Goal: Feedback & Contribution: Submit feedback/report problem

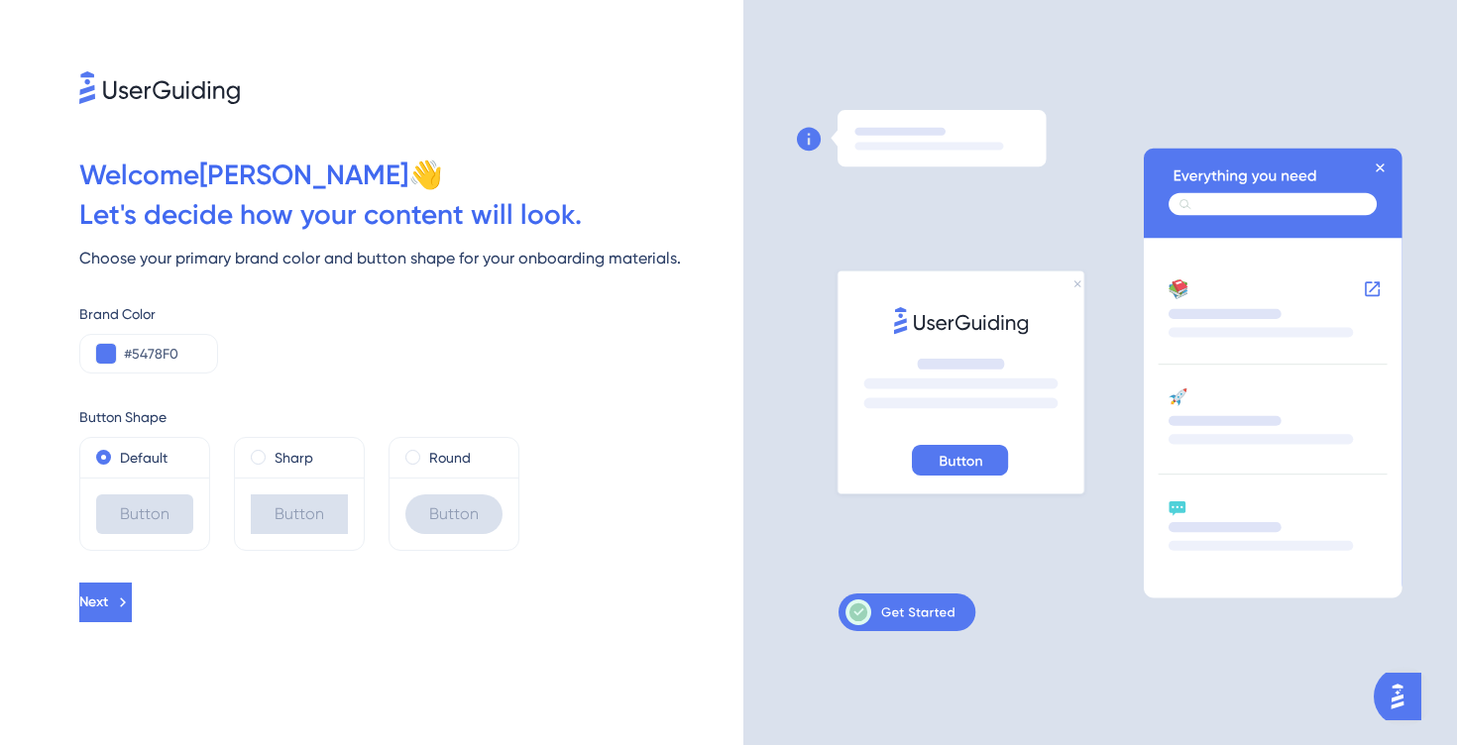
click at [139, 628] on div "Welcome [PERSON_NAME] 👋 Let ' s decide how your content will look. Choose your …" at bounding box center [371, 372] width 743 height 745
click at [272, 452] on div "Sharp" at bounding box center [299, 458] width 97 height 24
click at [143, 452] on label "Default" at bounding box center [144, 458] width 48 height 24
click at [108, 592] on span "Next" at bounding box center [93, 603] width 29 height 24
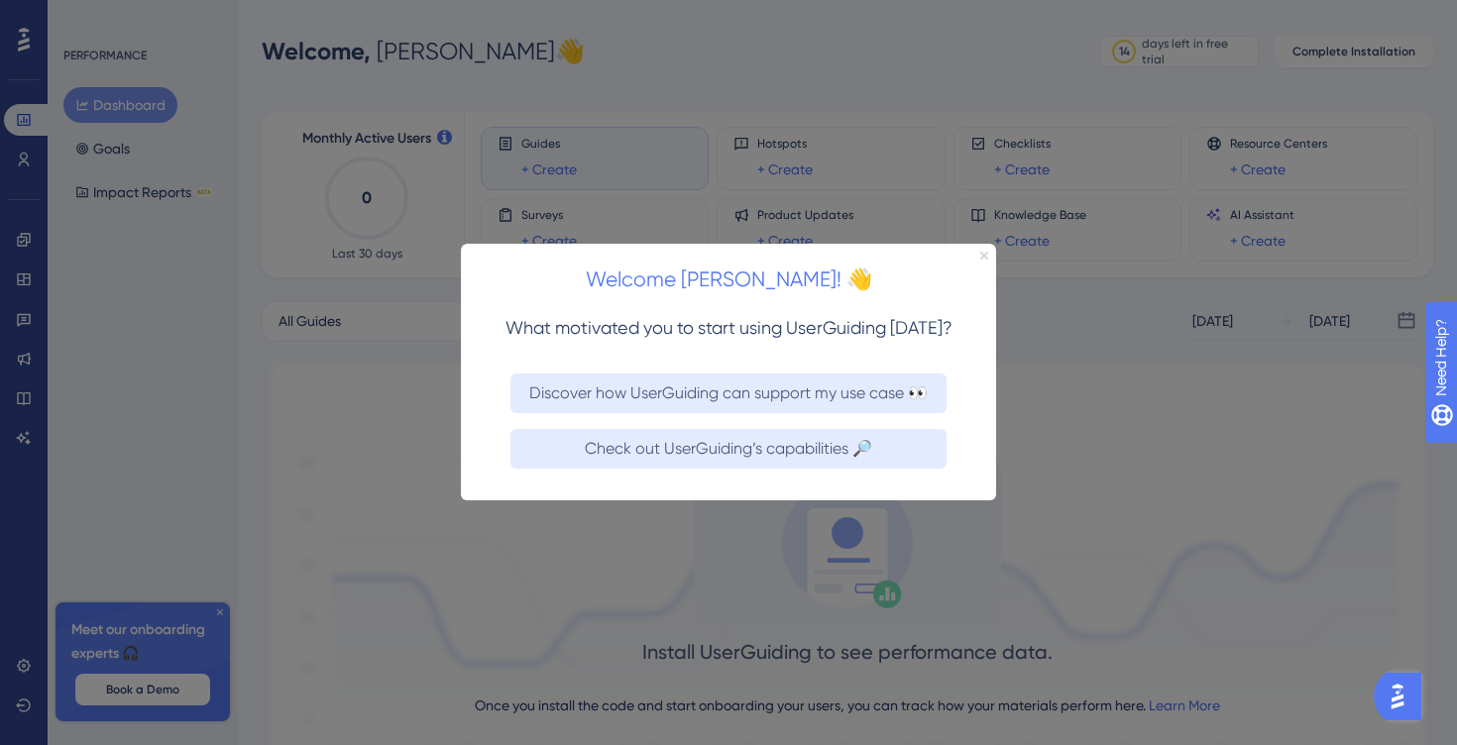
click at [983, 254] on icon "Close Preview" at bounding box center [984, 256] width 8 height 8
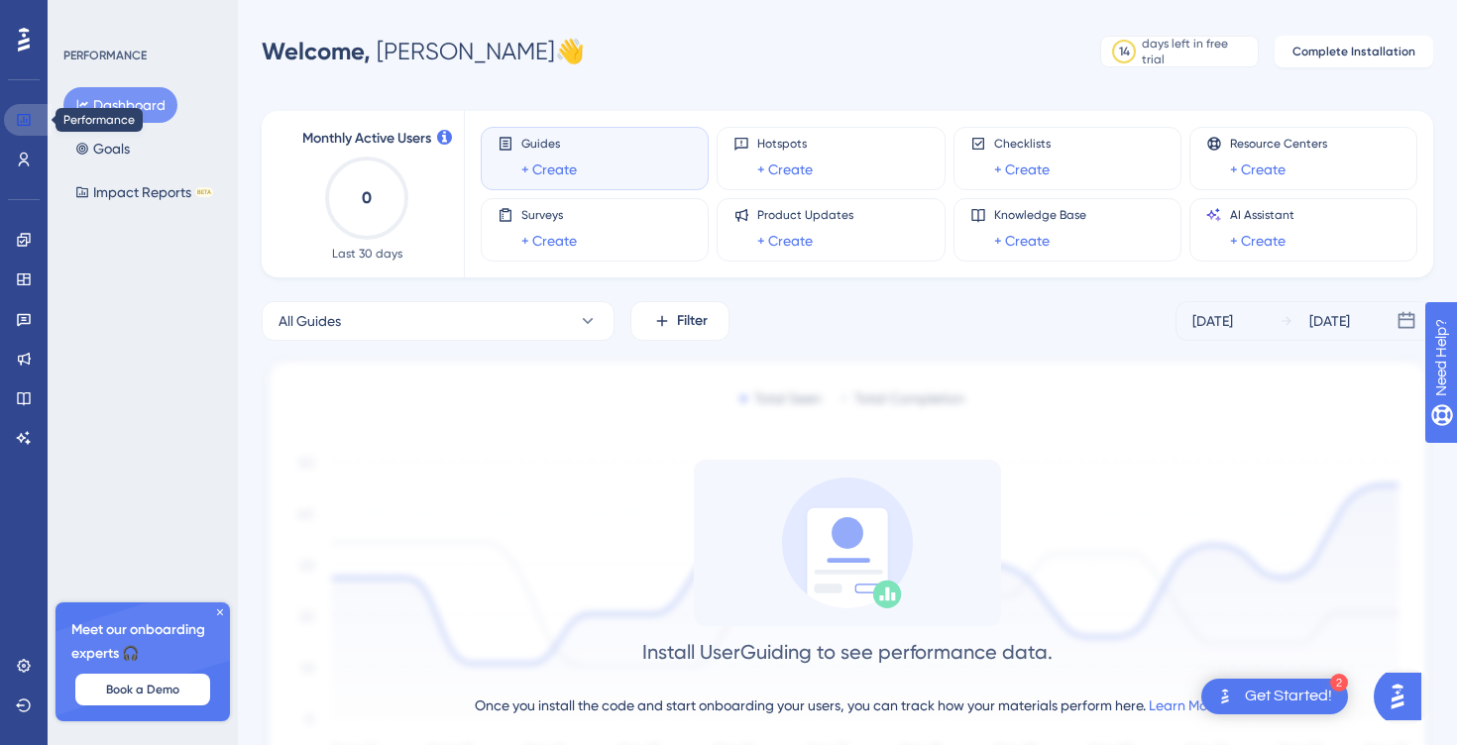
click at [27, 114] on icon at bounding box center [23, 120] width 13 height 12
click at [25, 48] on icon at bounding box center [24, 40] width 12 height 24
click at [24, 279] on icon at bounding box center [23, 279] width 13 height 12
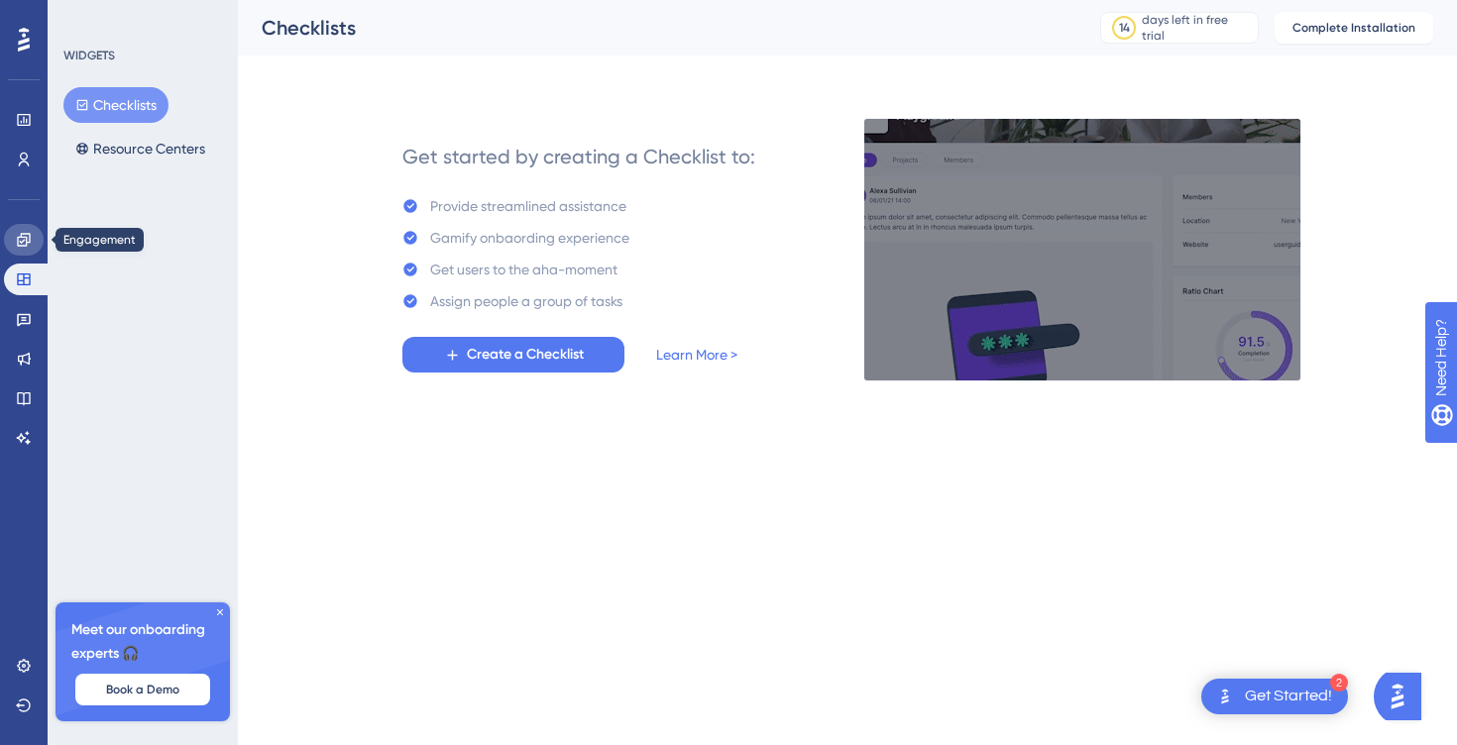
click at [26, 233] on icon at bounding box center [23, 239] width 13 height 13
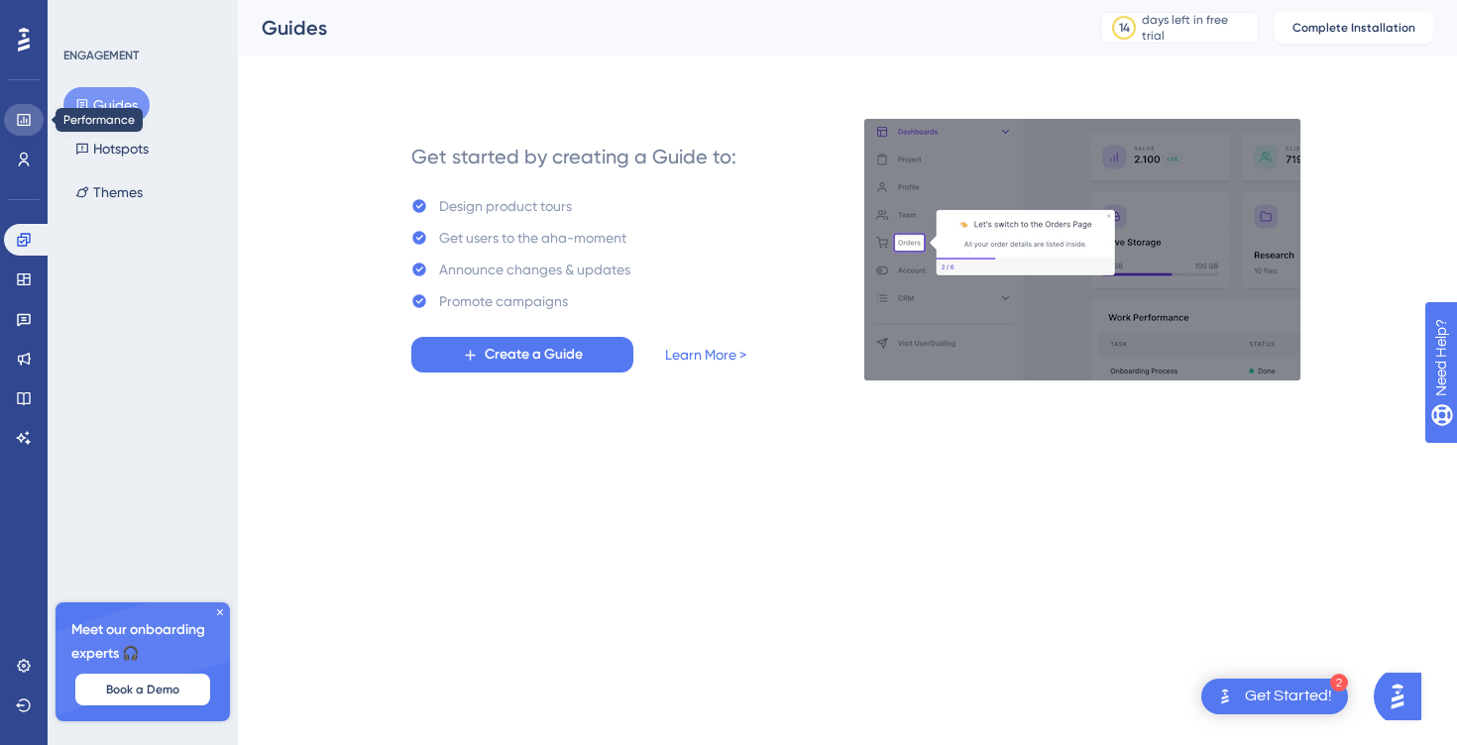
click at [20, 128] on link at bounding box center [24, 120] width 40 height 32
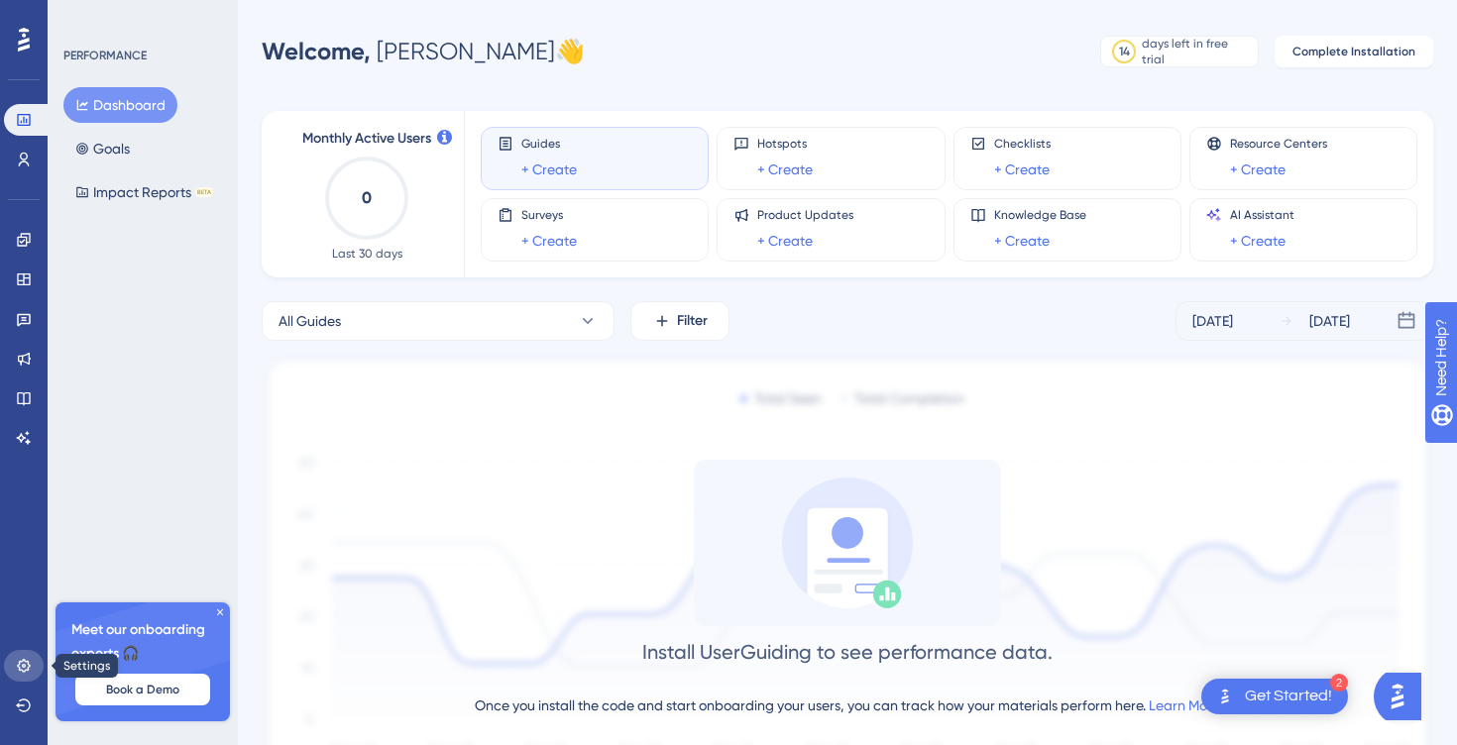
click at [28, 667] on icon at bounding box center [23, 665] width 13 height 13
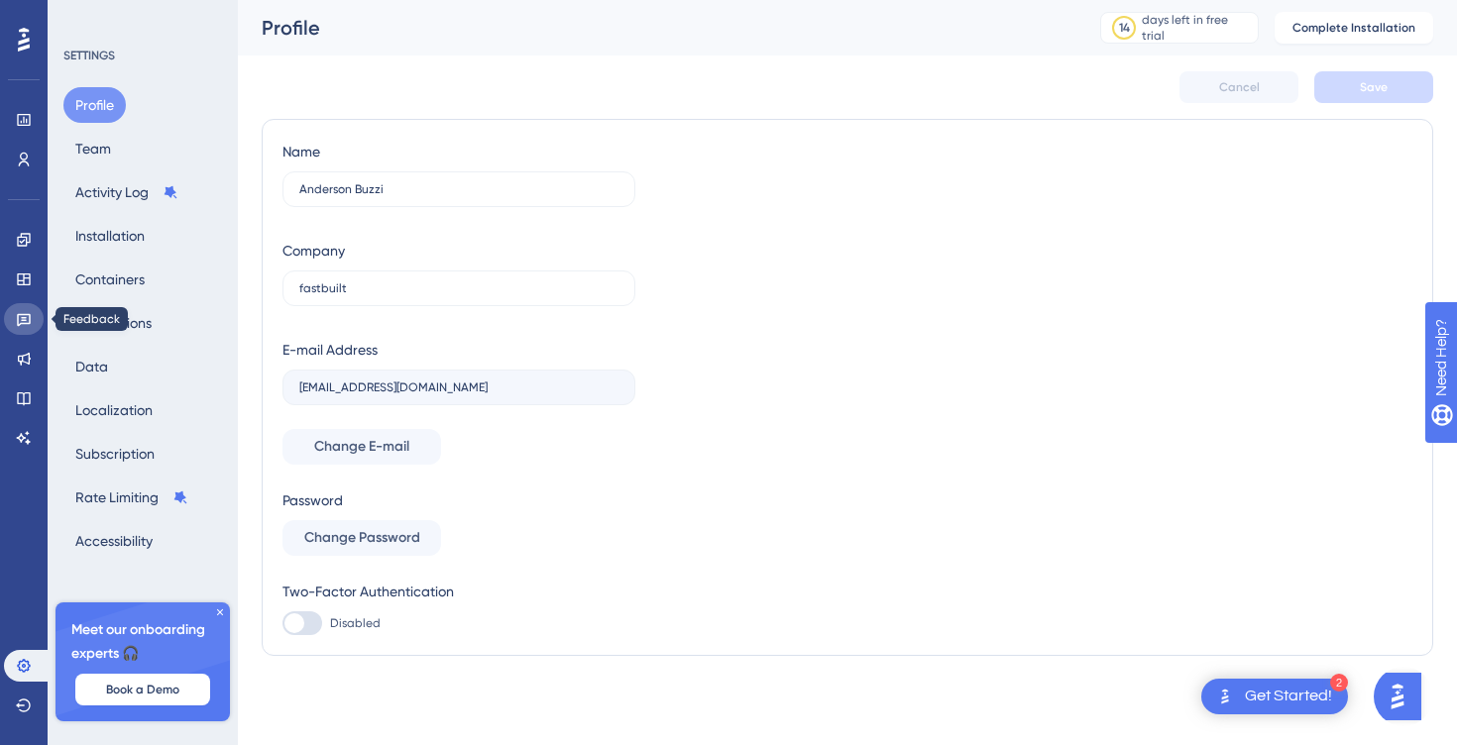
click at [25, 305] on link at bounding box center [24, 319] width 40 height 32
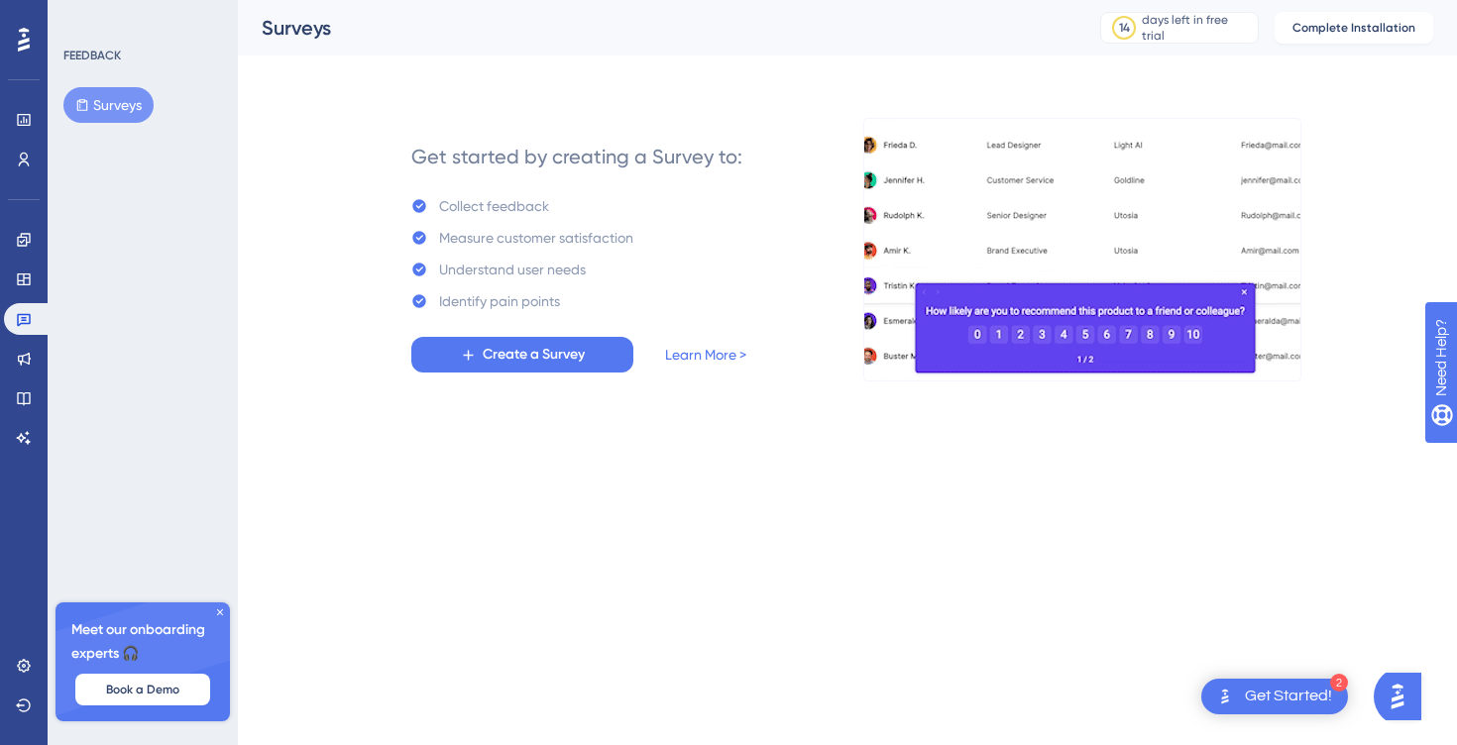
click at [220, 612] on icon at bounding box center [220, 612] width 6 height 6
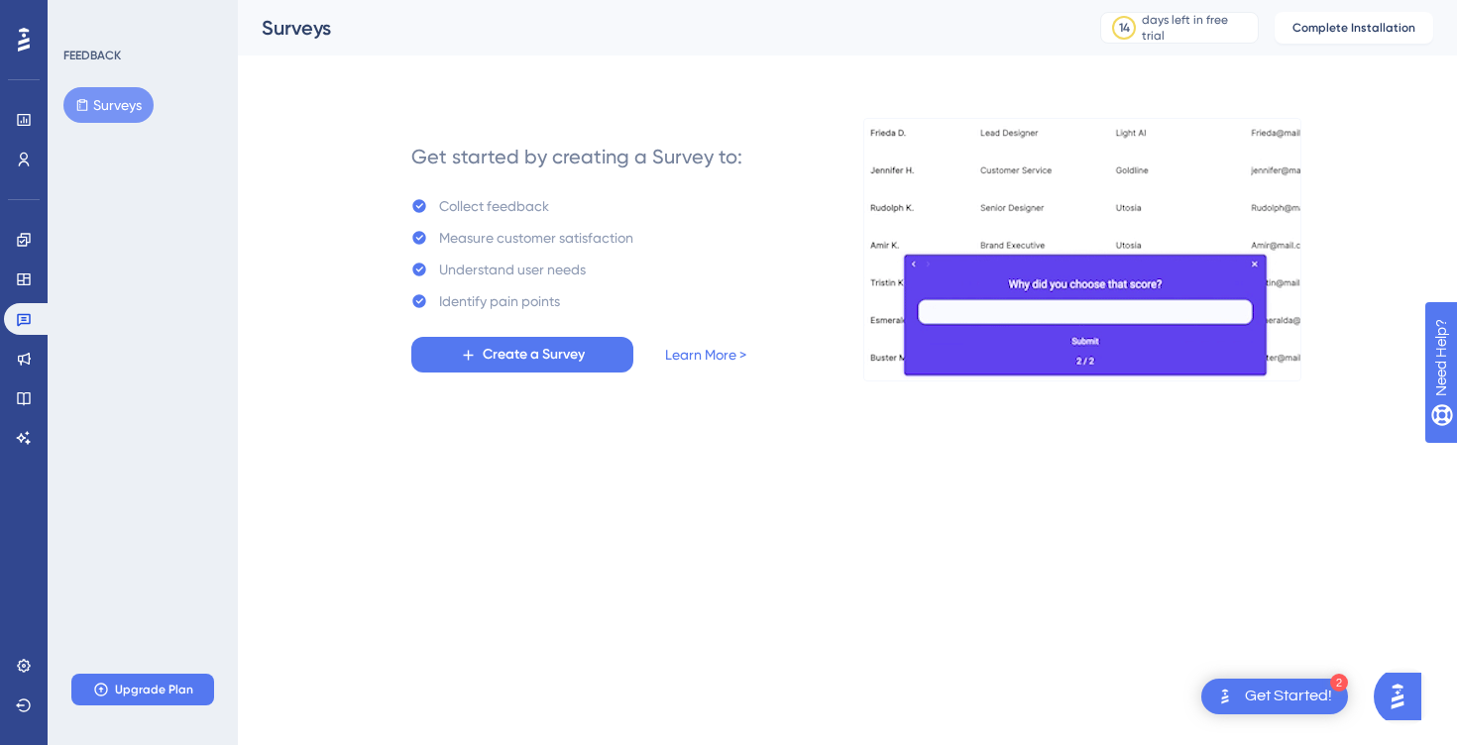
drag, startPoint x: 114, startPoint y: 102, endPoint x: 125, endPoint y: 136, distance: 35.4
click at [125, 136] on div "FEEDBACK Surveys Upgrade Plan" at bounding box center [143, 372] width 190 height 745
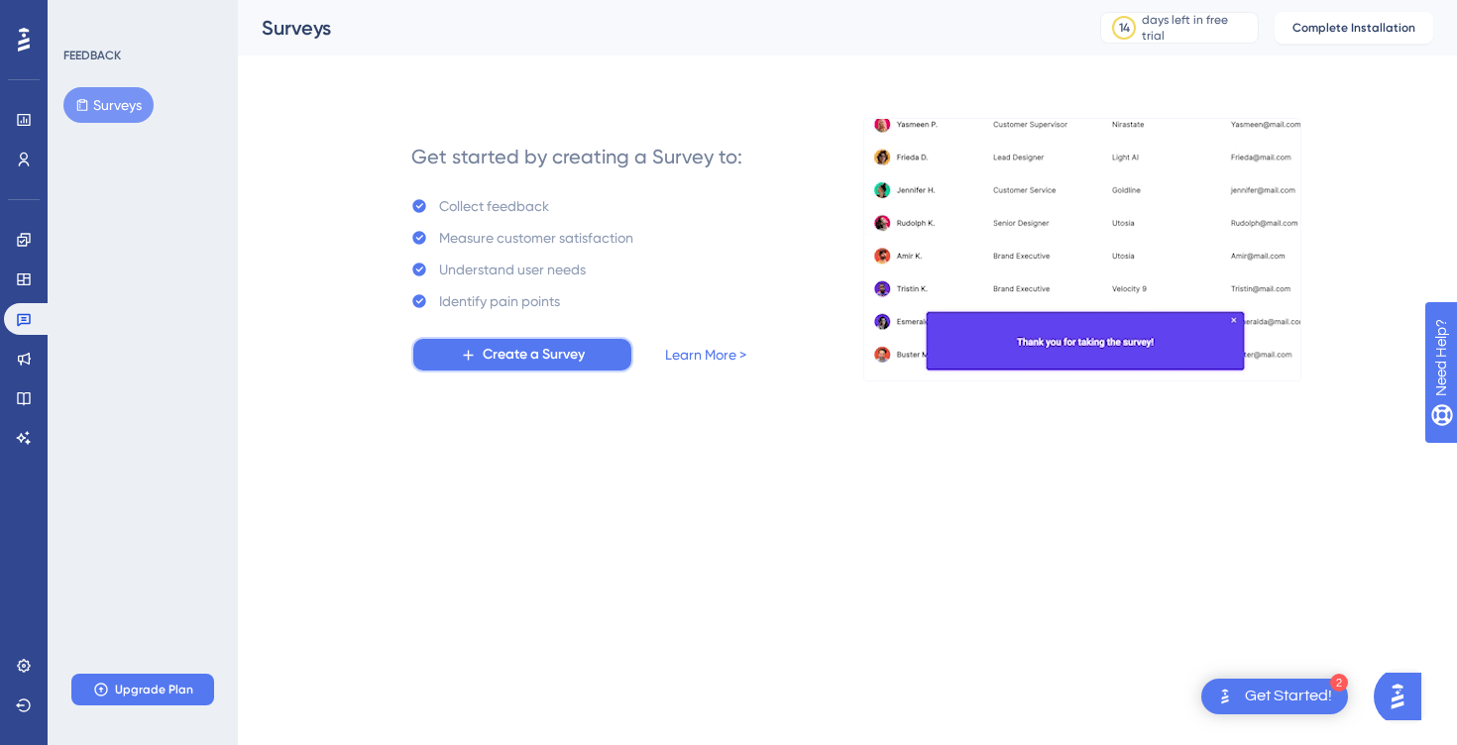
click at [503, 341] on button "Create a Survey" at bounding box center [522, 355] width 222 height 36
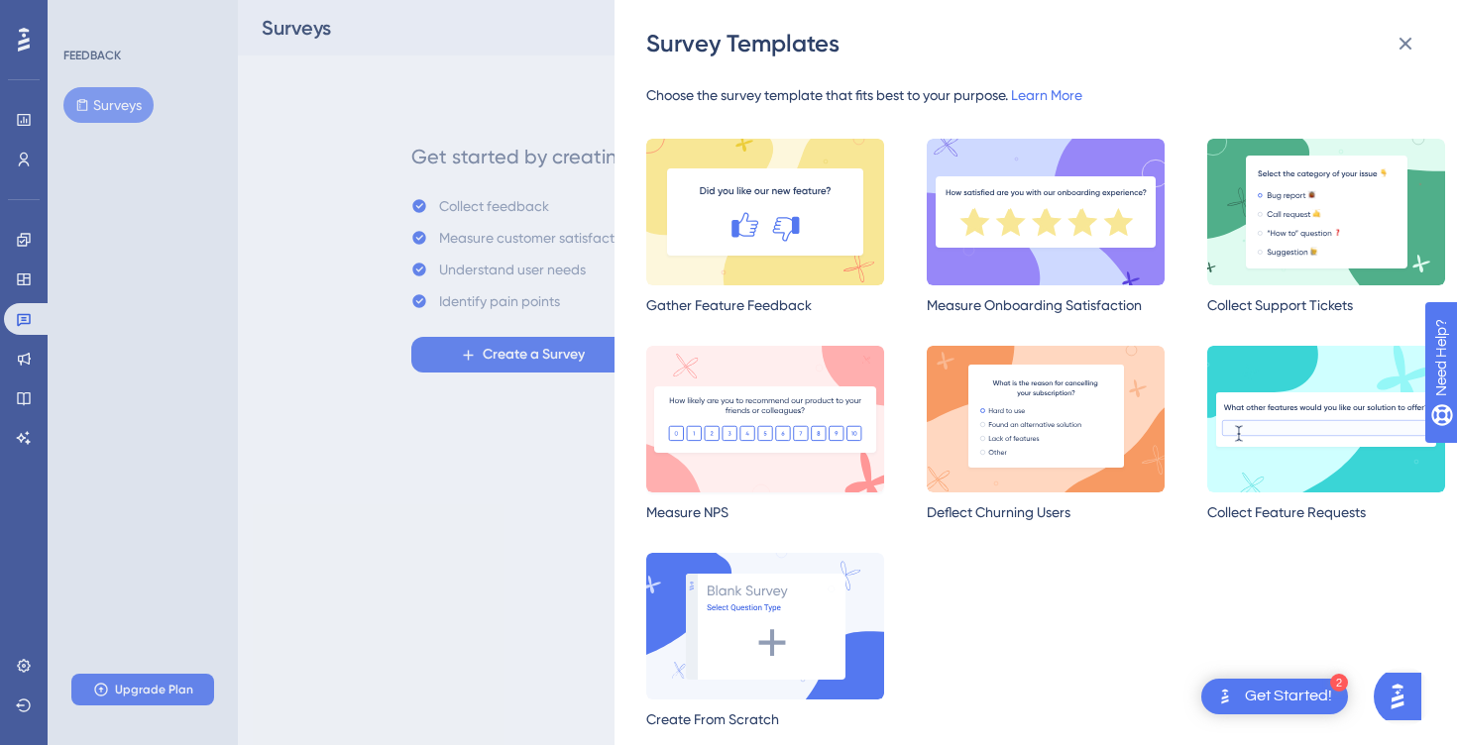
click at [783, 436] on img at bounding box center [765, 419] width 238 height 147
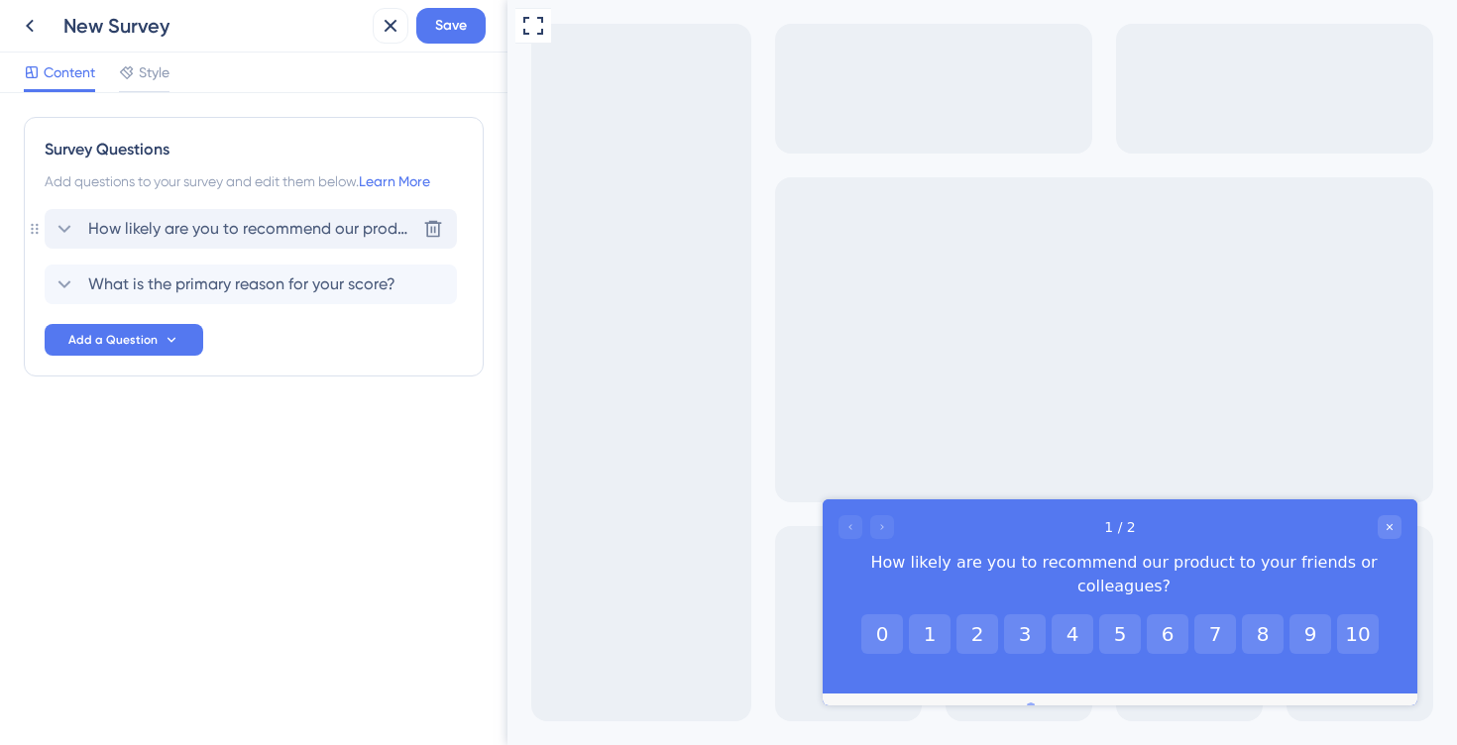
click at [146, 229] on span "How likely are you to recommend our product to your friends or colleagues?" at bounding box center [251, 229] width 327 height 24
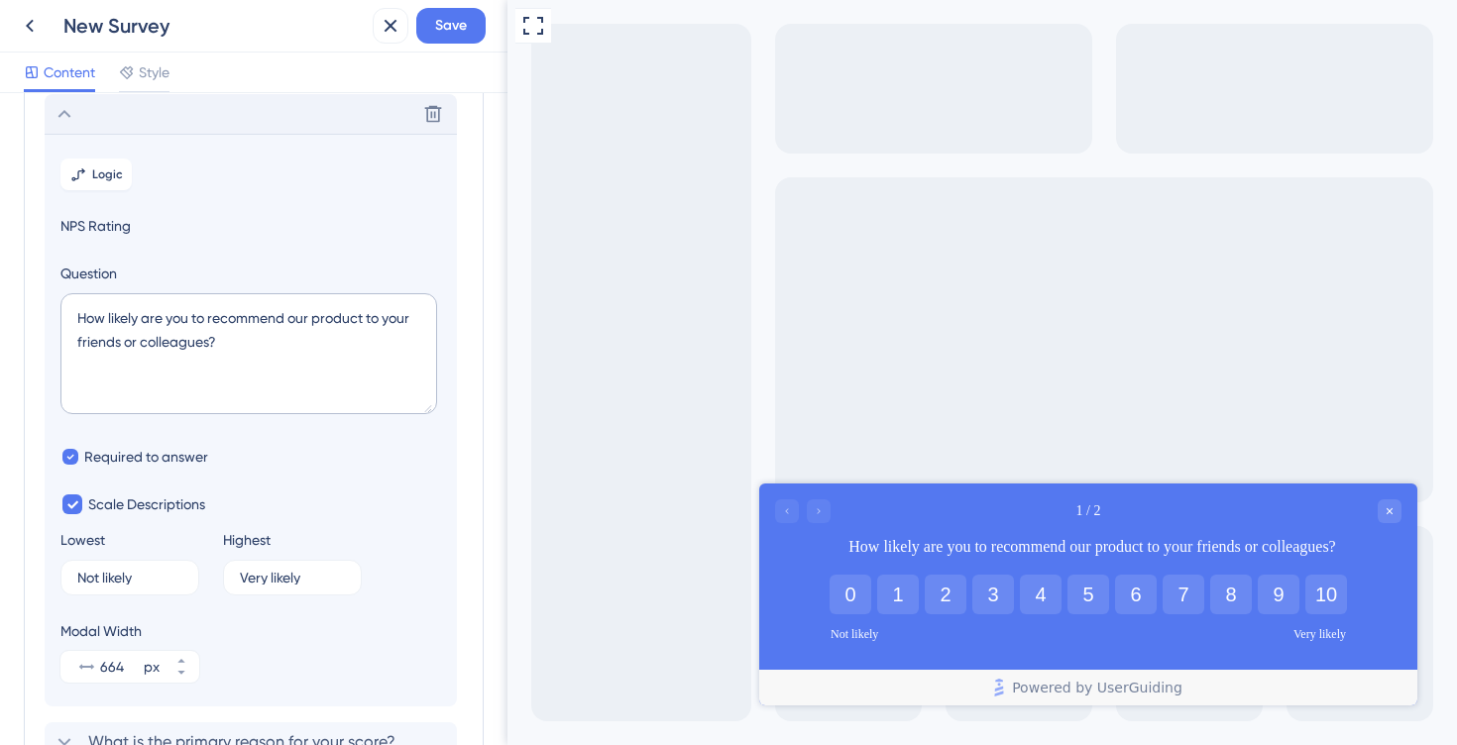
scroll to position [116, 0]
click at [251, 390] on textarea "How likely are you to recommend our product to your friends or colleagues?" at bounding box center [248, 352] width 377 height 121
click at [330, 373] on textarea "How likely are you to recommend our product to your friends or colleagues?" at bounding box center [248, 352] width 377 height 121
paste textarea ""Qual a probabilidade de você recomendar nosso produto para seus amigos ou cole…"
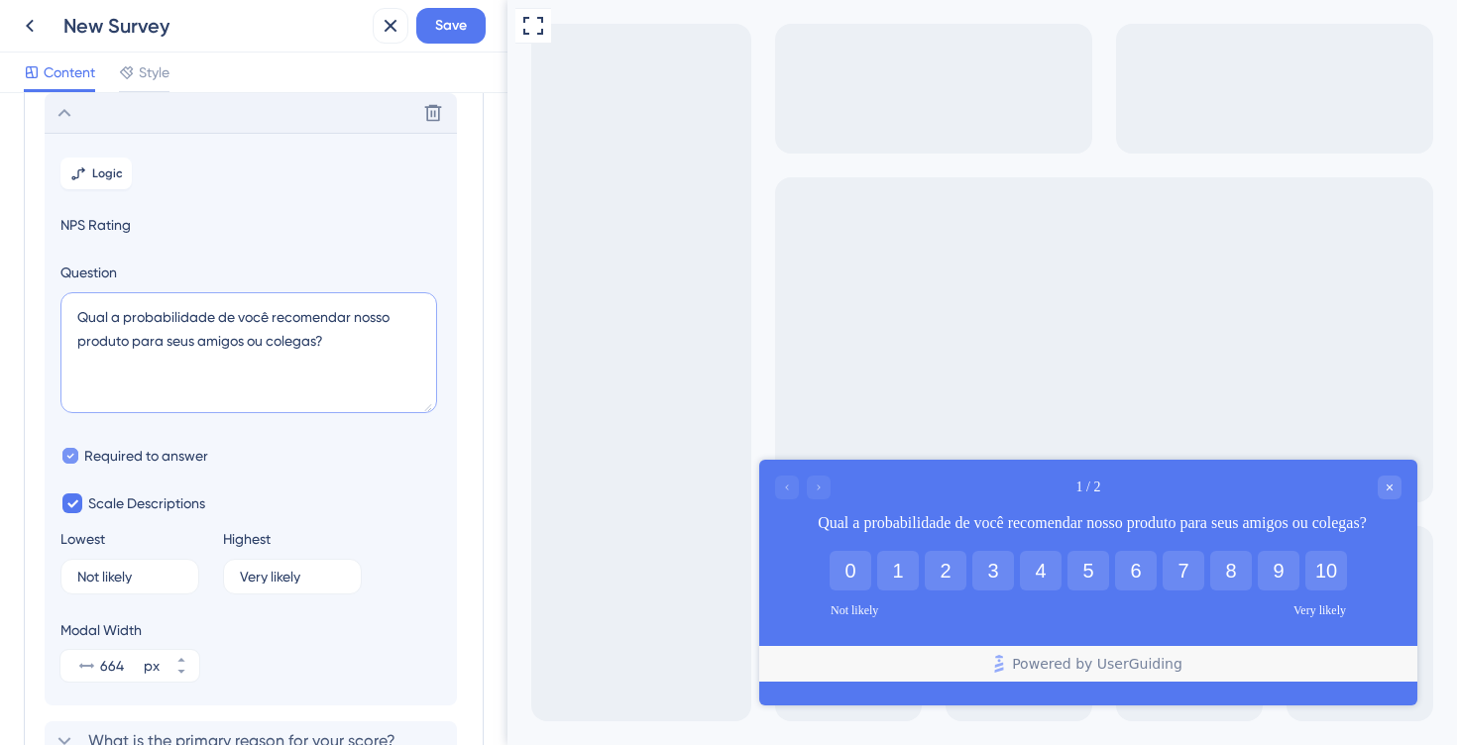
type textarea "Qual a probabilidade de você recomendar nosso produto para seus amigos ou coleg…"
click at [73, 447] on div at bounding box center [70, 456] width 20 height 20
checkbox input "false"
click at [115, 573] on input "Not likely" at bounding box center [118, 577] width 83 height 14
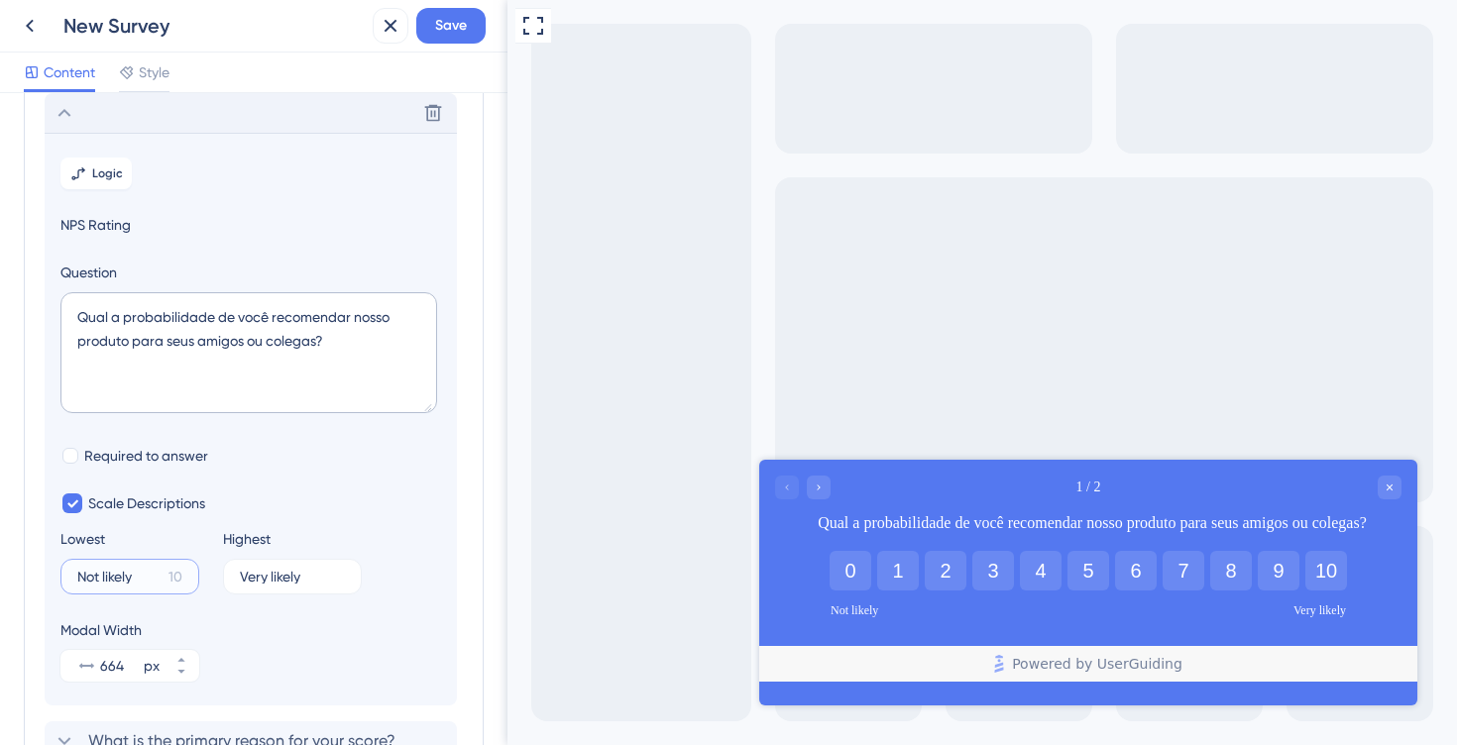
click at [115, 573] on input "Not likely" at bounding box center [118, 577] width 83 height 14
paste input "Pouco provável"
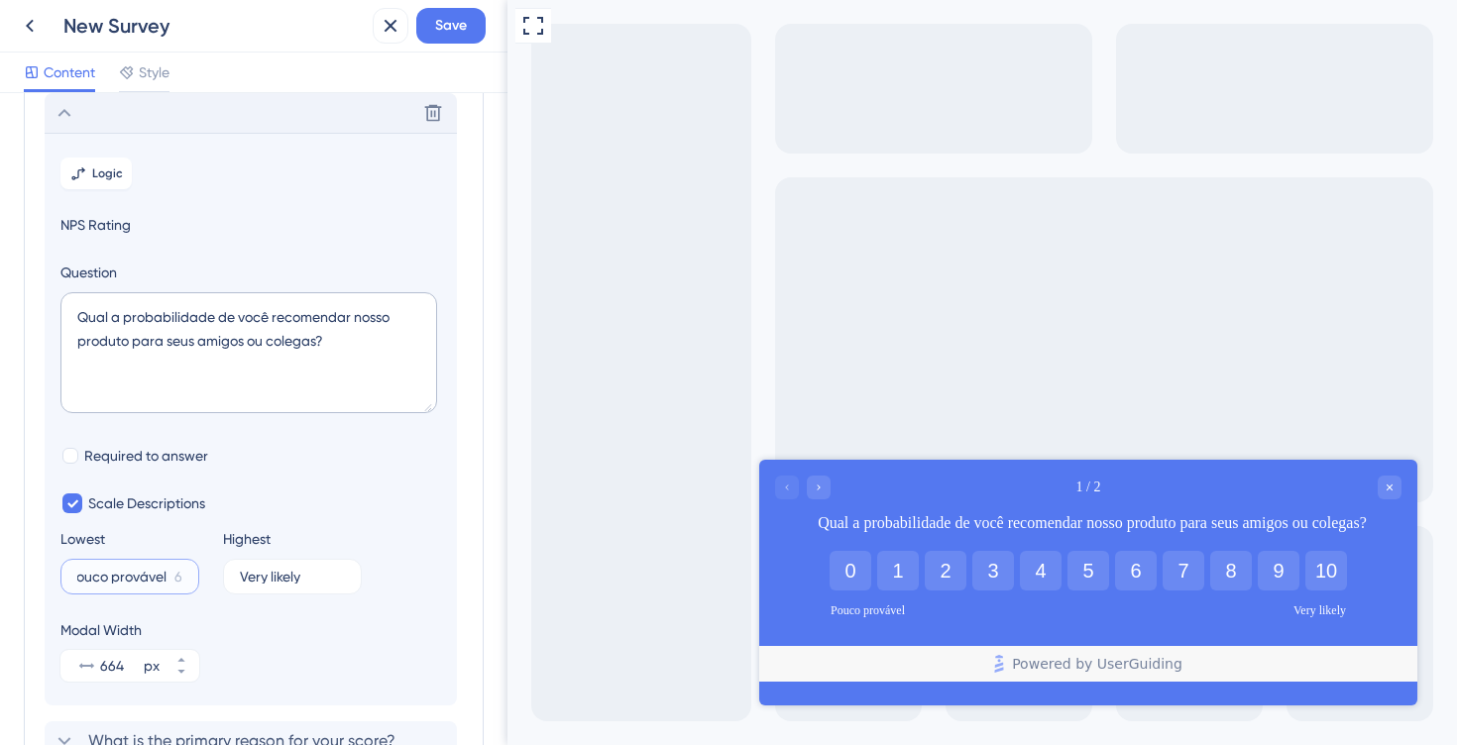
type input "Pouco provável"
paste input "Muito provável"
type input "Muito provável"
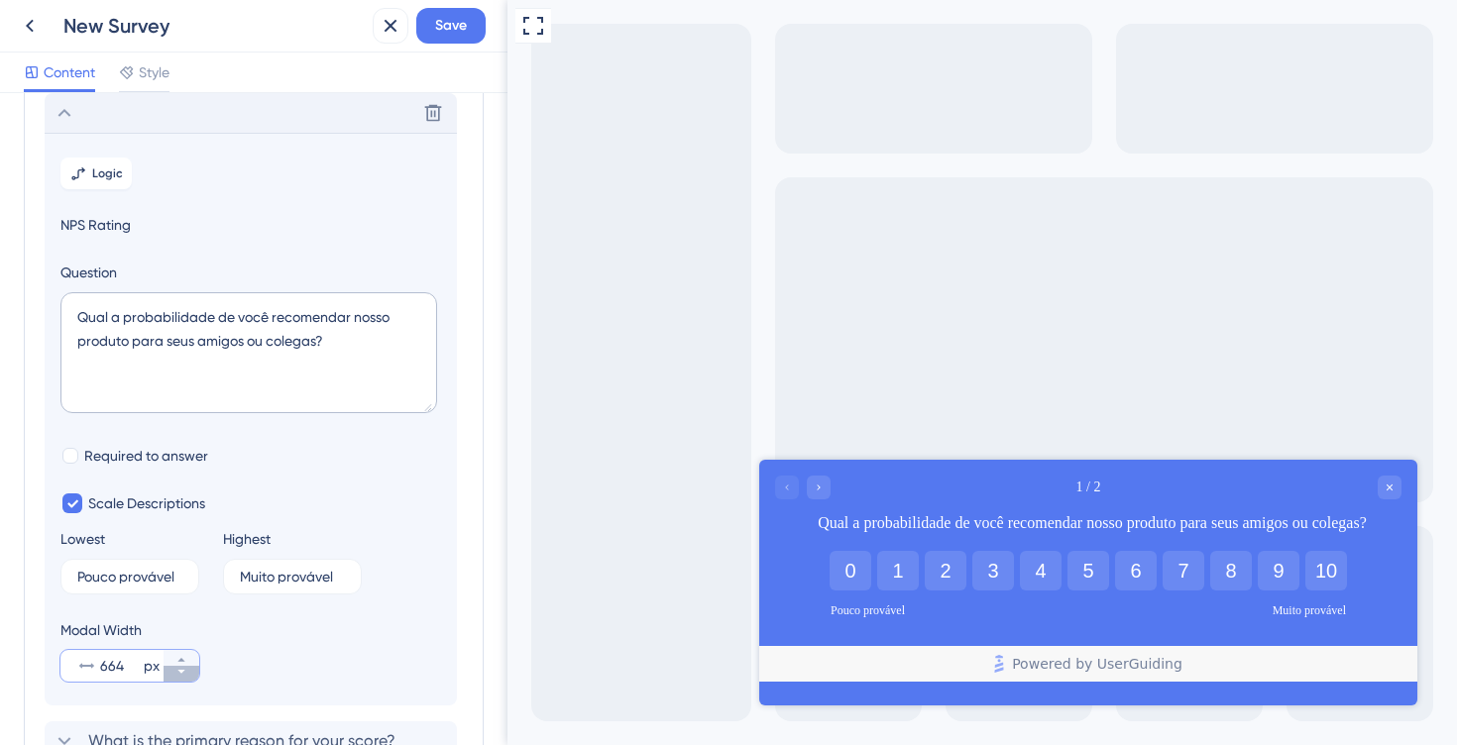
click at [182, 673] on icon at bounding box center [181, 672] width 12 height 12
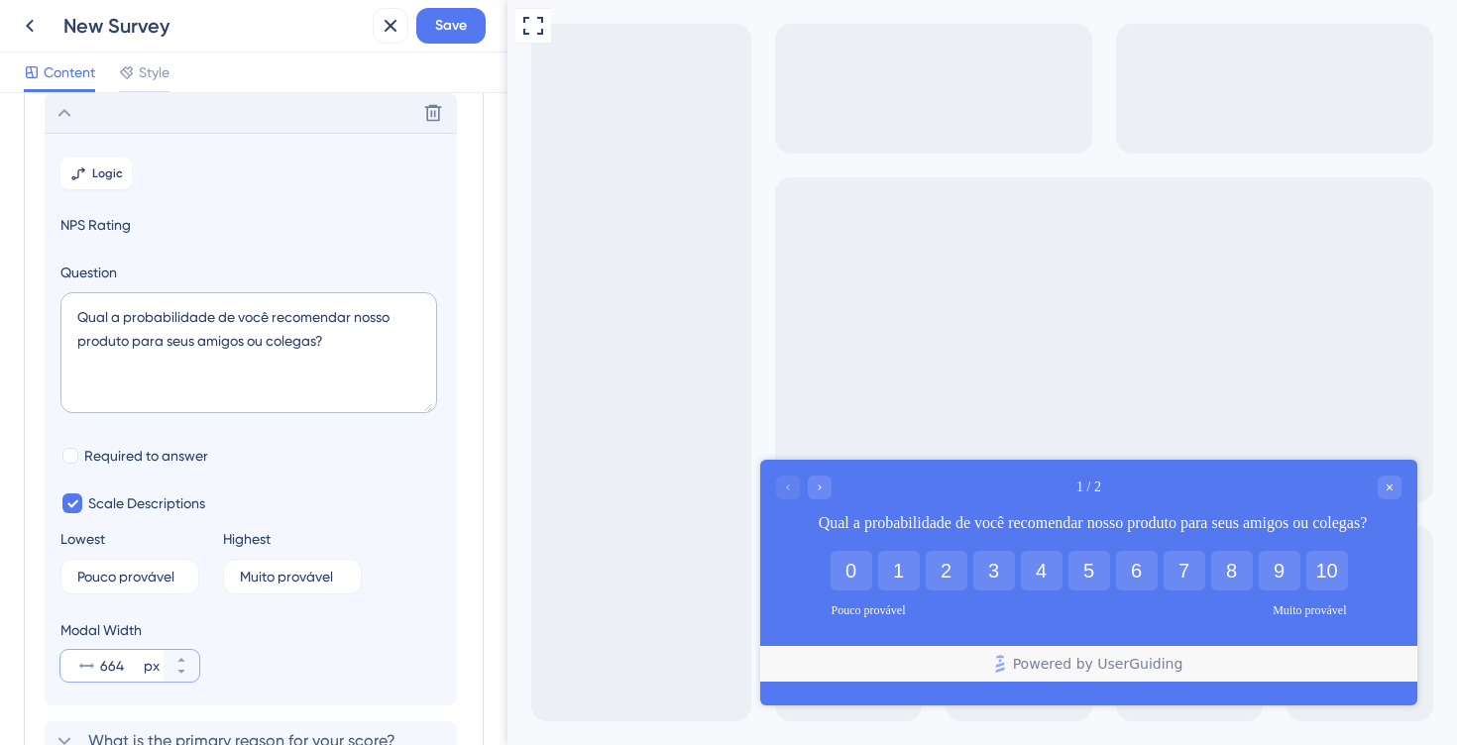
click at [115, 666] on input "664" at bounding box center [120, 666] width 40 height 24
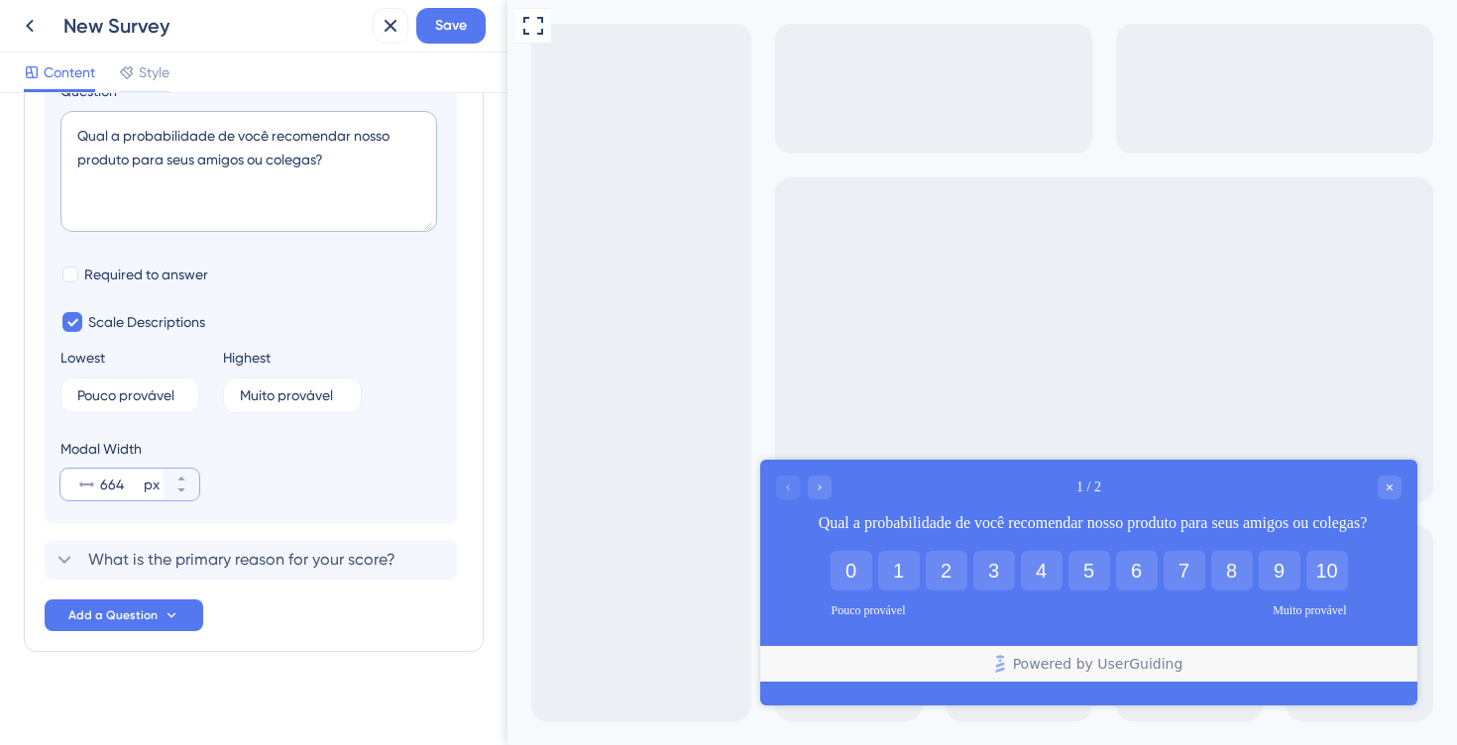
scroll to position [307, 0]
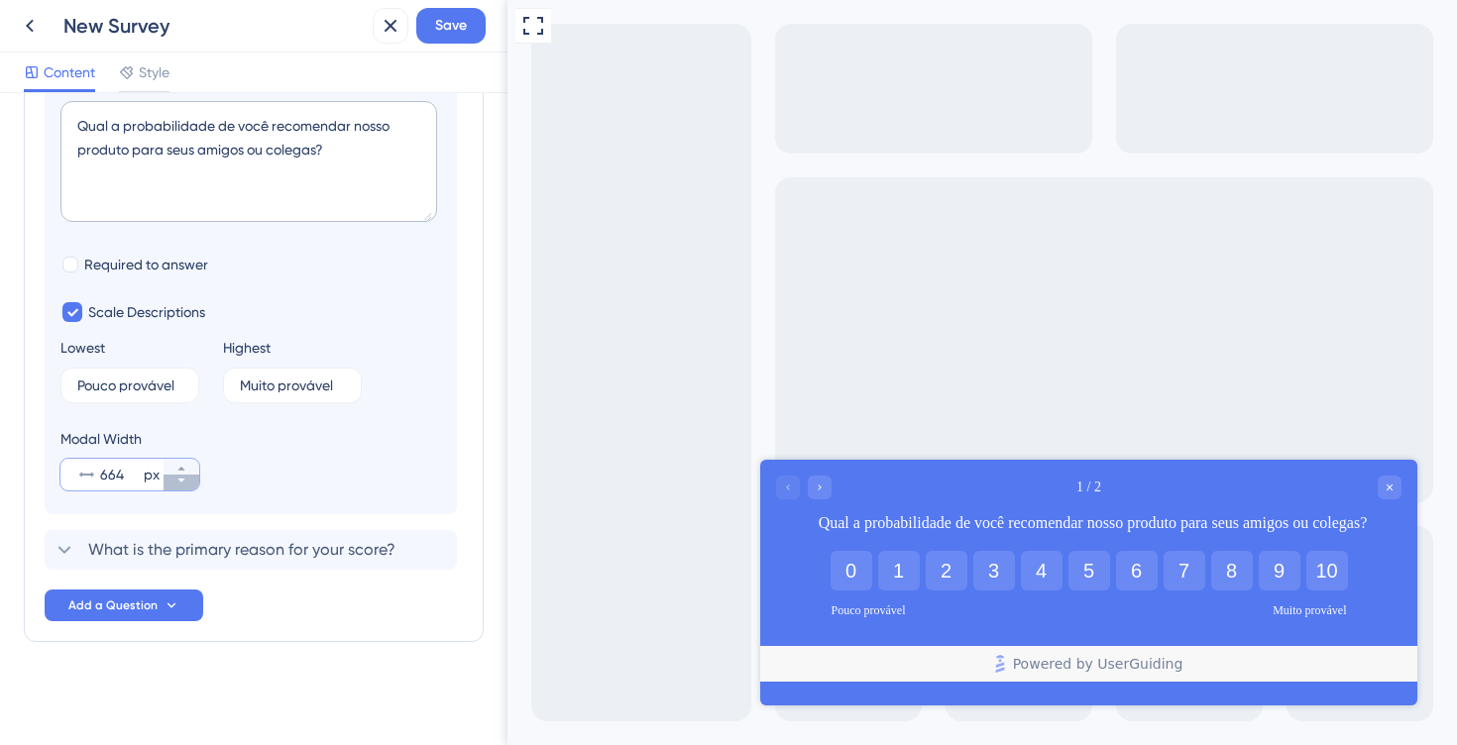
click at [179, 480] on icon at bounding box center [180, 481] width 7 height 4
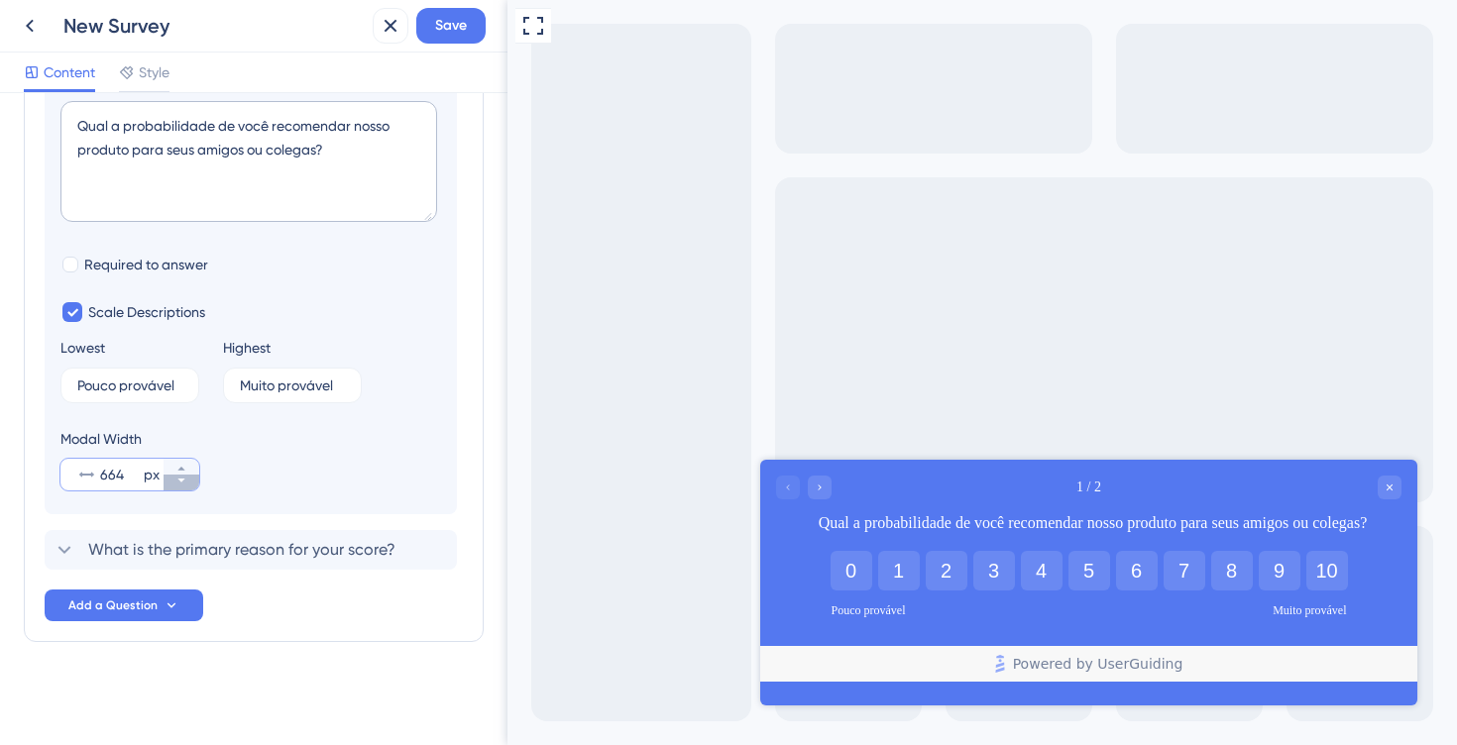
click at [179, 480] on icon at bounding box center [180, 481] width 7 height 4
type input "664"
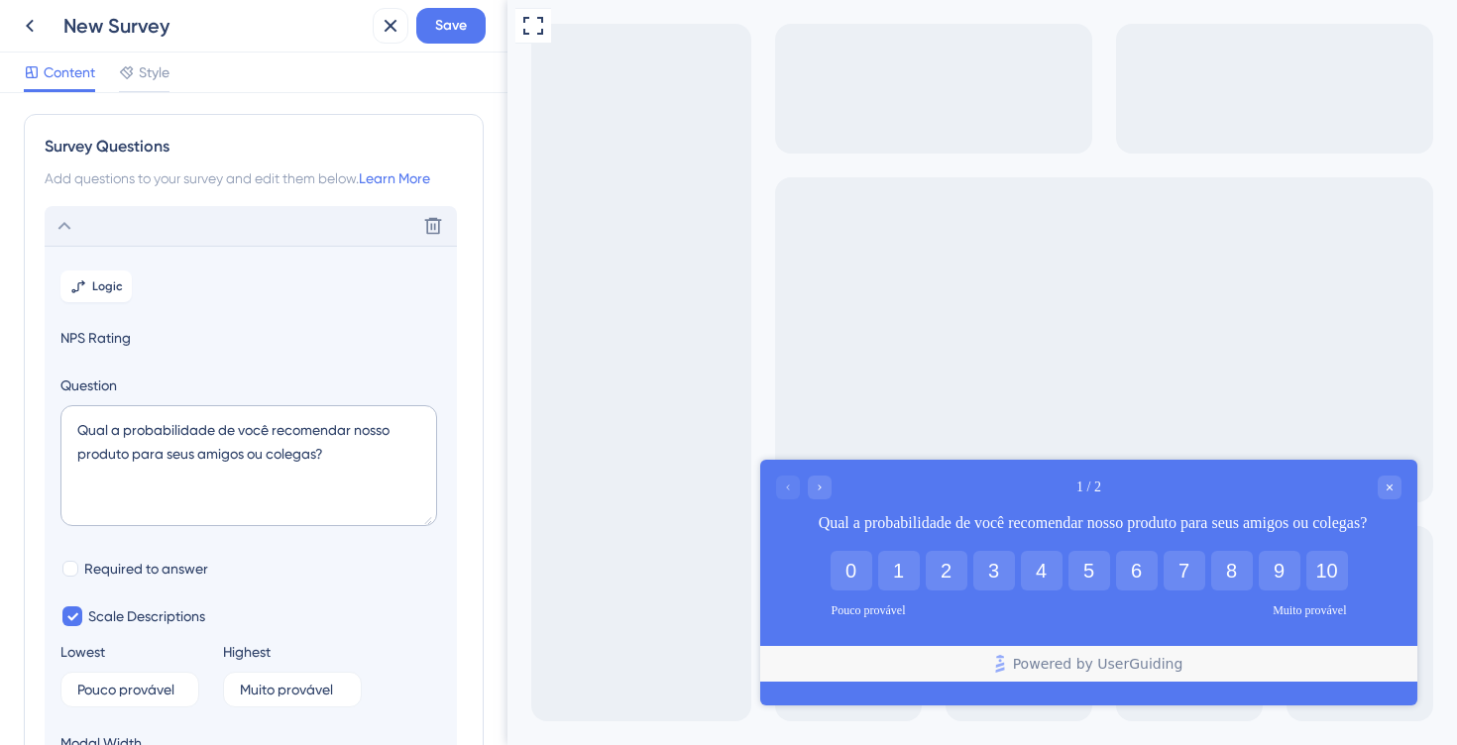
scroll to position [0, 0]
click at [79, 281] on icon at bounding box center [78, 289] width 16 height 16
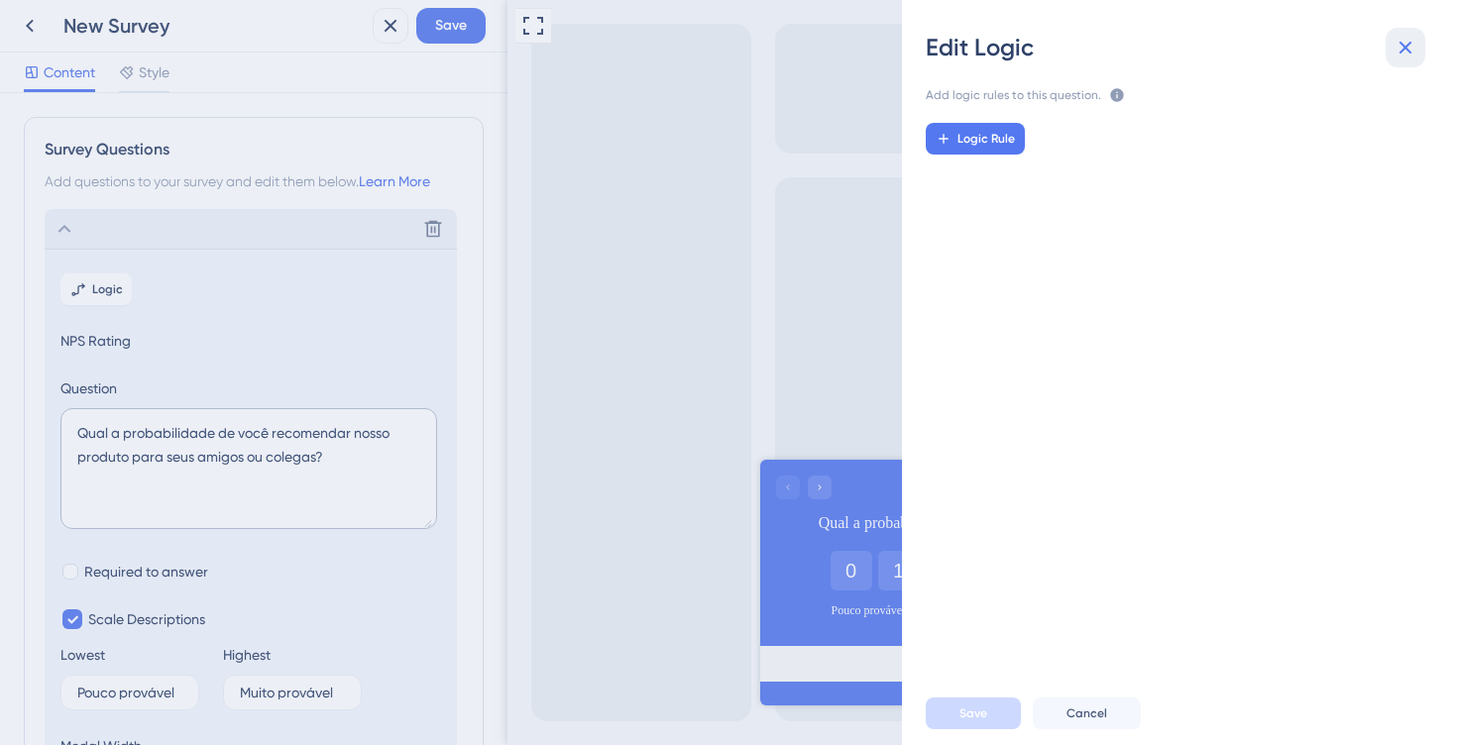
click at [1404, 35] on button at bounding box center [1405, 48] width 40 height 40
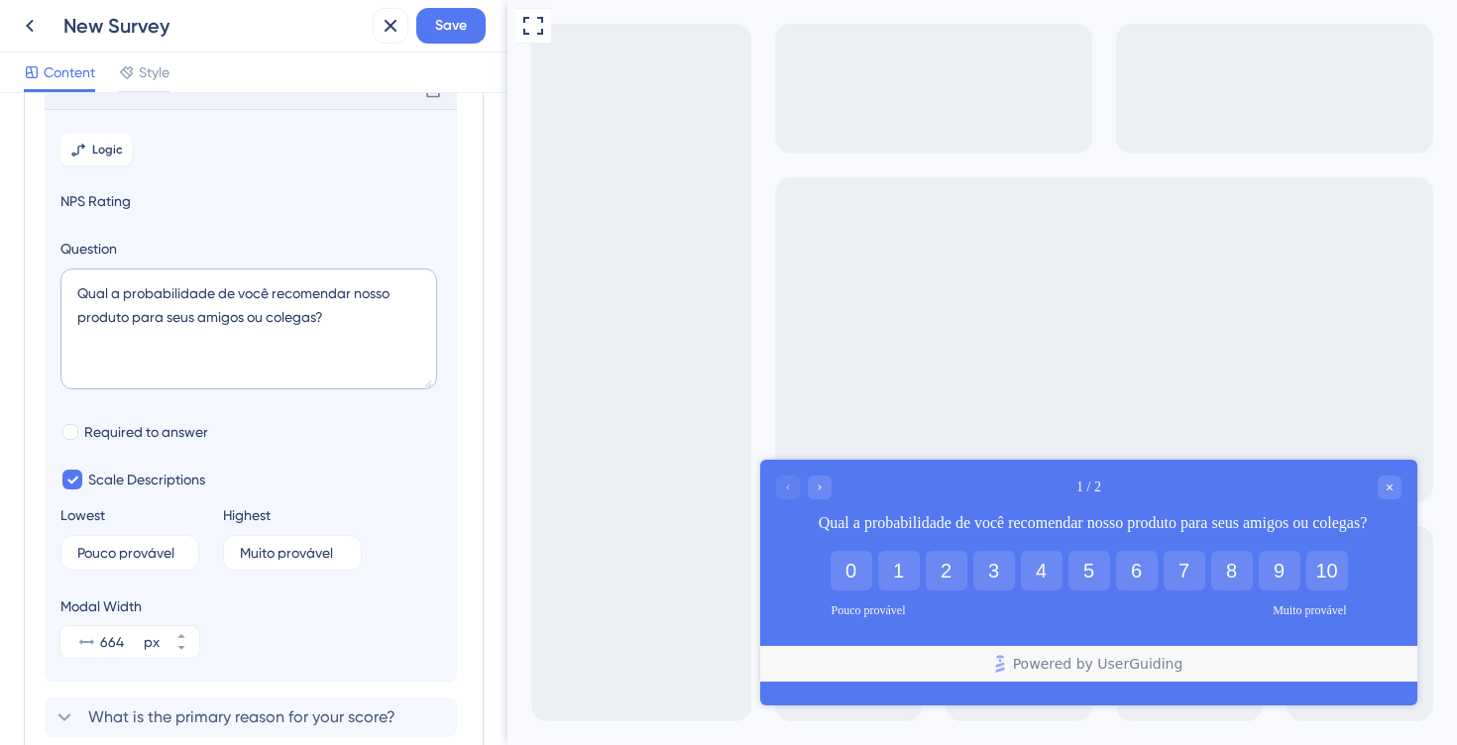
scroll to position [307, 0]
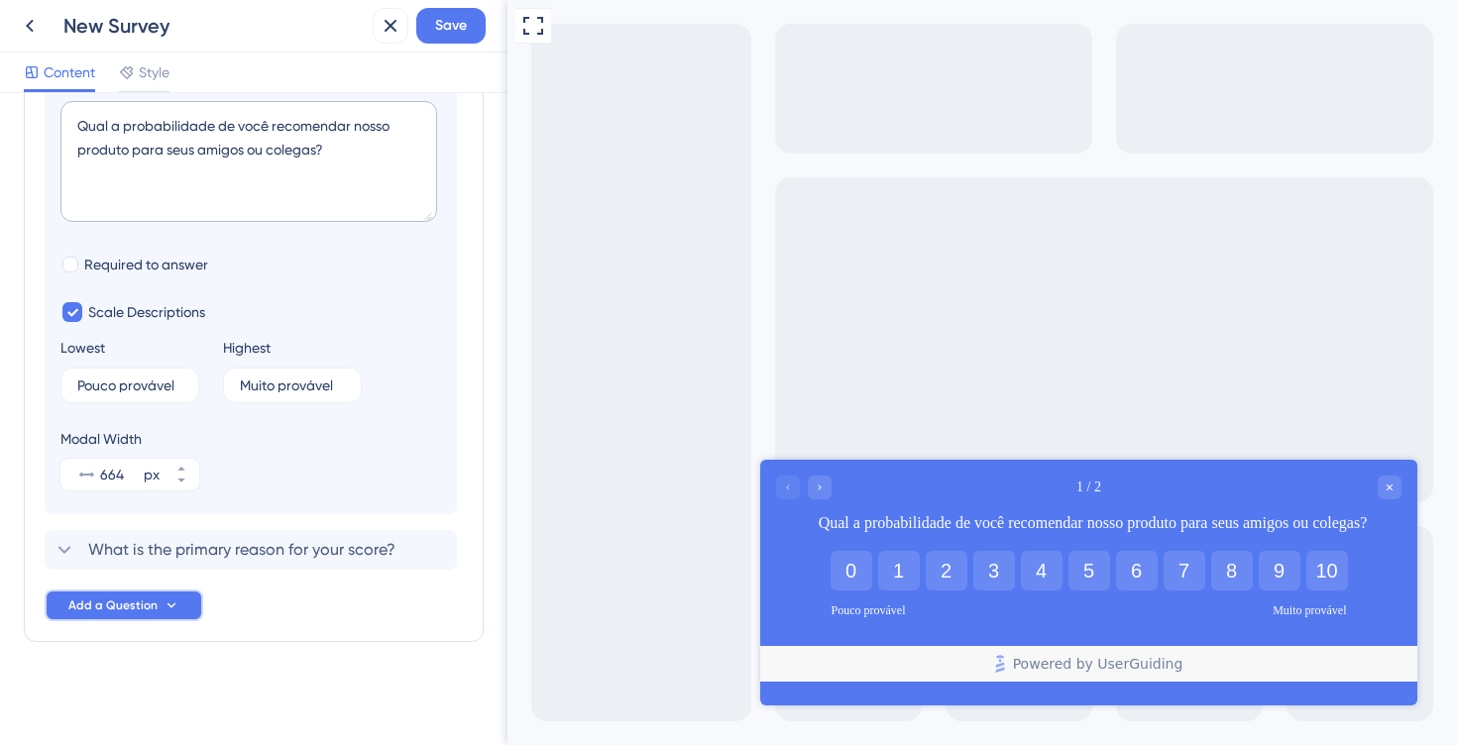
click at [139, 608] on span "Add a Question" at bounding box center [112, 606] width 89 height 16
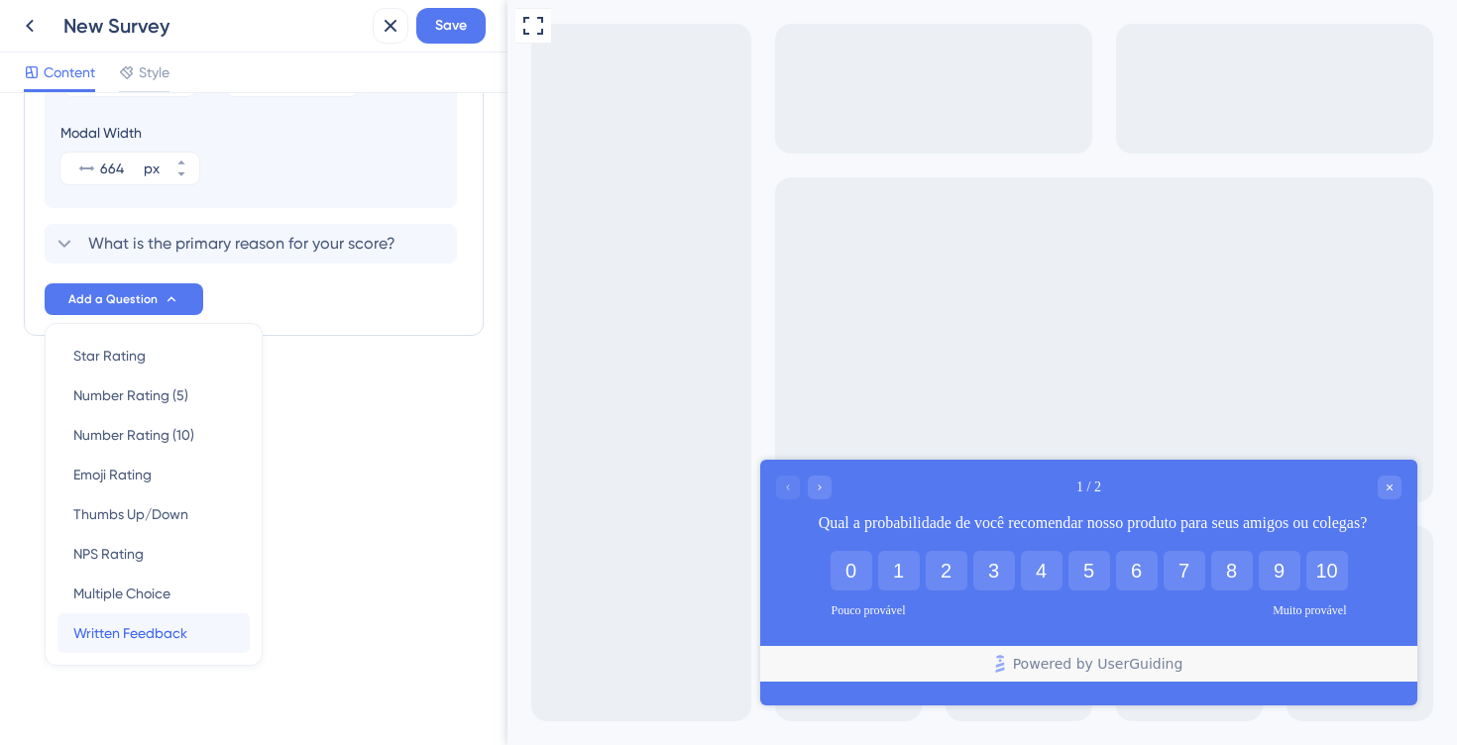
click at [138, 618] on div "Written Feedback Written Feedback" at bounding box center [153, 633] width 161 height 40
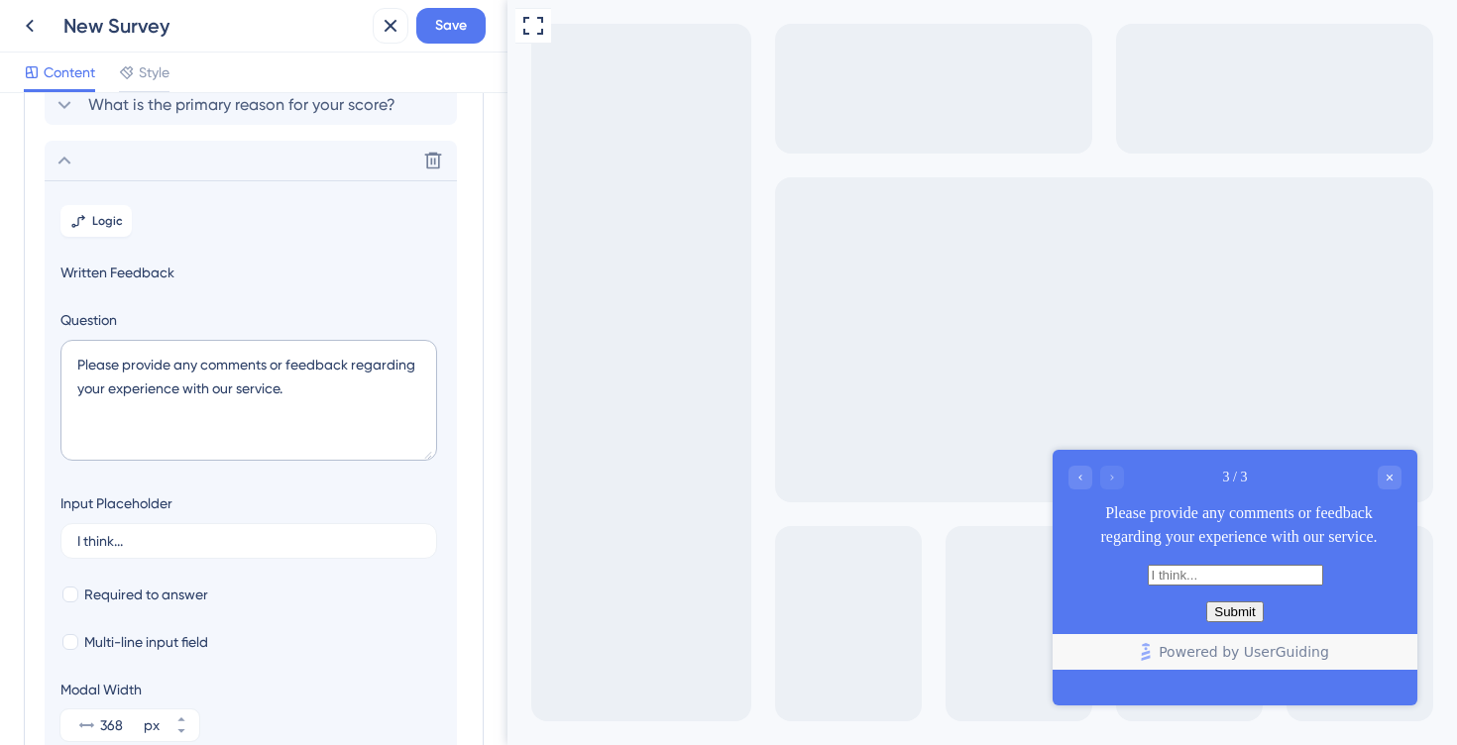
scroll to position [0, 0]
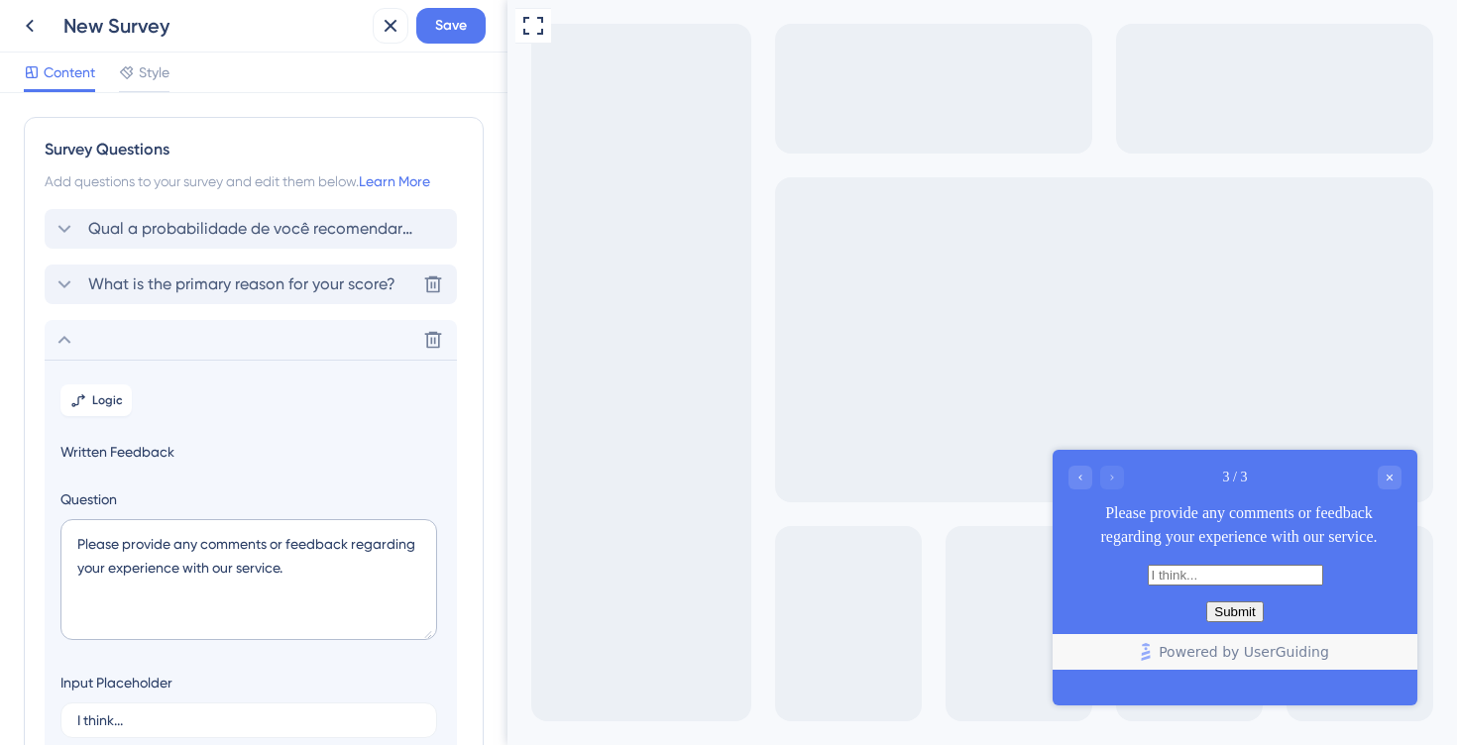
click at [77, 297] on div "What is the primary reason for your score? [GEOGRAPHIC_DATA]" at bounding box center [251, 285] width 412 height 40
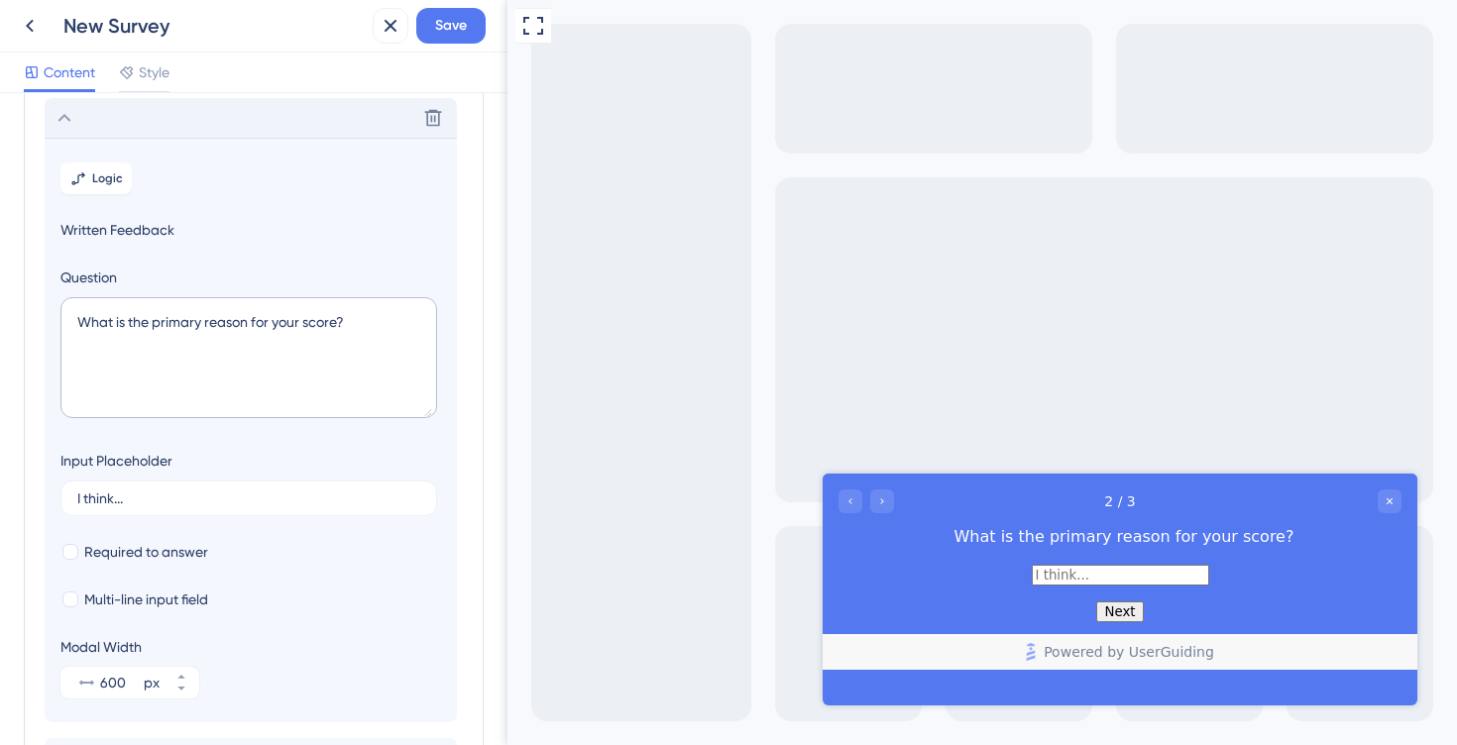
scroll to position [171, 0]
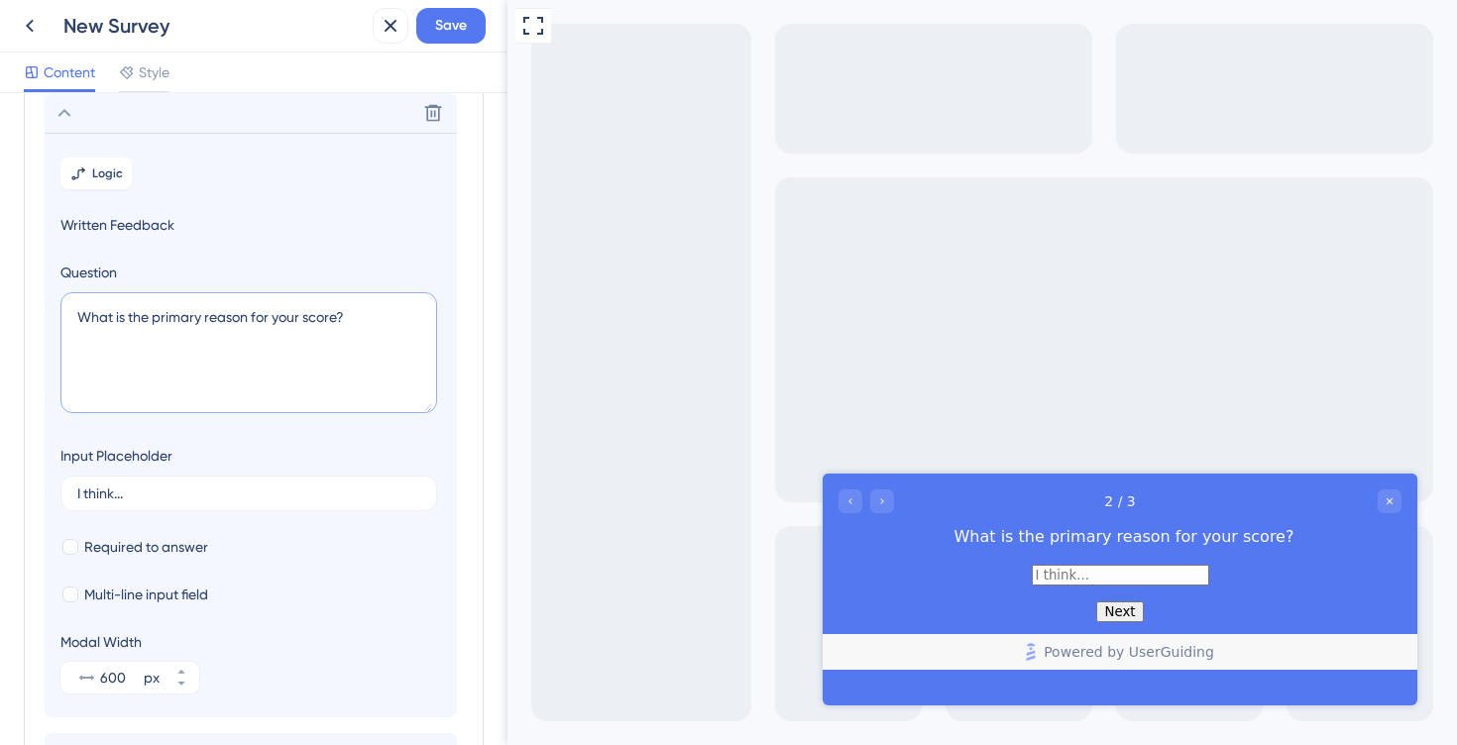
click at [106, 308] on textarea "What is the primary reason for your score?" at bounding box center [248, 352] width 377 height 121
paste textarea "Qual o principal motivo da sua nota?""
type textarea "Qual o principal motivo da sua nota?"
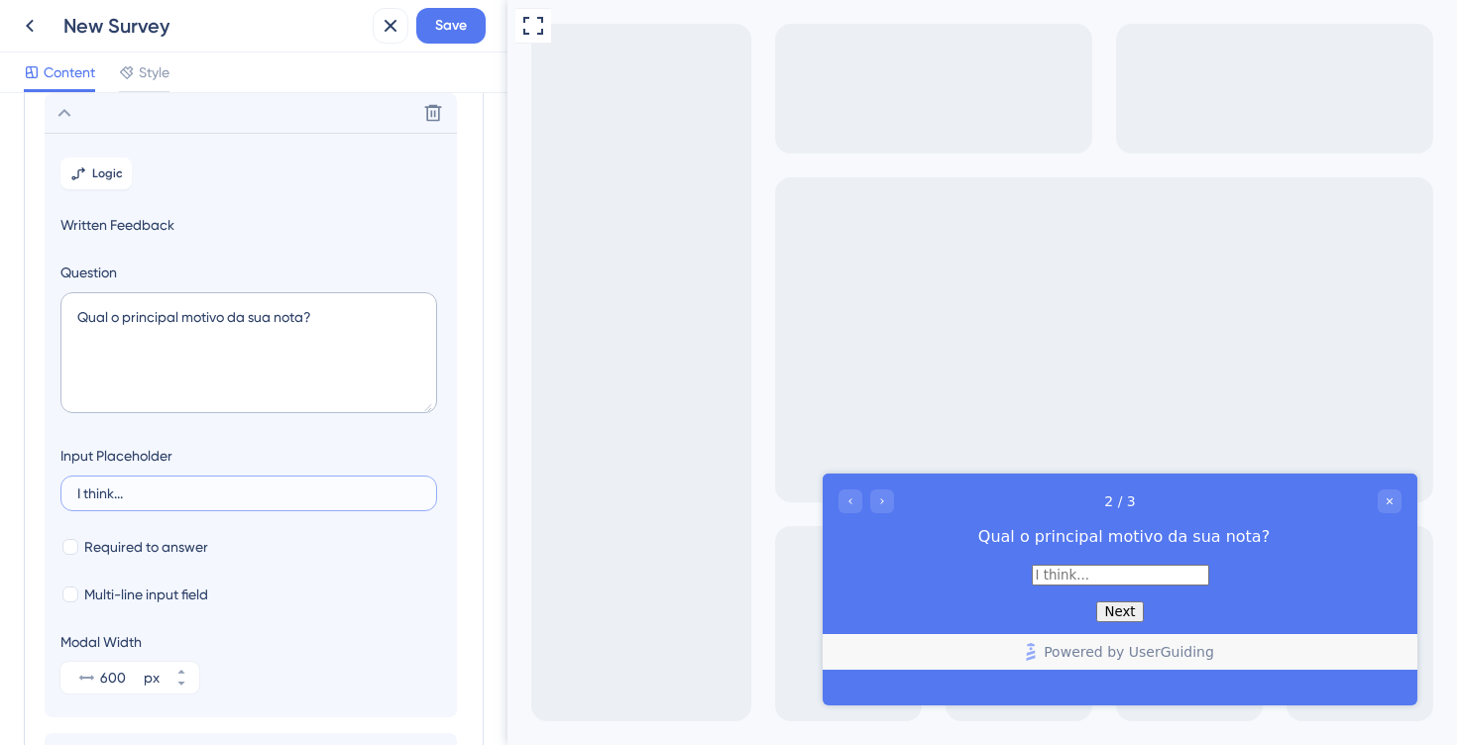
click at [202, 491] on input "I think..." at bounding box center [248, 494] width 343 height 14
drag, startPoint x: 202, startPoint y: 491, endPoint x: 0, endPoint y: 463, distance: 204.2
click at [0, 463] on div "Survey Questions Add questions to your survey and edit them below. Learn More Q…" at bounding box center [253, 419] width 507 height 652
click at [153, 592] on span "Multi-line input field" at bounding box center [146, 595] width 124 height 24
checkbox input "true"
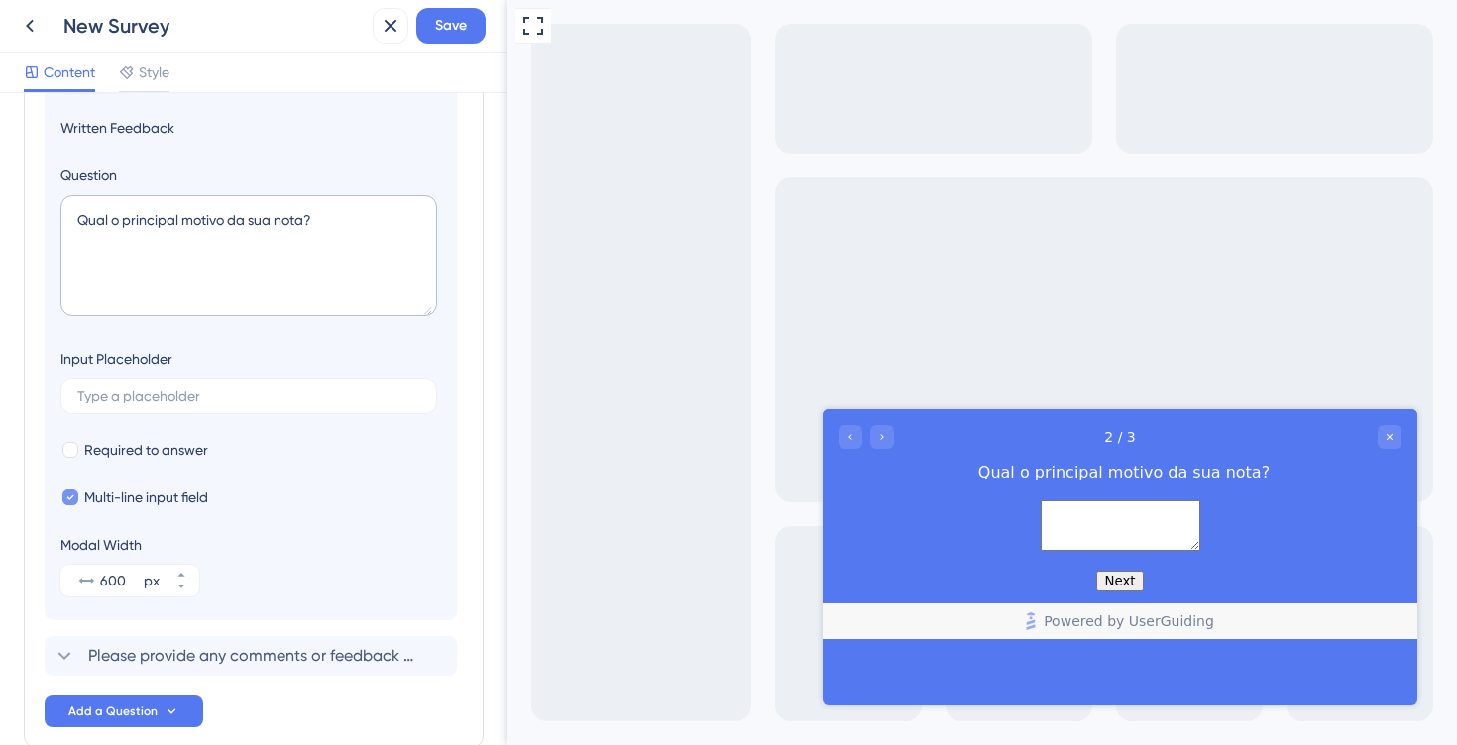
scroll to position [289, 0]
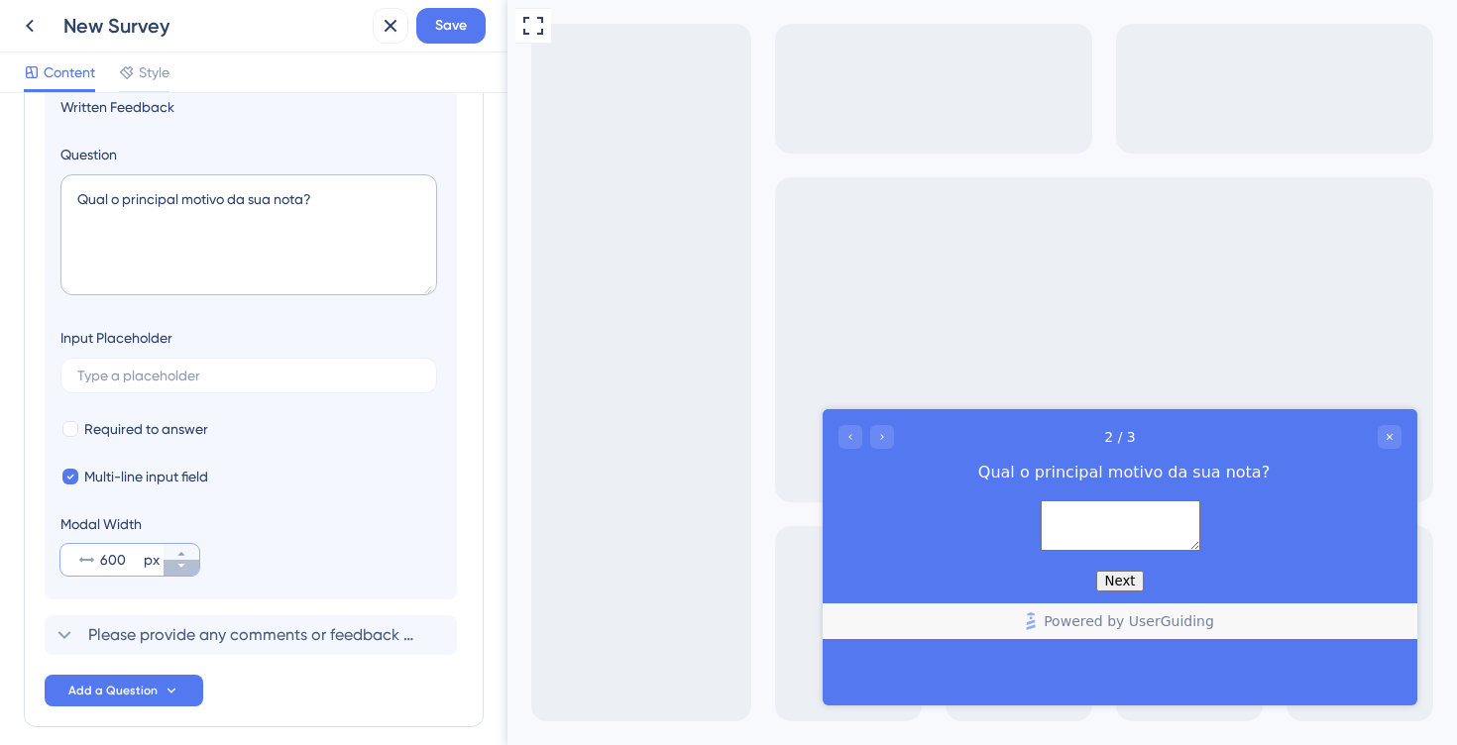
click at [178, 569] on icon at bounding box center [181, 566] width 12 height 12
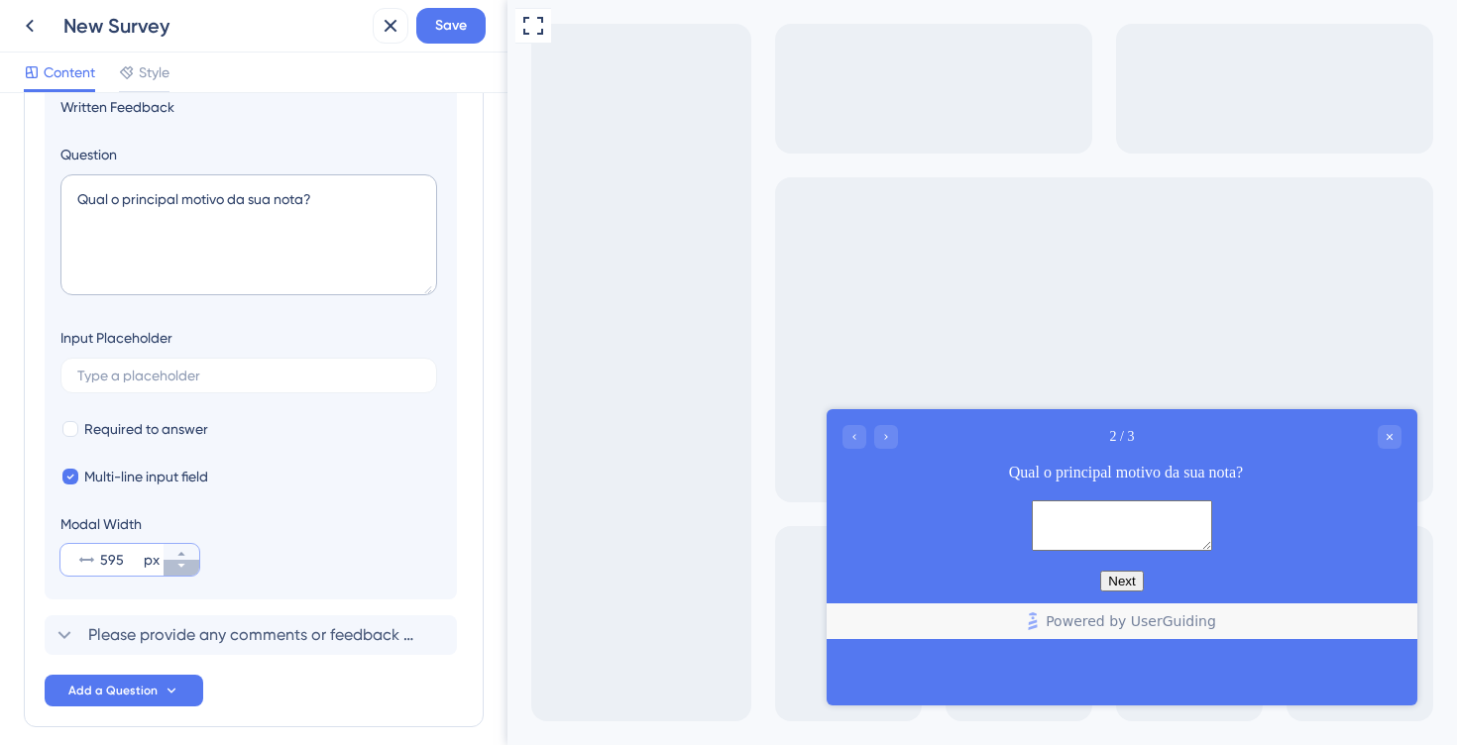
click at [178, 569] on icon at bounding box center [181, 566] width 12 height 12
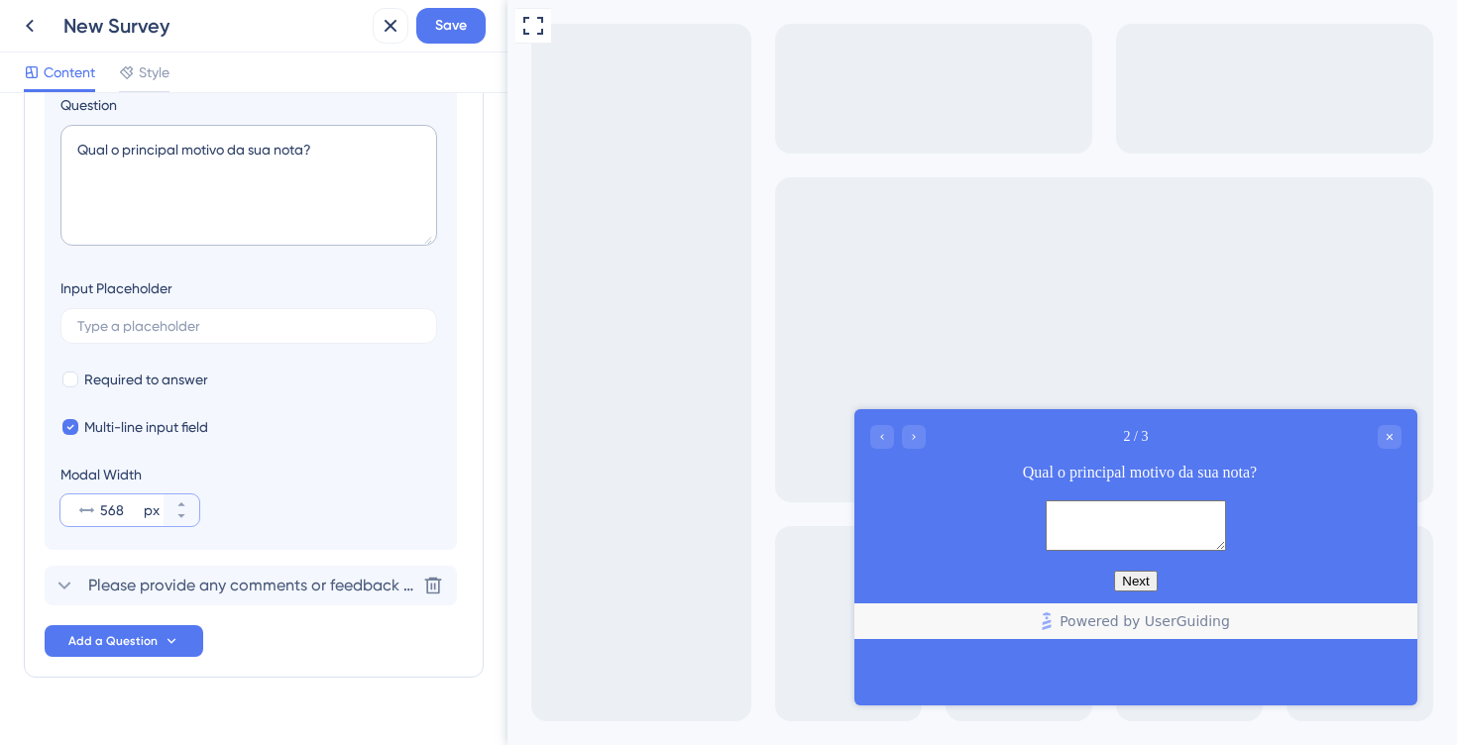
scroll to position [375, 0]
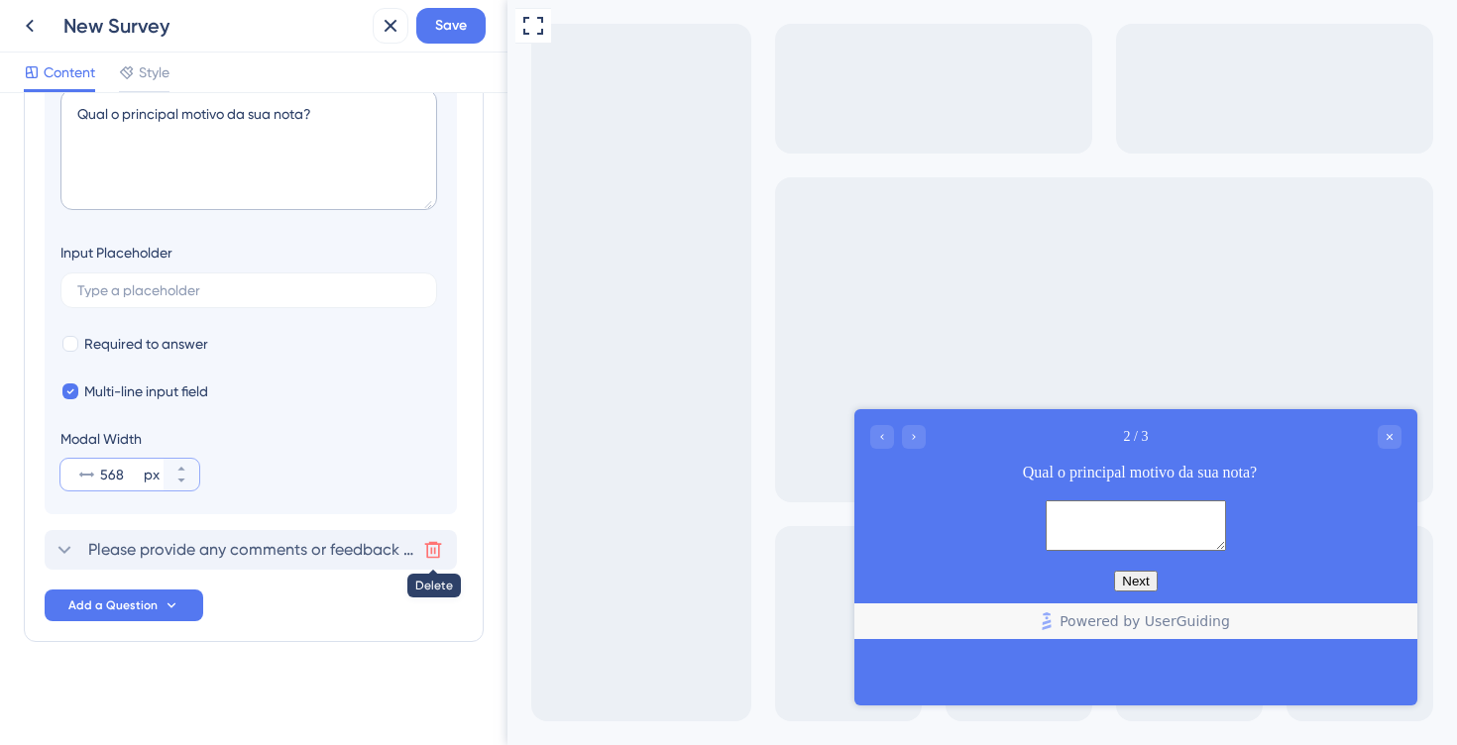
type input "568"
click at [424, 545] on icon at bounding box center [433, 550] width 20 height 20
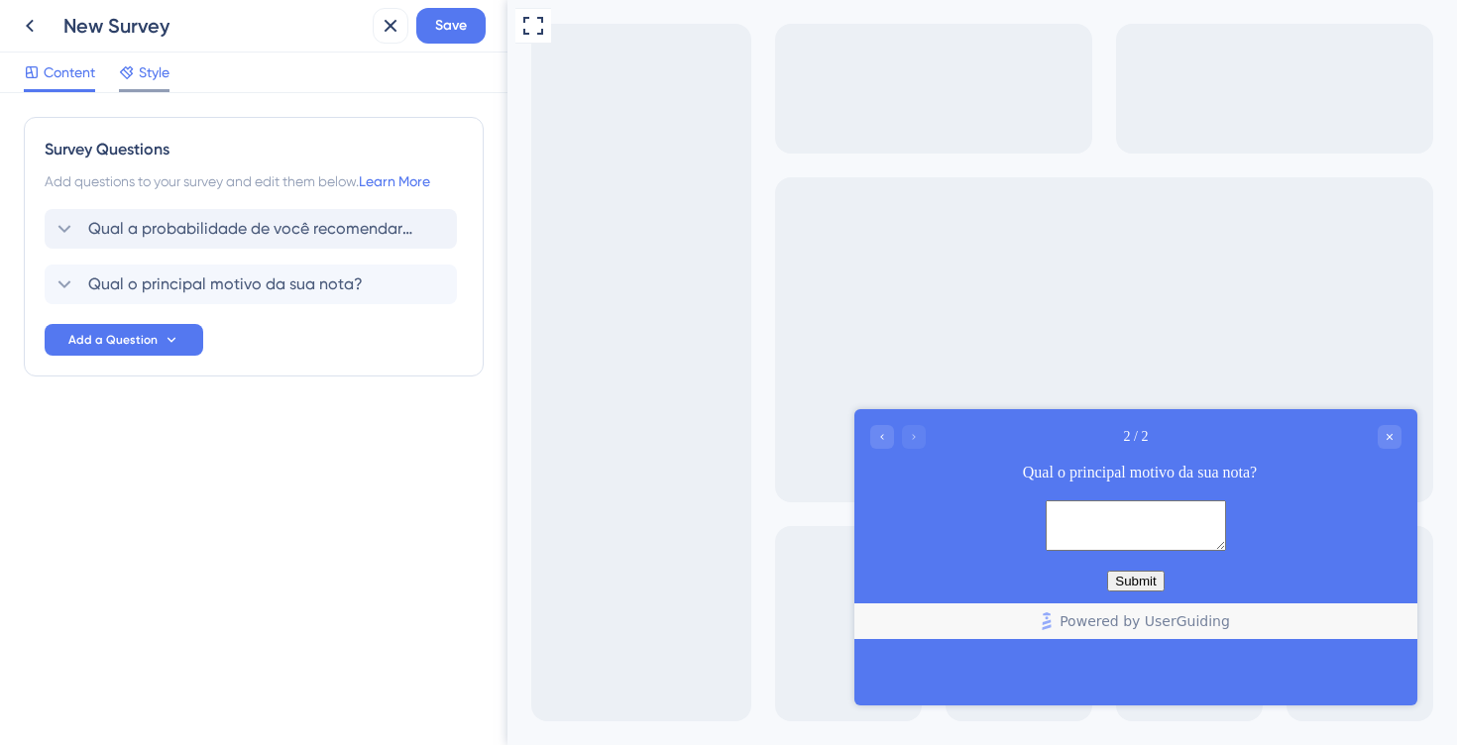
click at [126, 67] on icon at bounding box center [126, 72] width 13 height 13
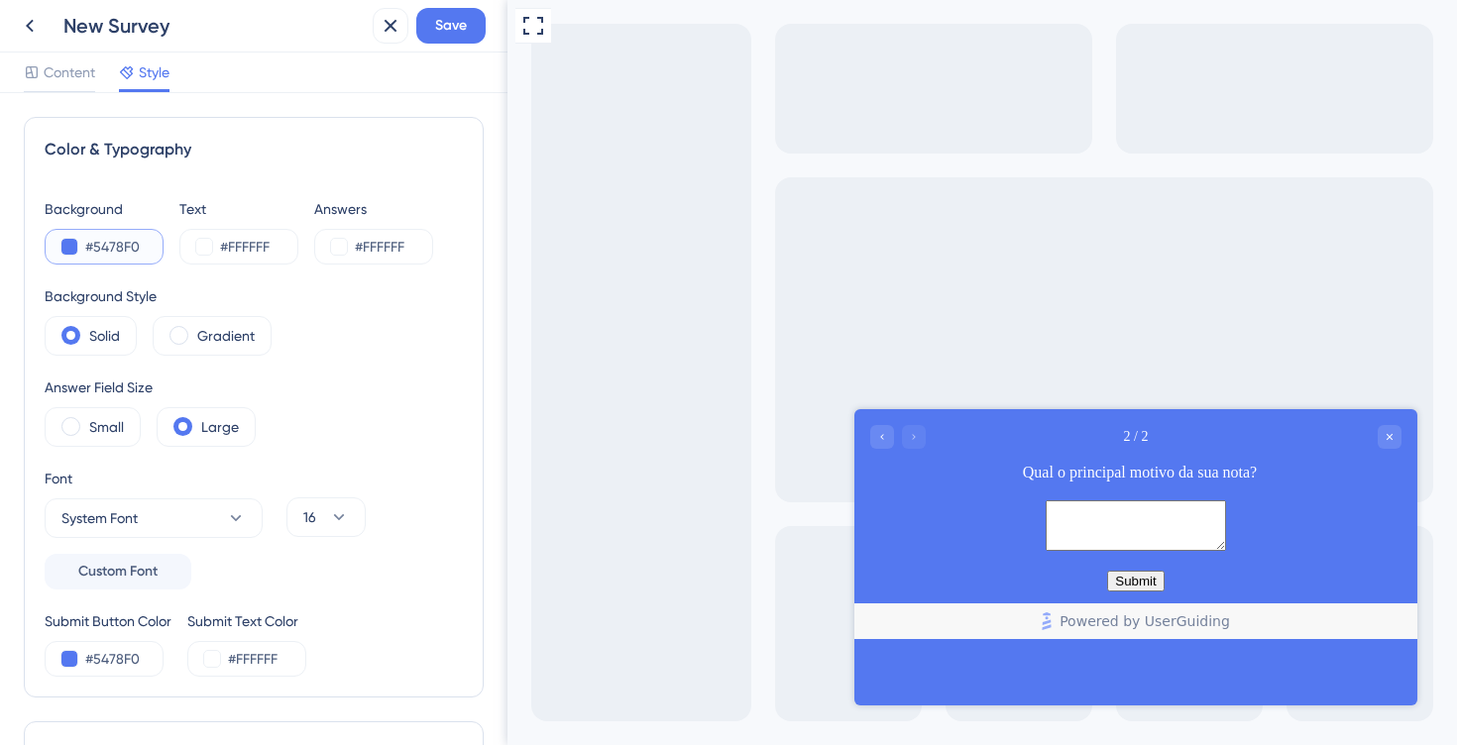
click at [126, 250] on input "#5478F0" at bounding box center [125, 247] width 81 height 24
paste input "23455"
click at [236, 250] on input "#FFFFFF" at bounding box center [260, 247] width 81 height 24
click at [128, 255] on input "#23455" at bounding box center [125, 247] width 81 height 24
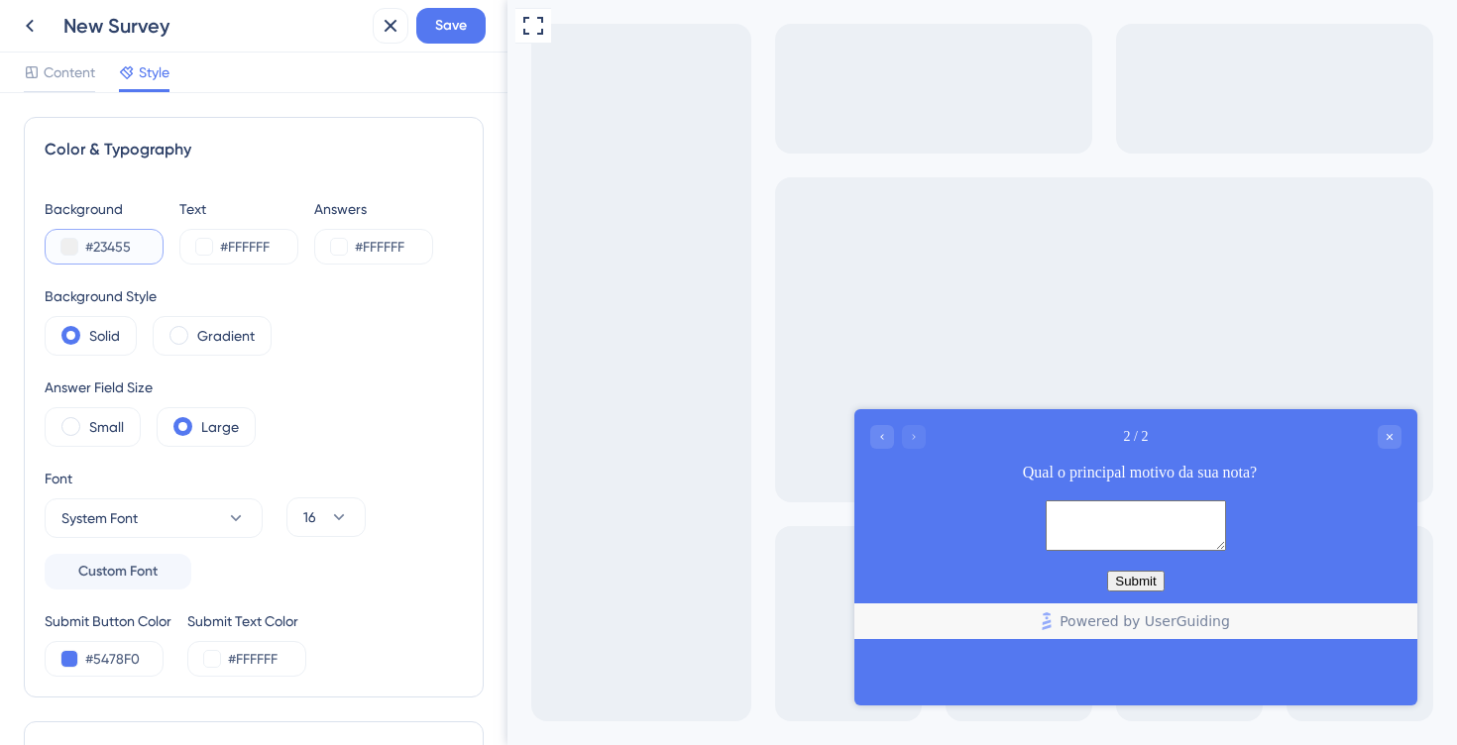
click at [128, 255] on input "#23455" at bounding box center [125, 247] width 81 height 24
paste input "text"
type input "#23455C"
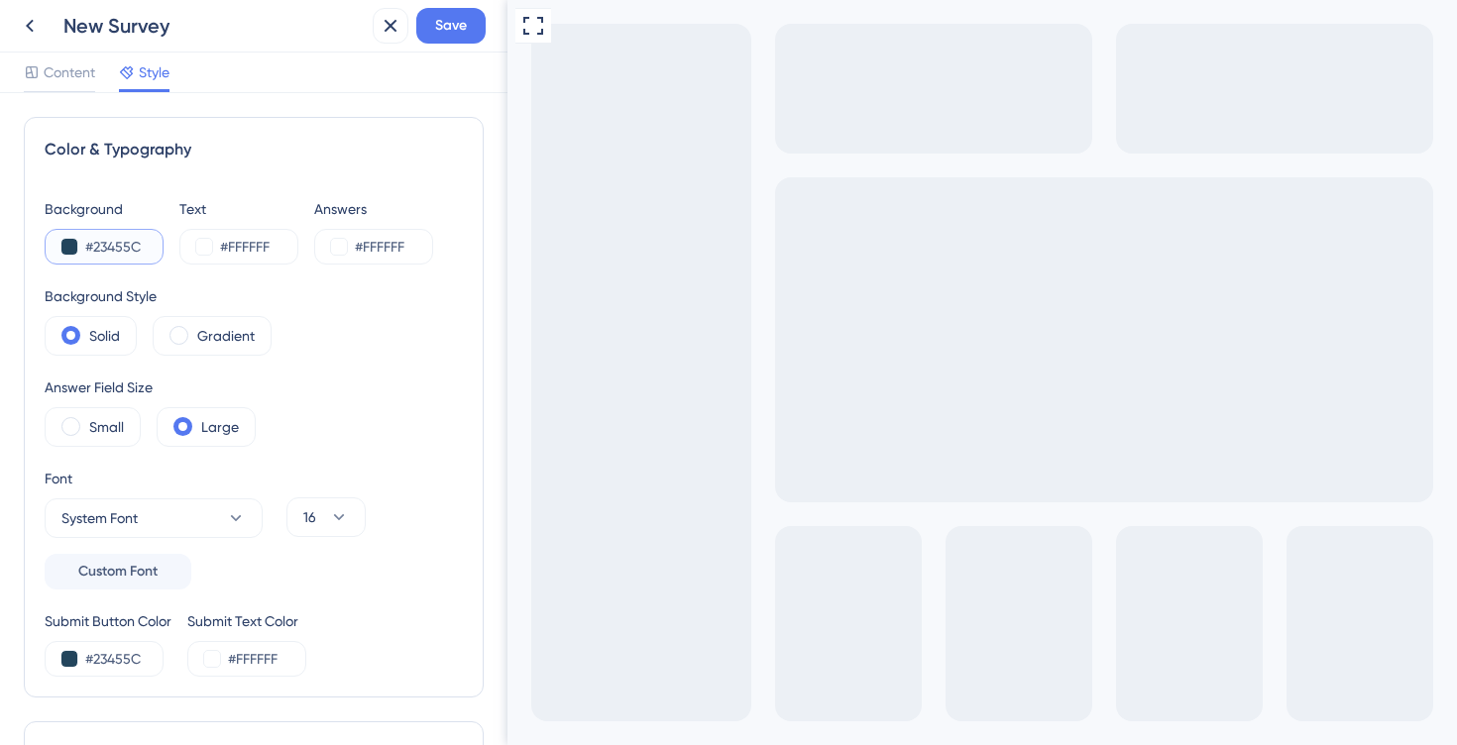
type input "#23455C"
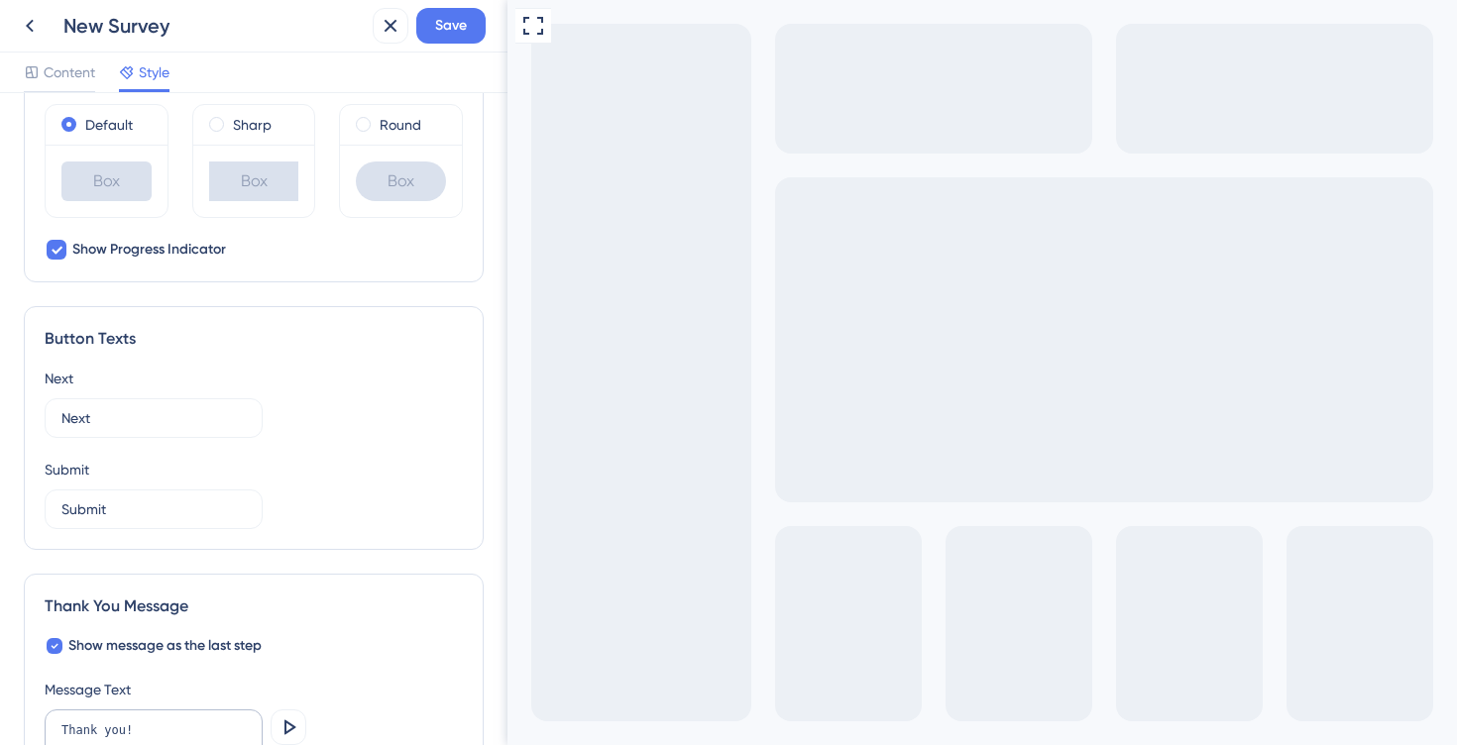
scroll to position [985, 0]
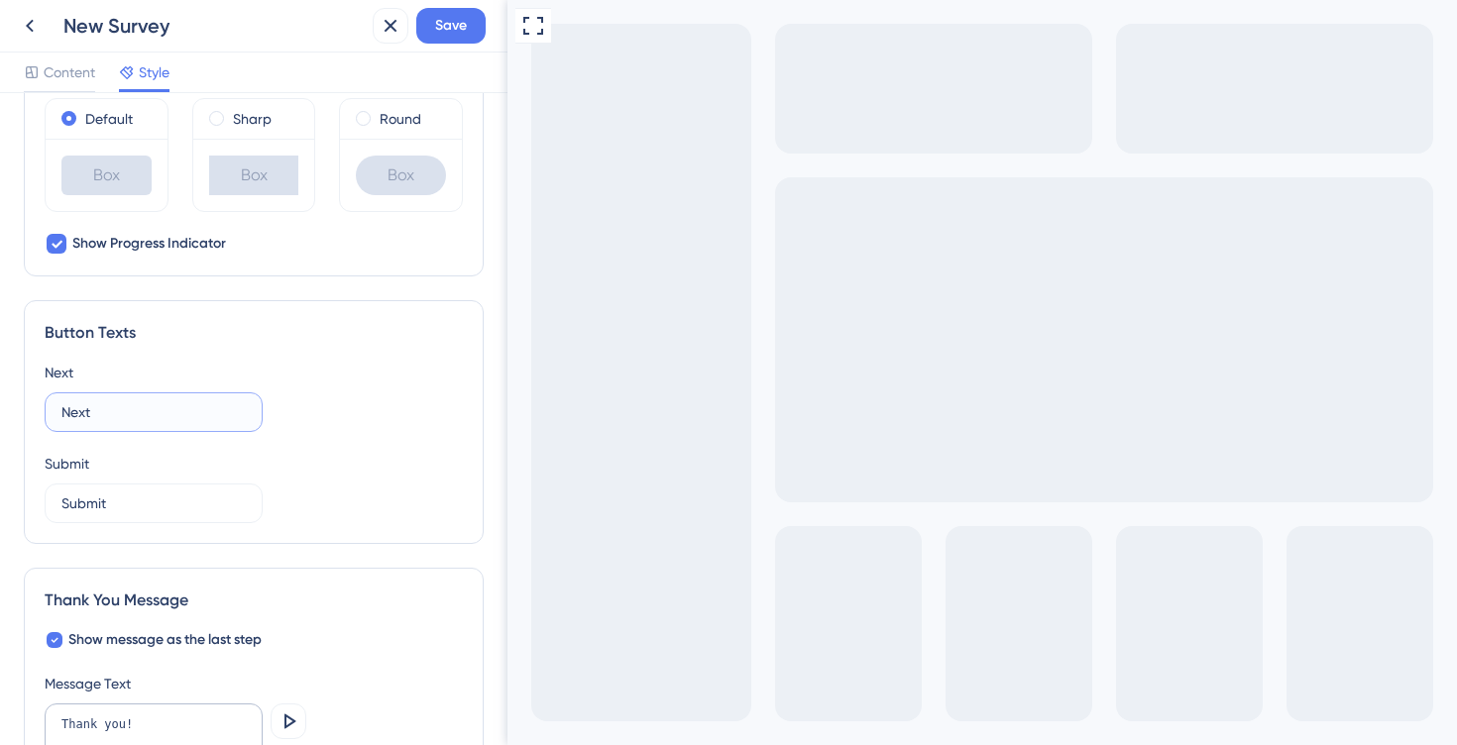
click at [150, 415] on input "Next" at bounding box center [153, 412] width 184 height 22
type input "Próximo"
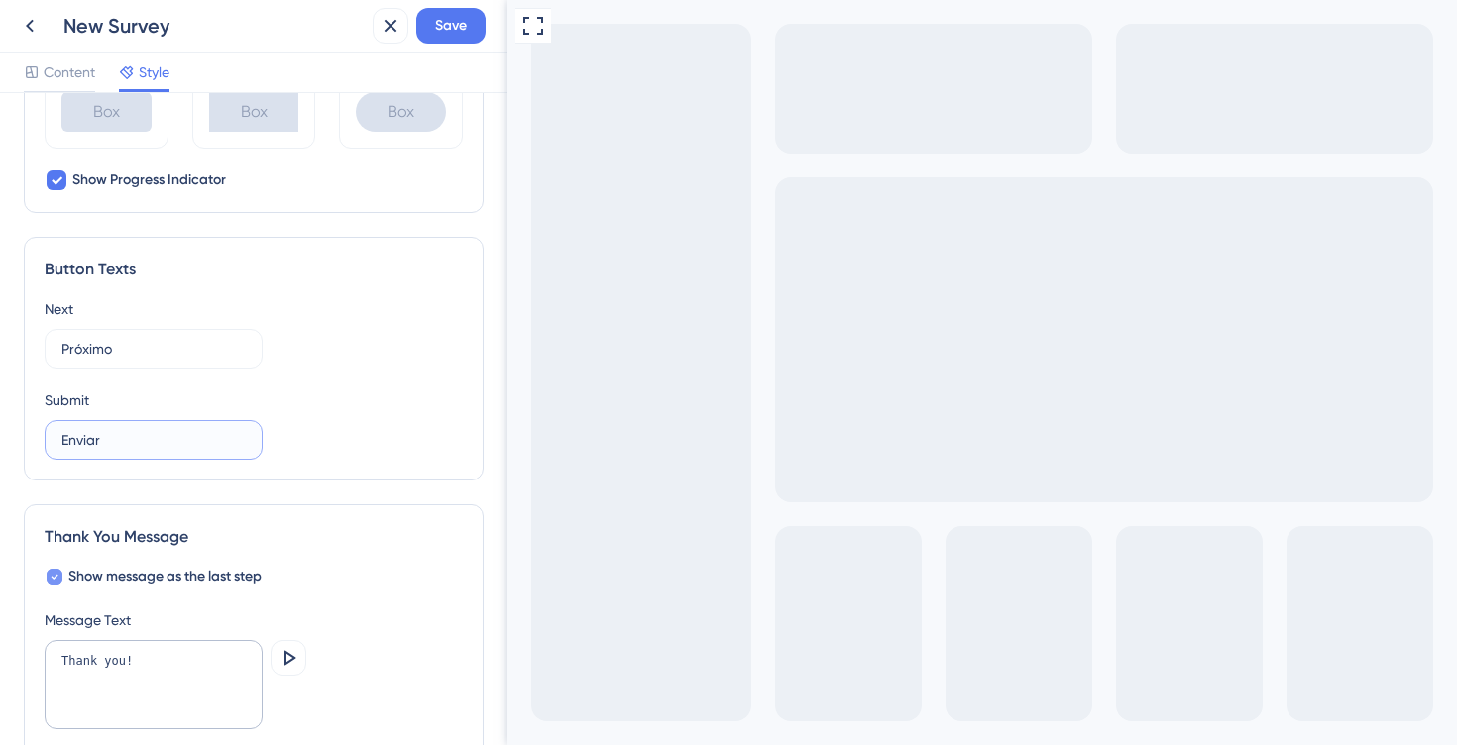
scroll to position [1055, 0]
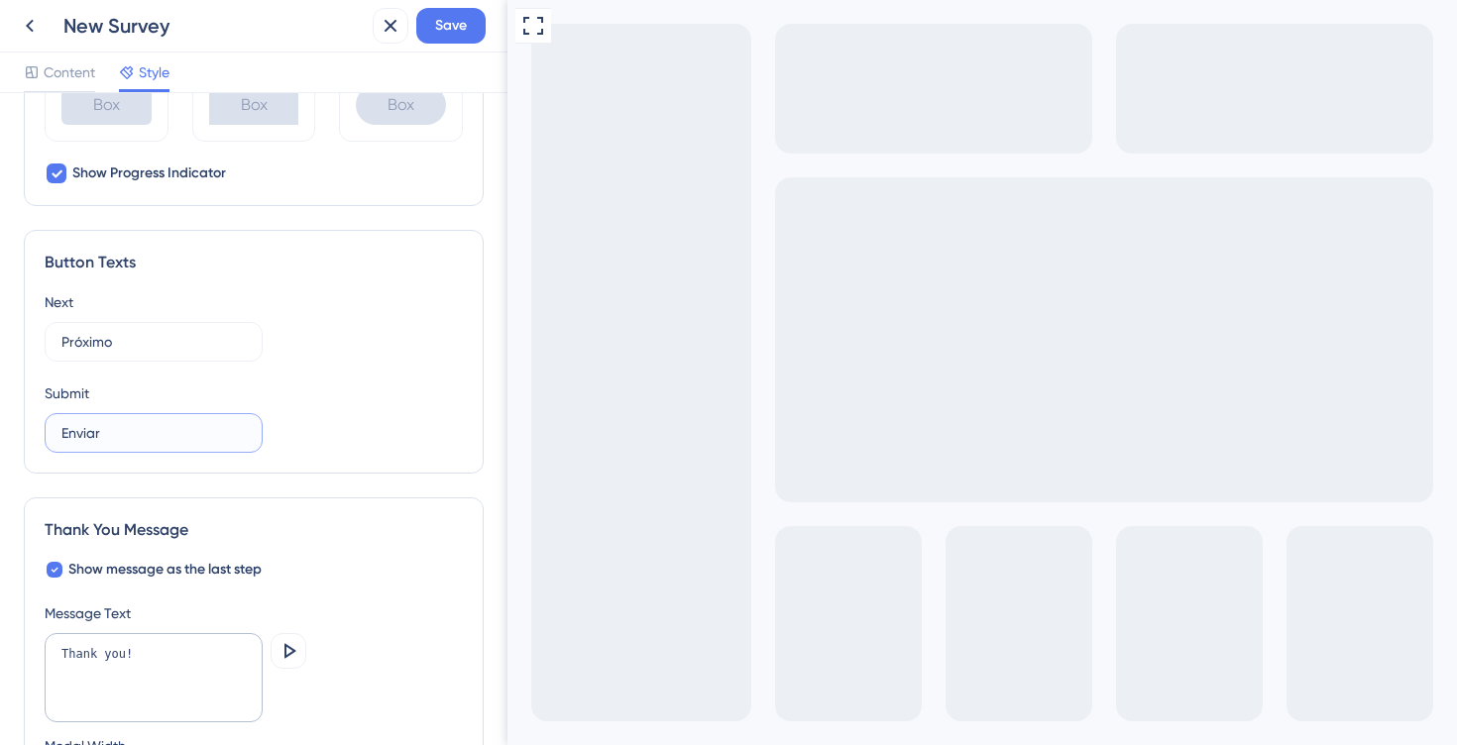
type input "Enviar"
click at [141, 651] on textarea "Thank you!" at bounding box center [154, 677] width 218 height 89
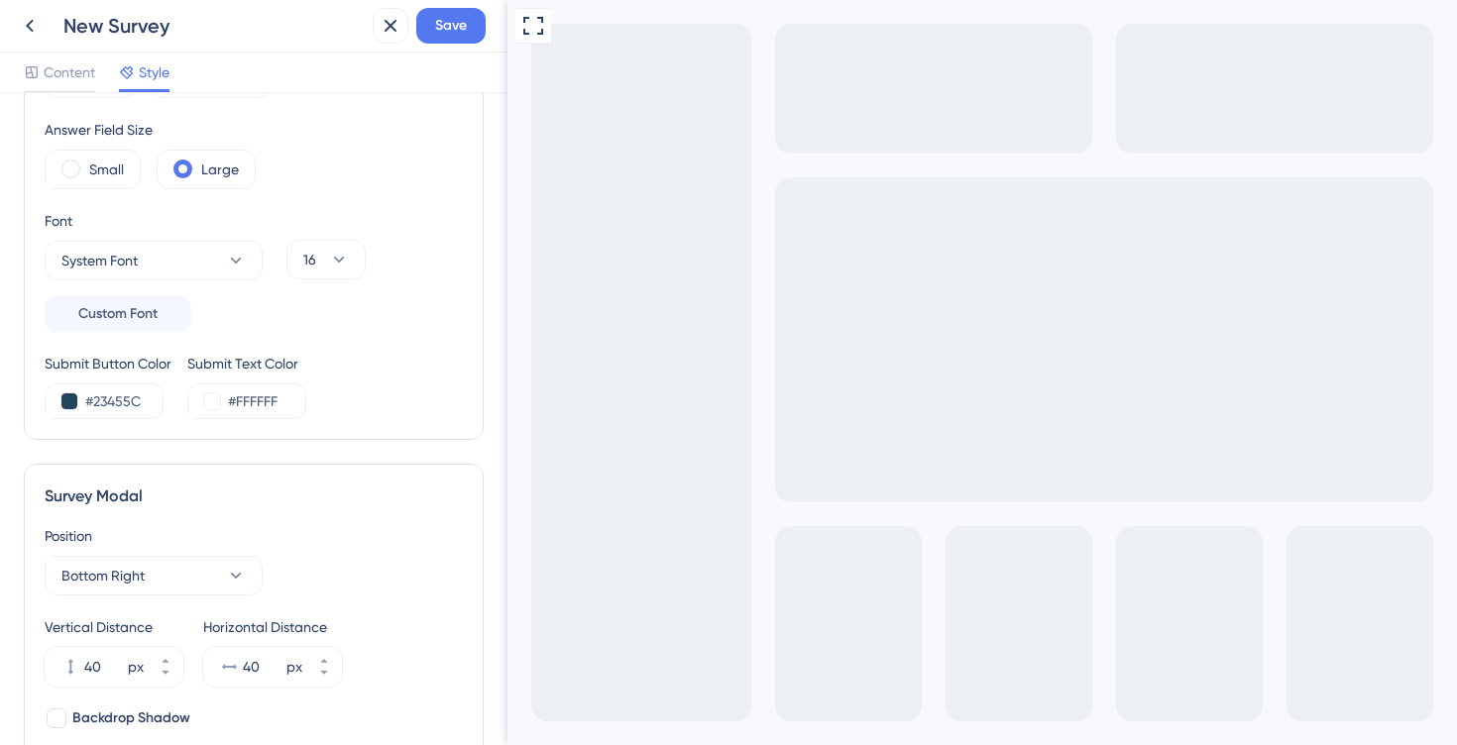
scroll to position [242, 0]
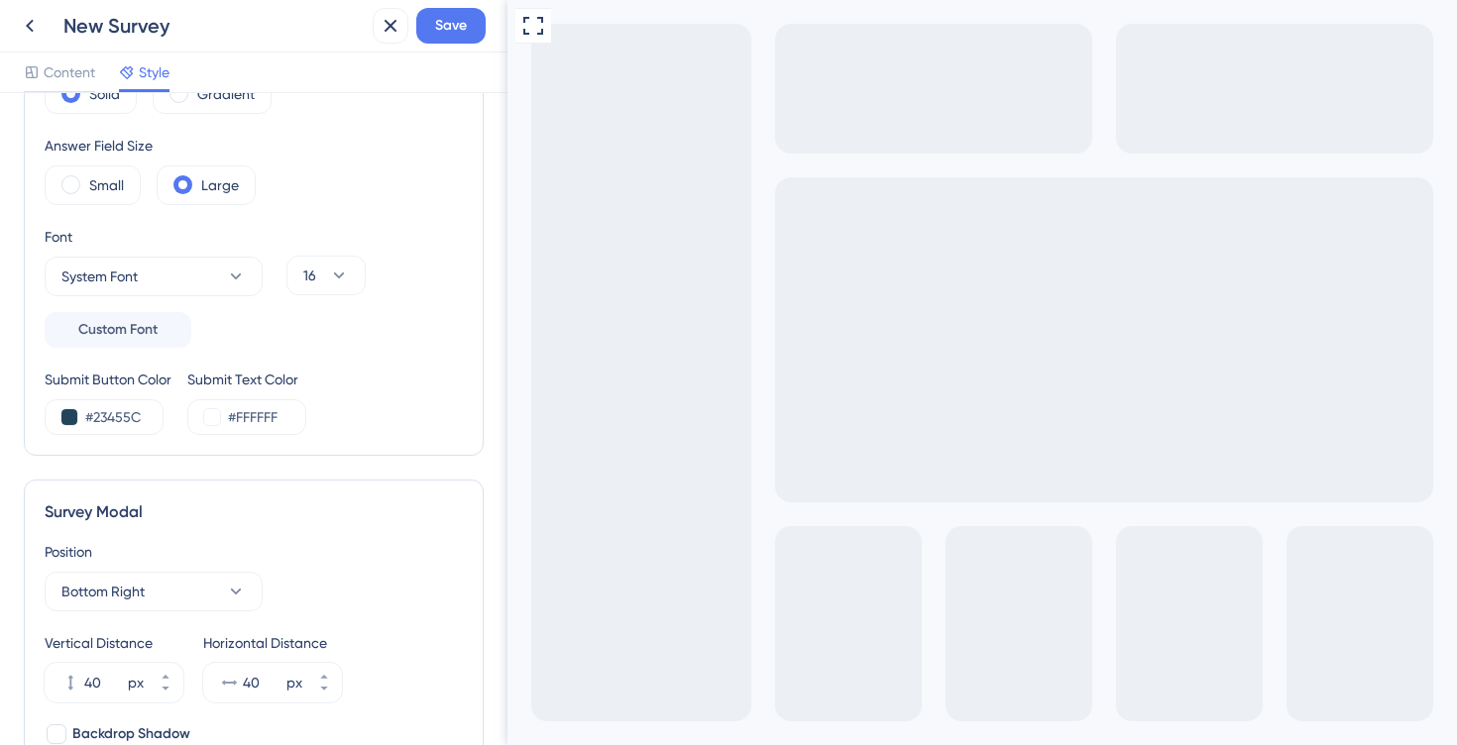
type textarea "Obrigado!"
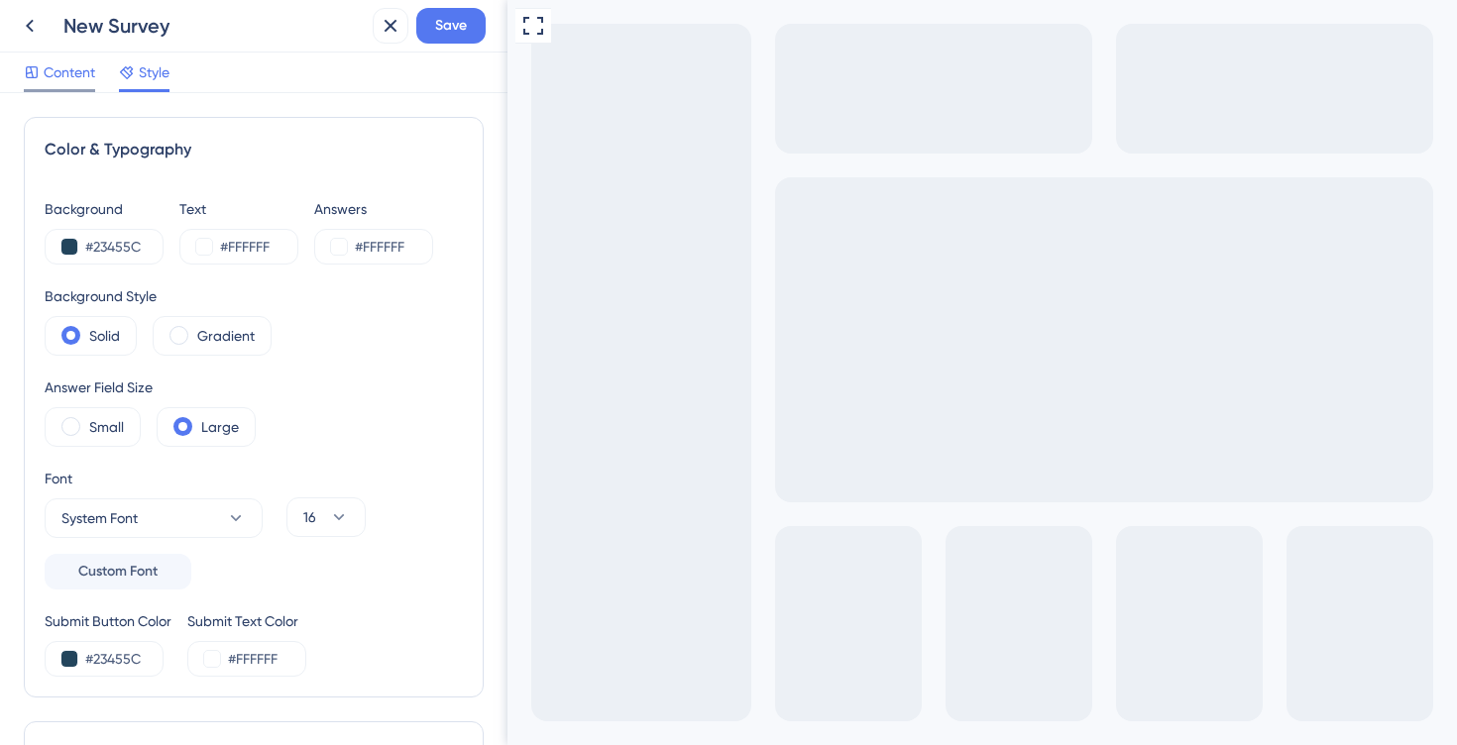
click at [85, 87] on div "Content" at bounding box center [59, 76] width 71 height 32
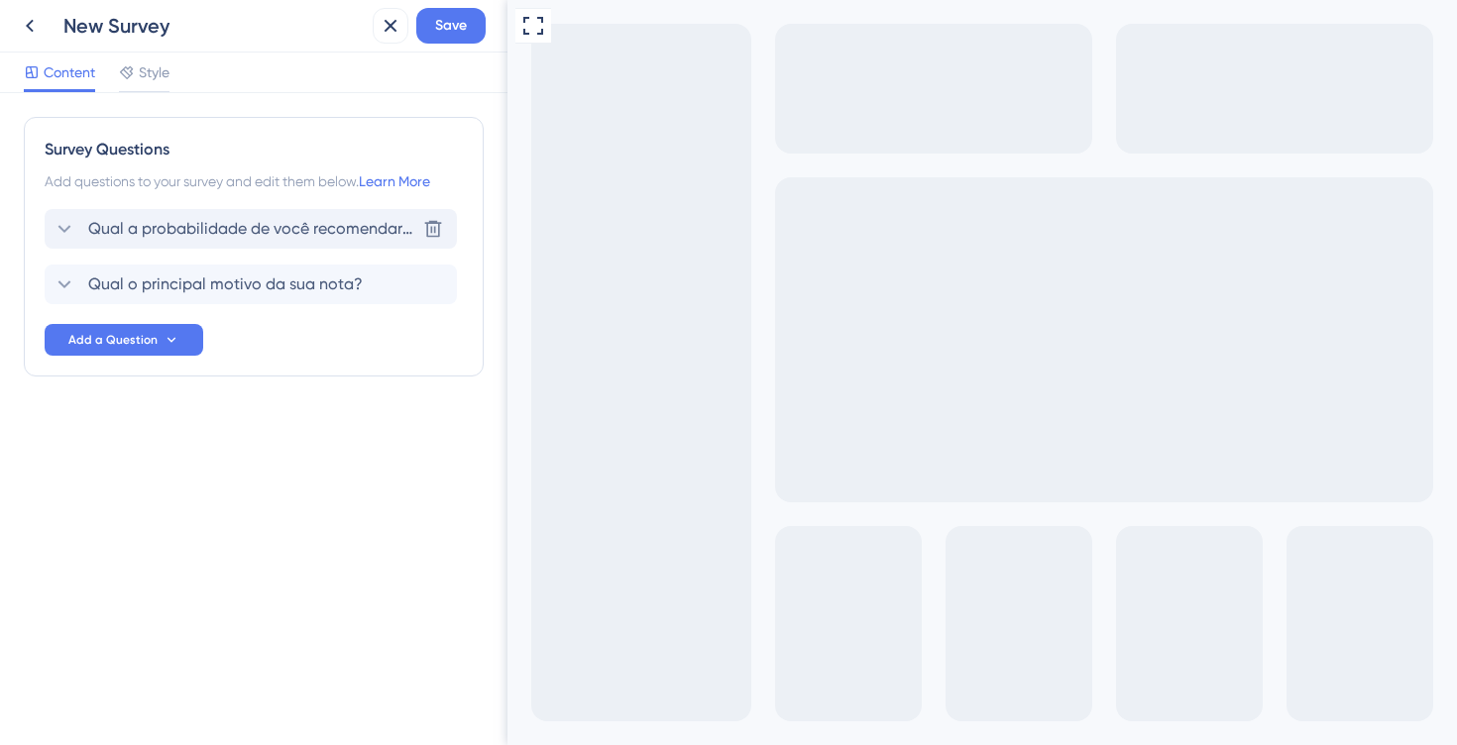
click at [193, 212] on div "Qual a probabilidade de você recomendar nosso produto para seus amigos ou coleg…" at bounding box center [251, 229] width 412 height 40
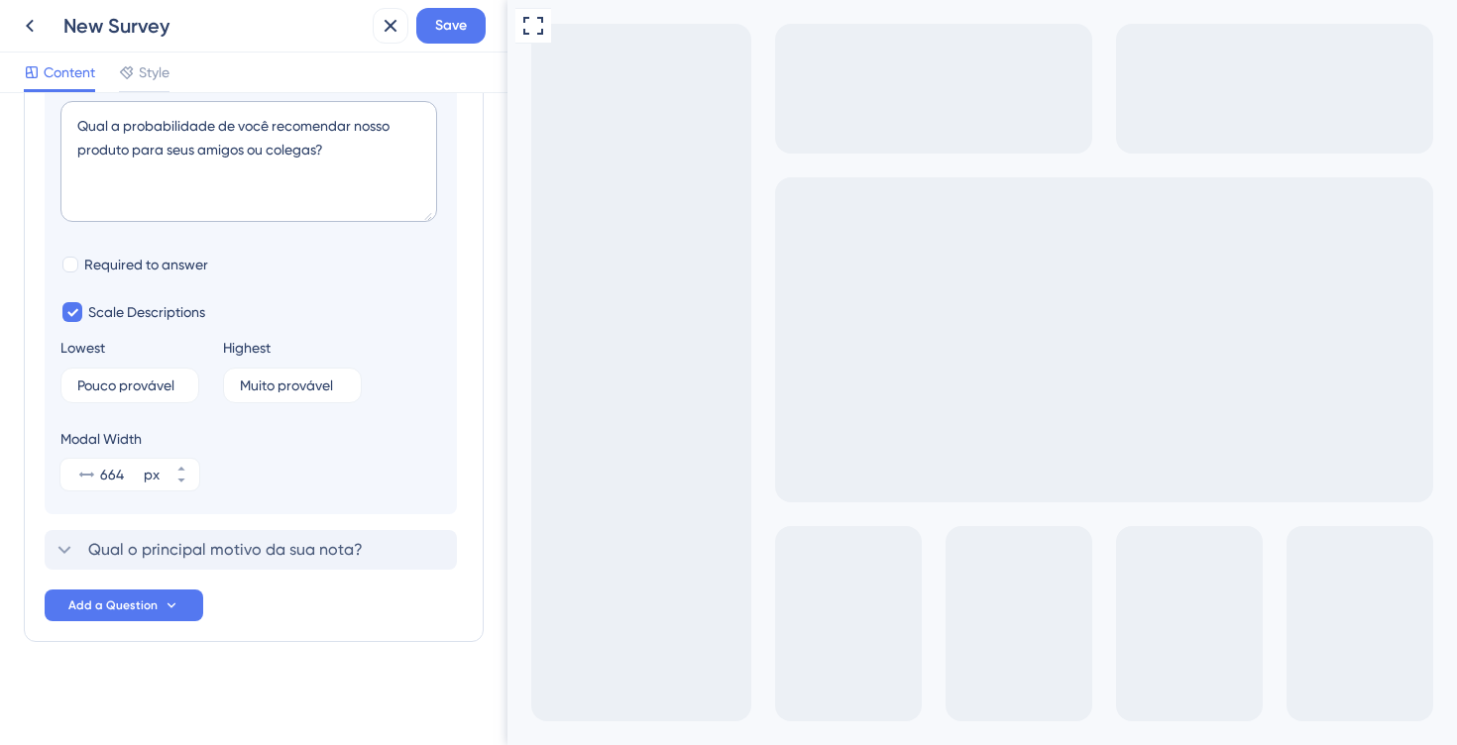
click at [254, 540] on span "Qual o principal motivo da sua nota?" at bounding box center [225, 550] width 274 height 24
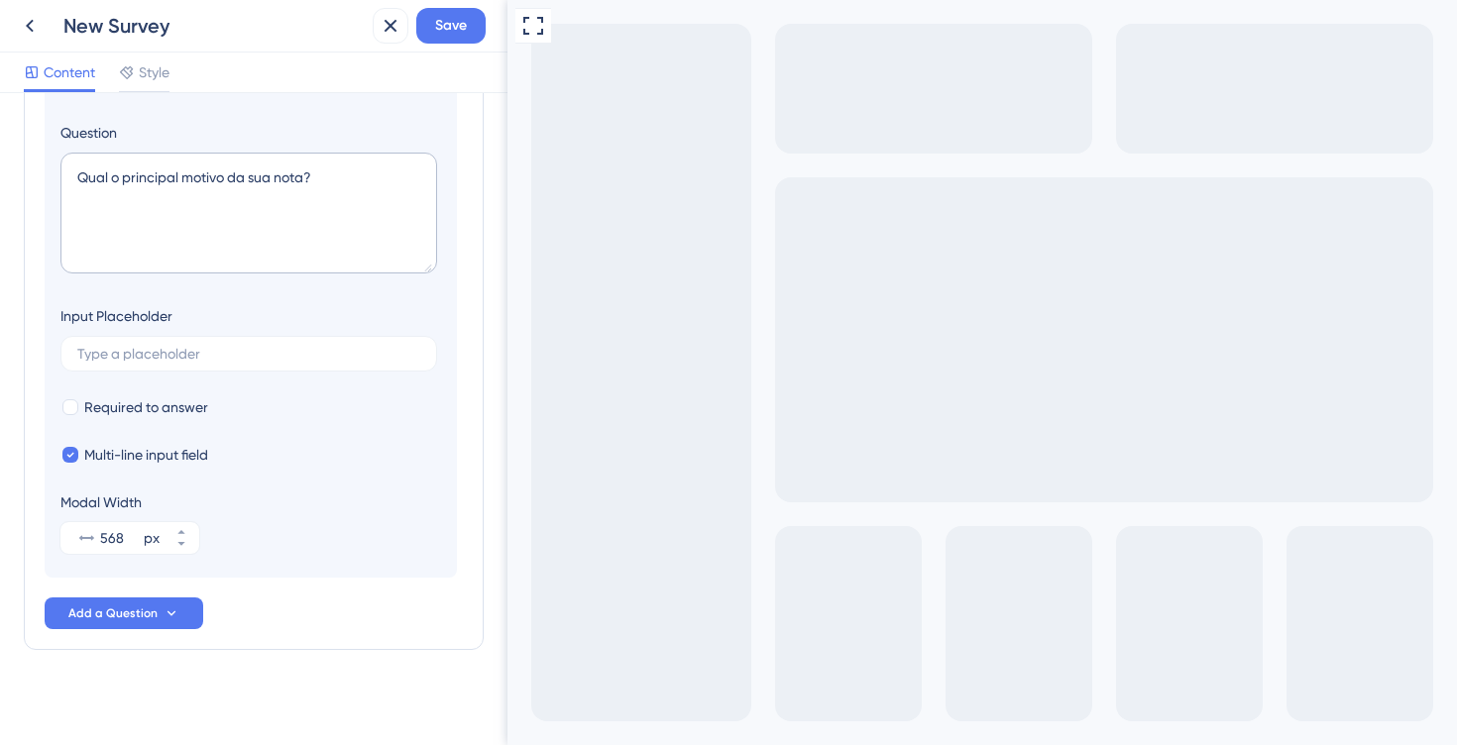
scroll to position [319, 0]
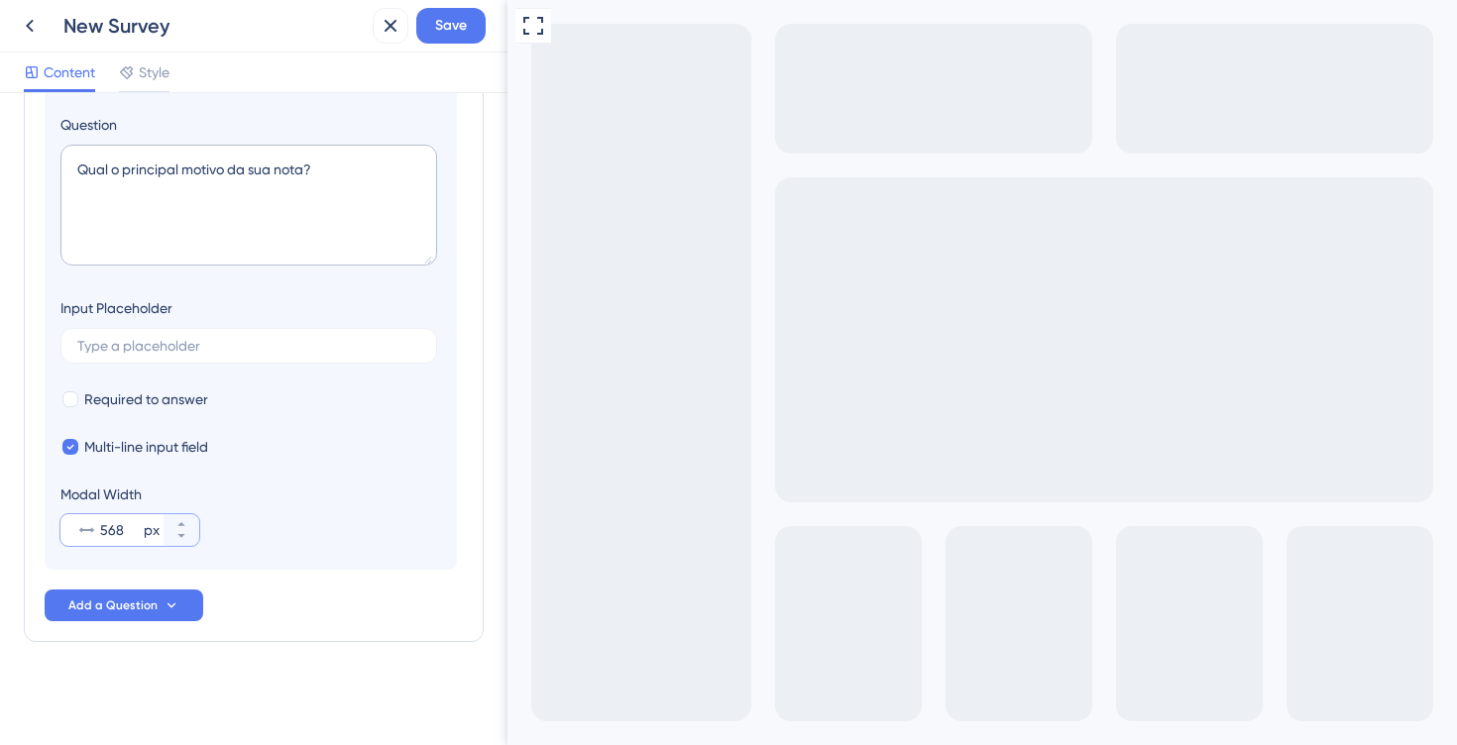
click at [130, 527] on input "568" at bounding box center [120, 530] width 40 height 24
type input "664"
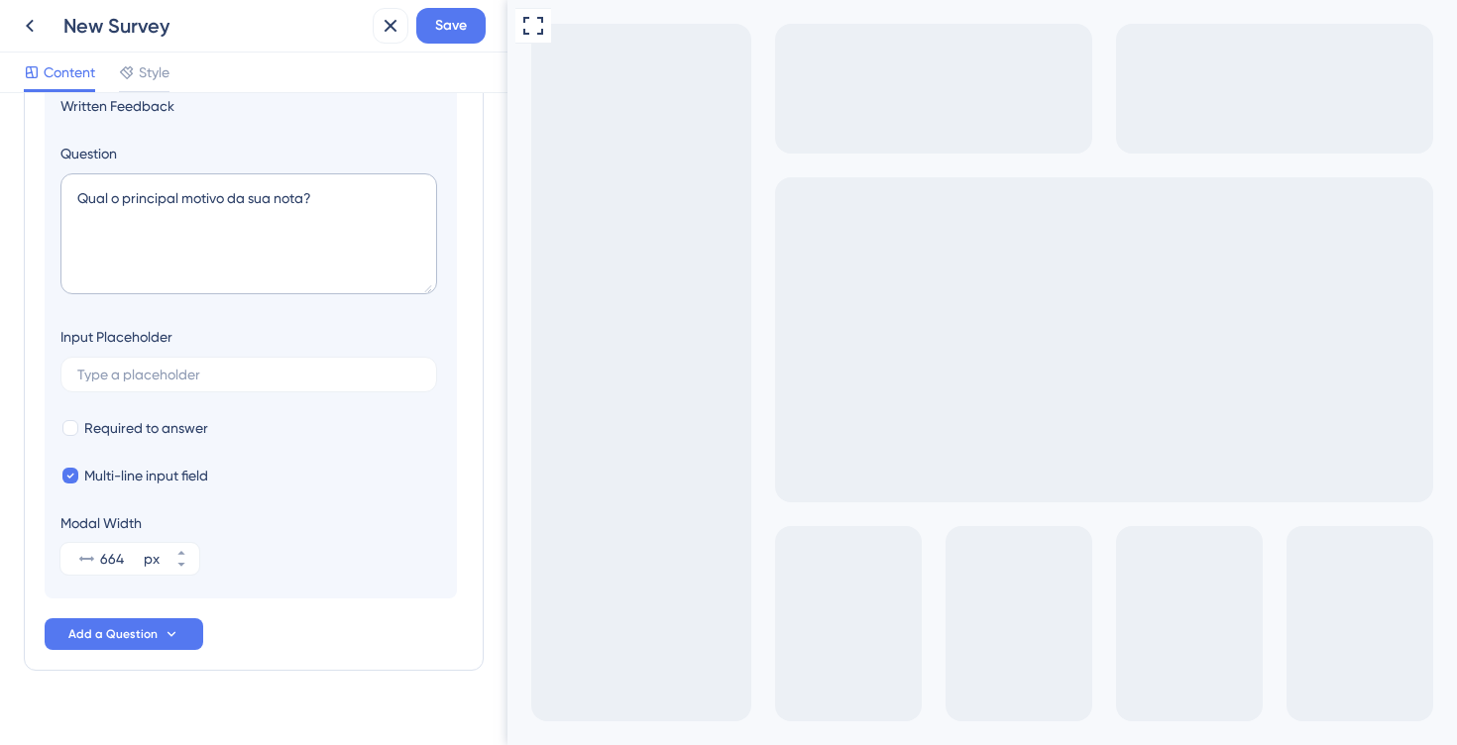
scroll to position [287, 0]
click at [129, 476] on span "Multi-line input field" at bounding box center [146, 479] width 124 height 24
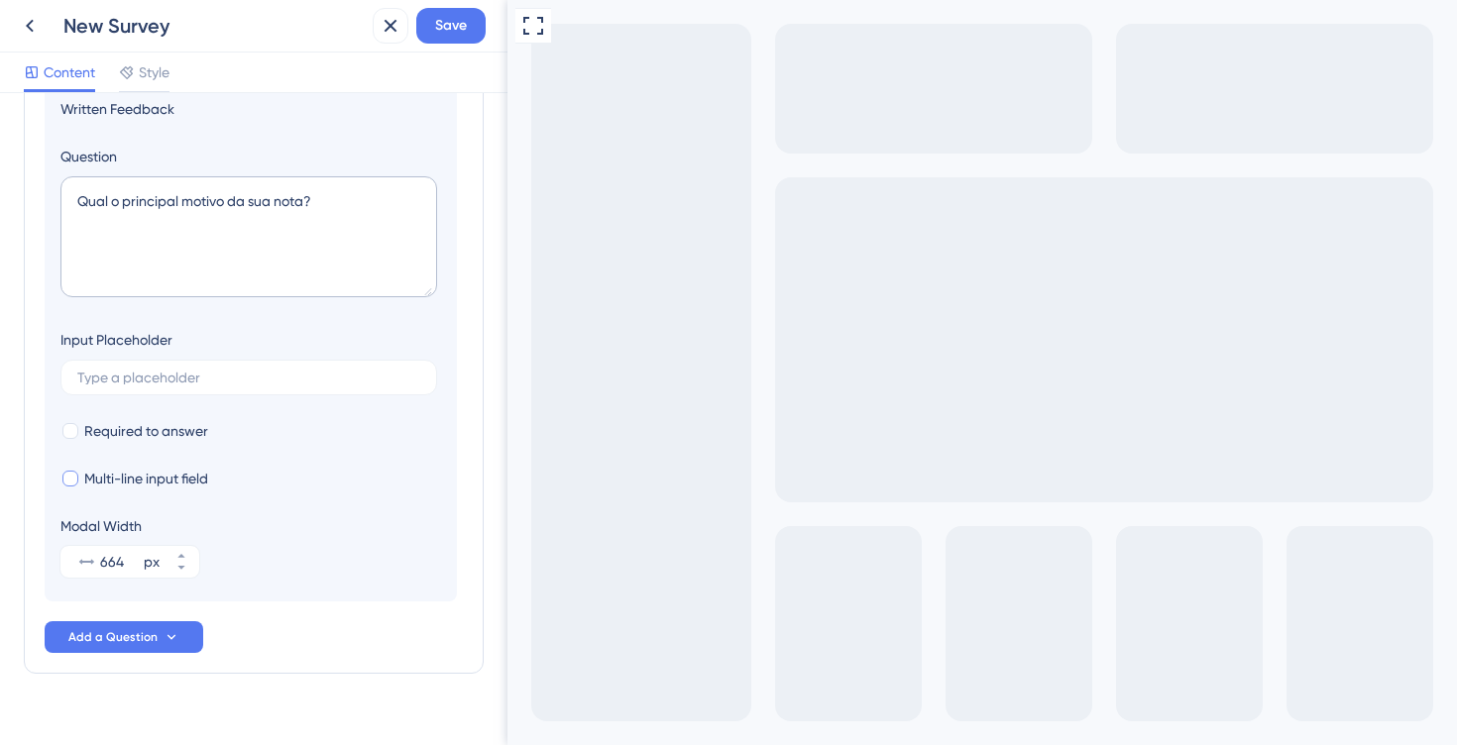
click at [142, 470] on span "Multi-line input field" at bounding box center [146, 479] width 124 height 24
checkbox input "true"
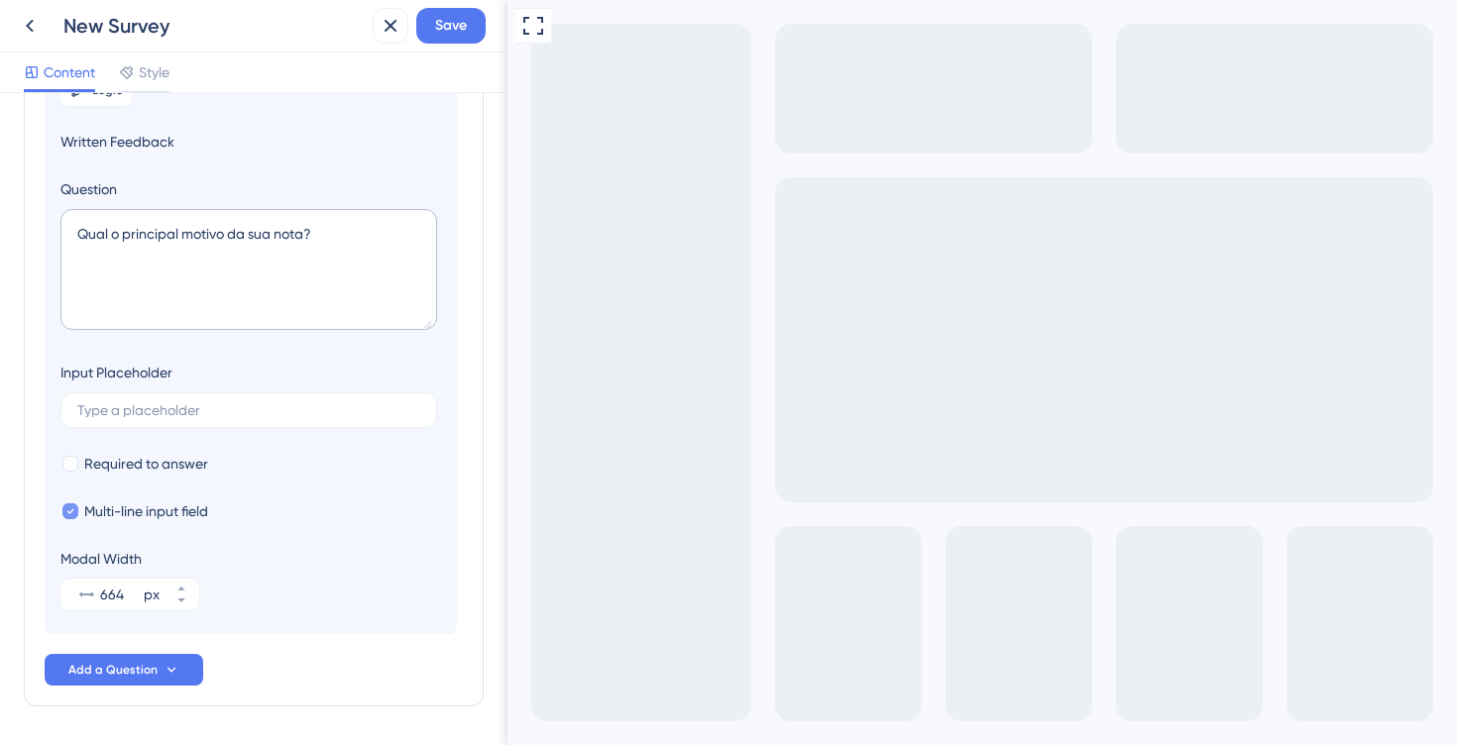
scroll to position [228, 0]
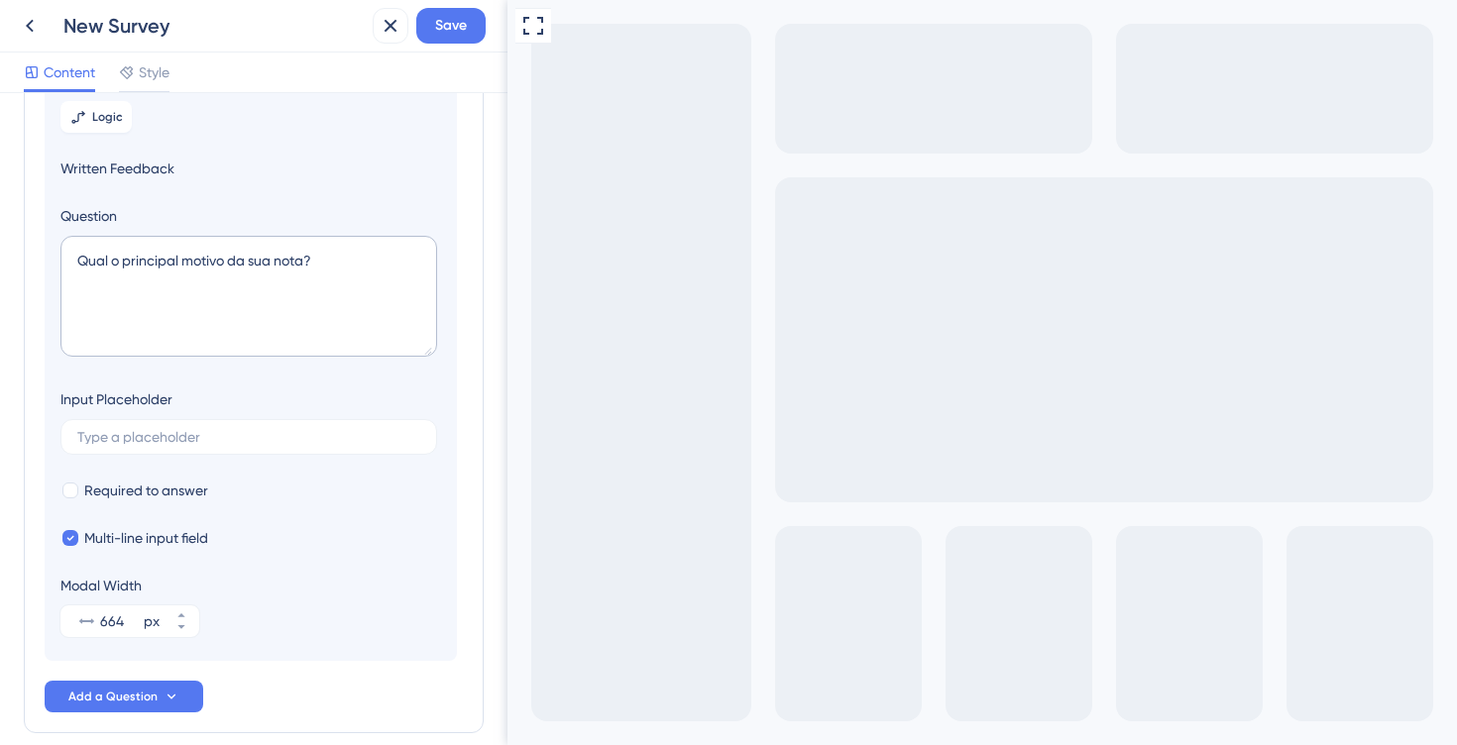
click at [143, 27] on div "New Survey" at bounding box center [213, 26] width 301 height 28
click at [428, 25] on button "Save" at bounding box center [450, 26] width 69 height 36
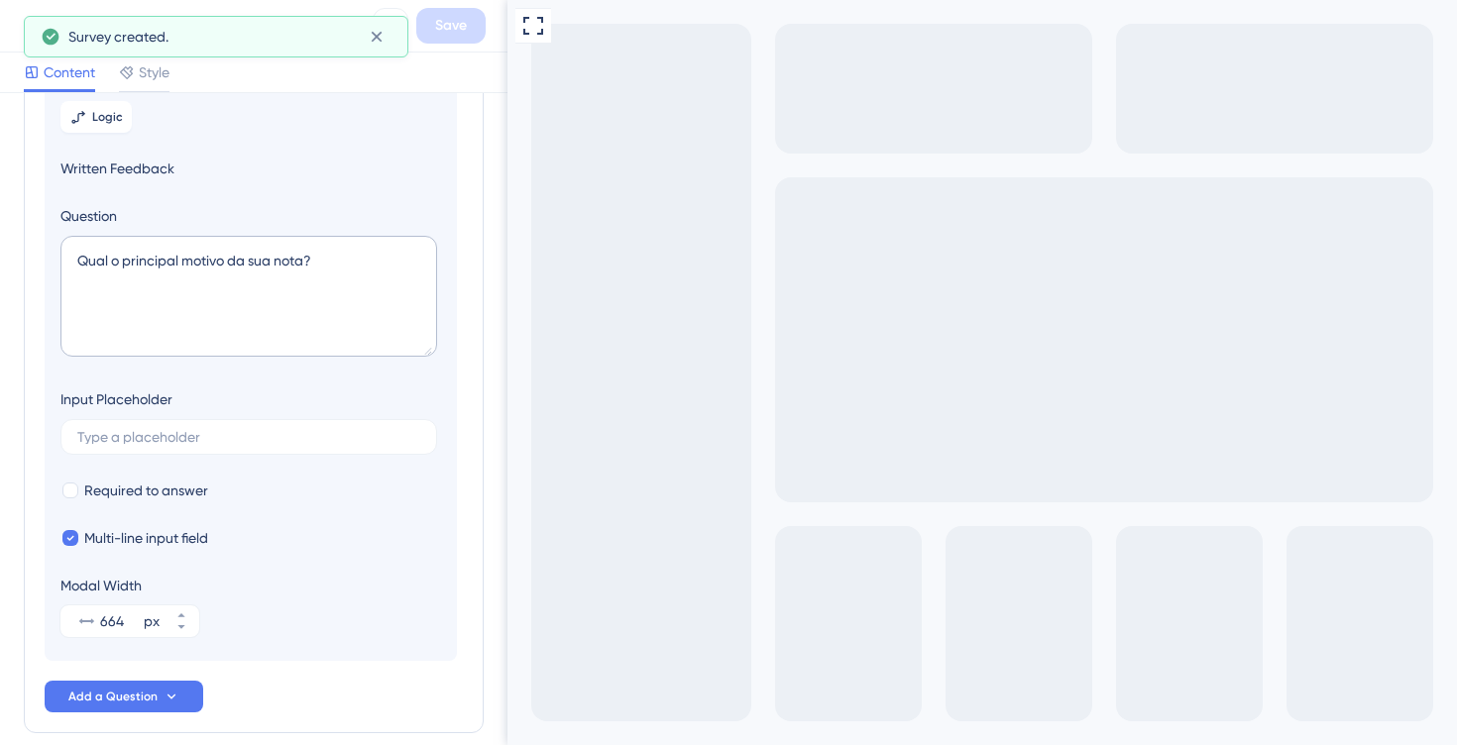
click at [583, 242] on div "Full Screen Preview" at bounding box center [981, 522] width 949 height 1045
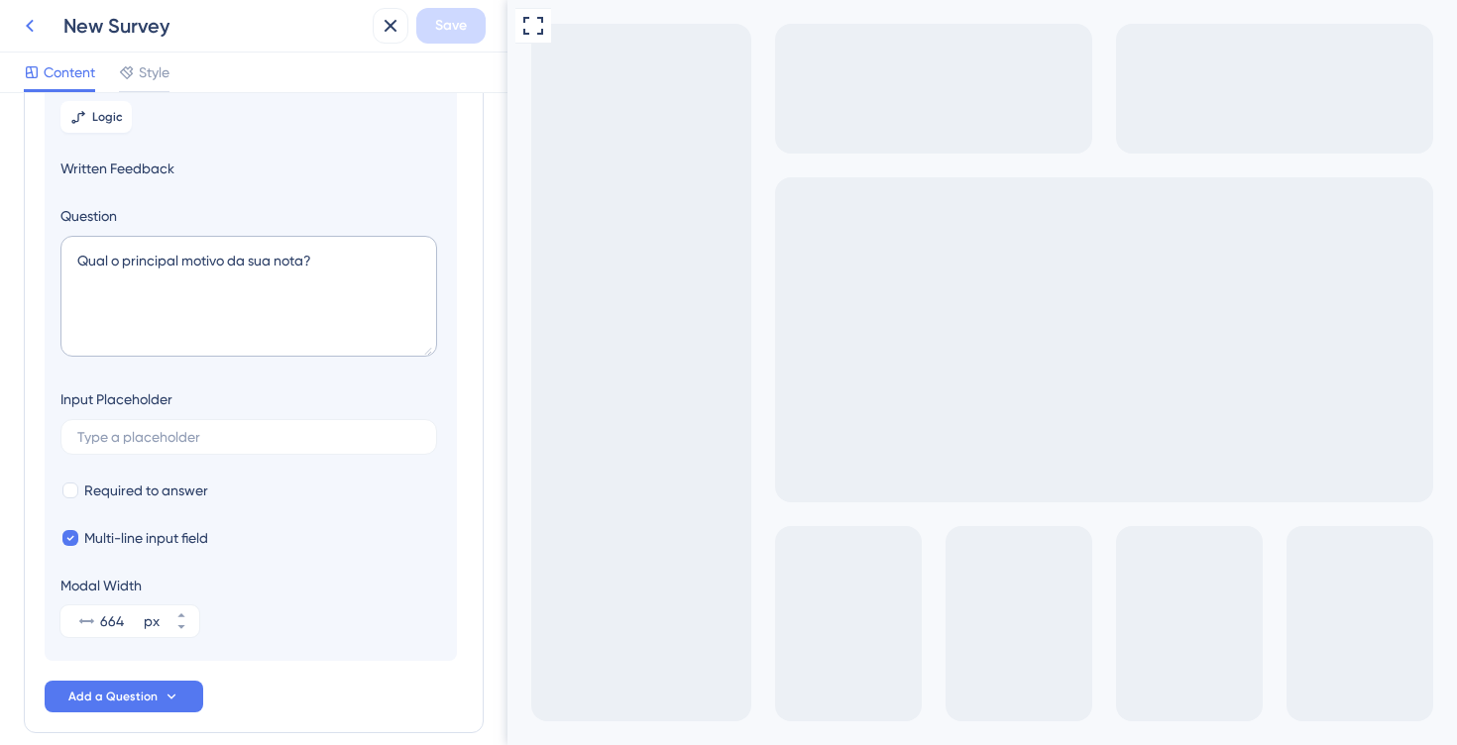
click at [23, 34] on icon at bounding box center [30, 26] width 24 height 24
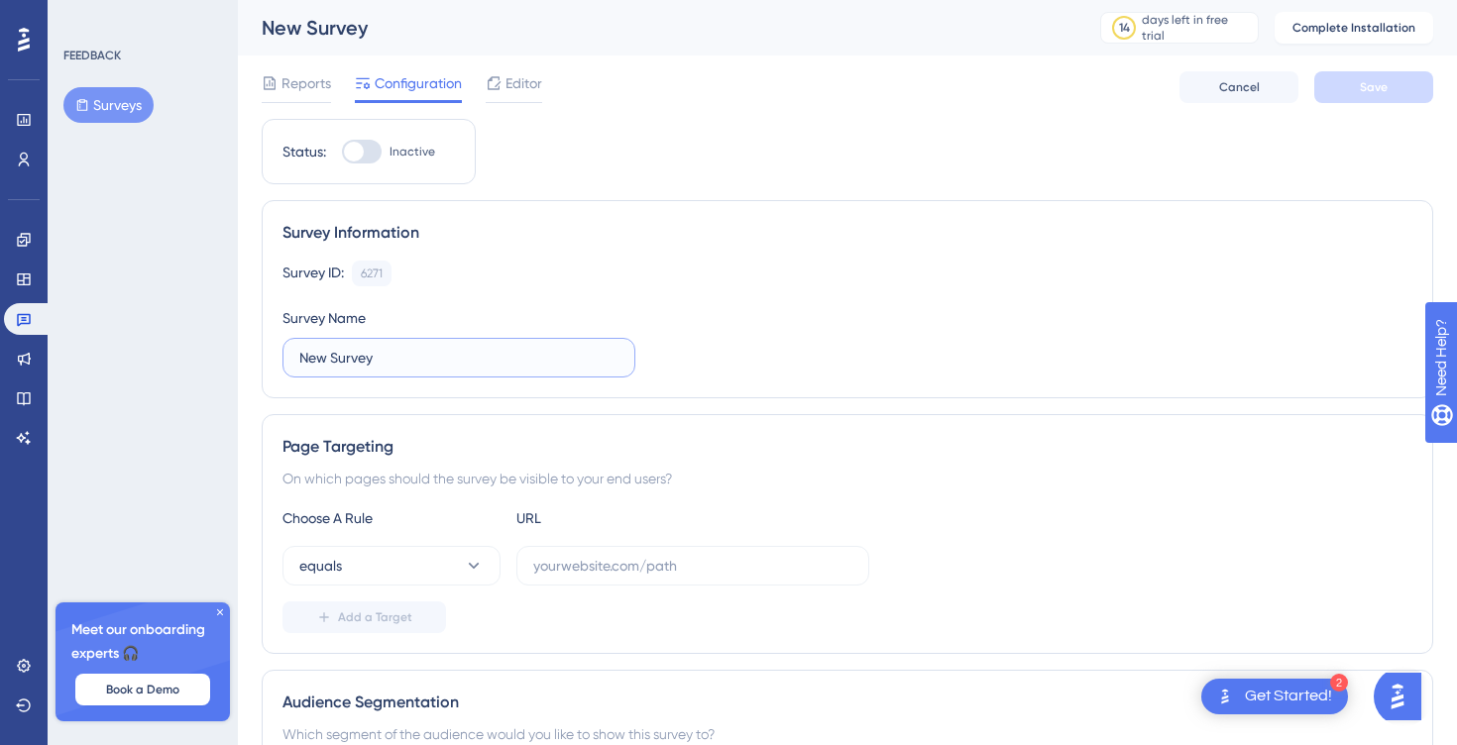
click at [346, 356] on input "New Survey" at bounding box center [458, 358] width 319 height 22
click at [340, 356] on input "New Survey" at bounding box center [458, 358] width 319 height 22
type input "NPS"
click at [1372, 72] on button "Save" at bounding box center [1373, 87] width 119 height 32
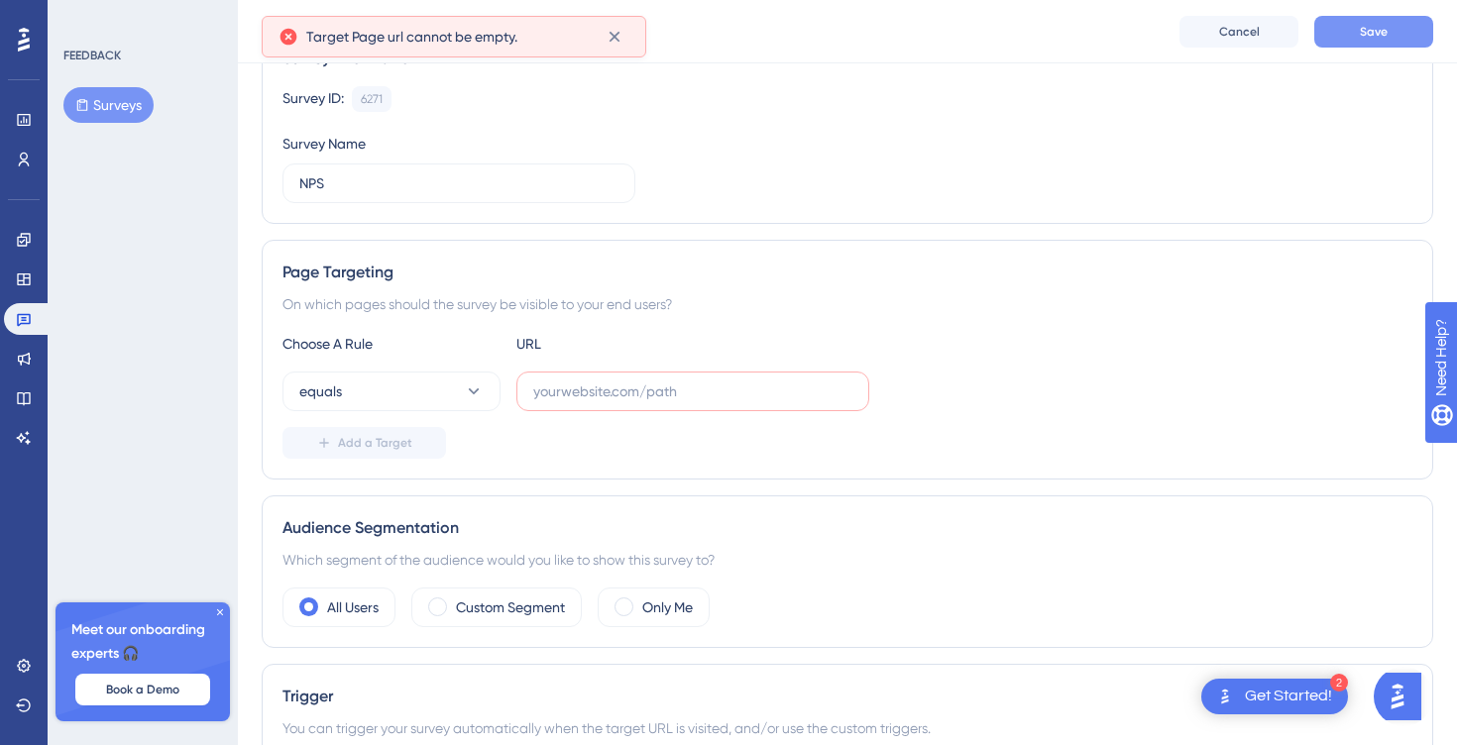
scroll to position [193, 0]
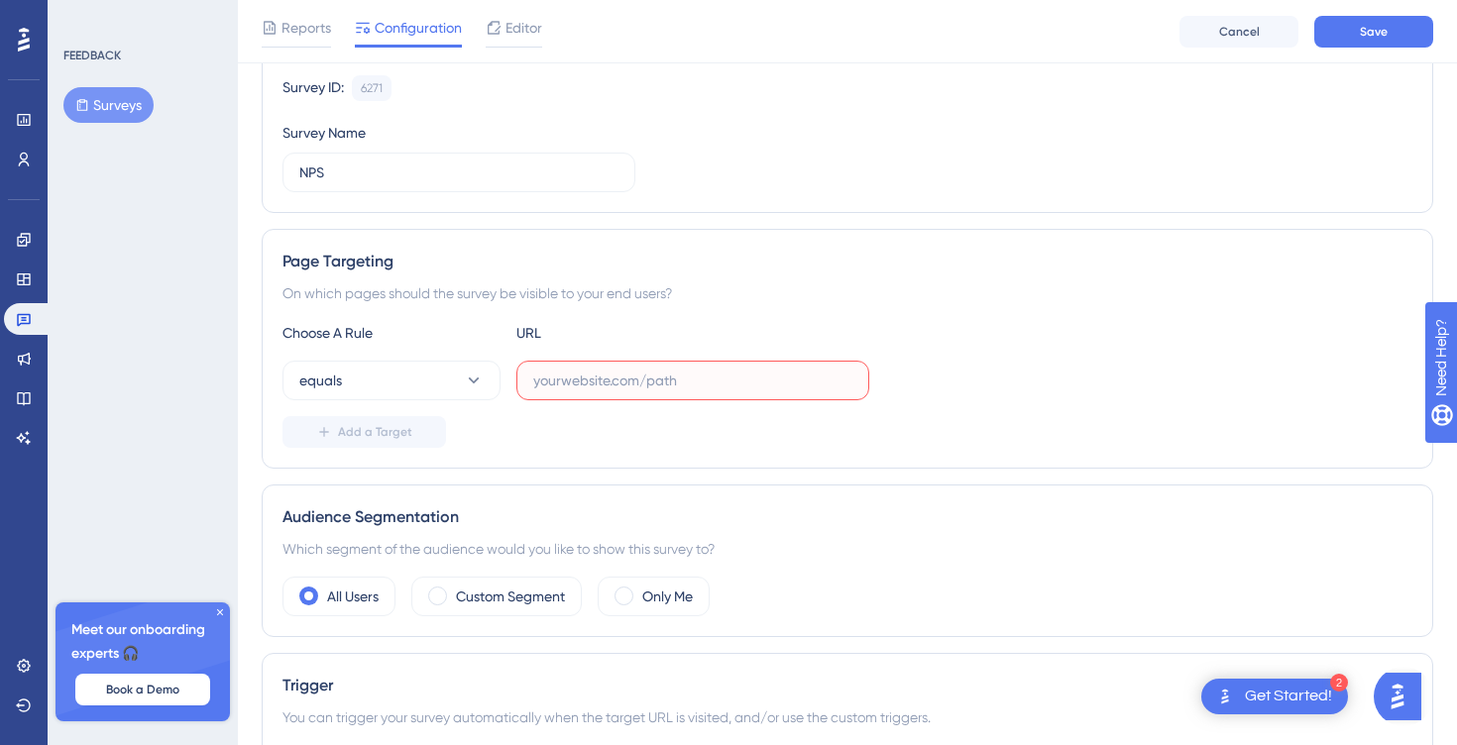
click at [594, 381] on input "text" at bounding box center [692, 381] width 319 height 22
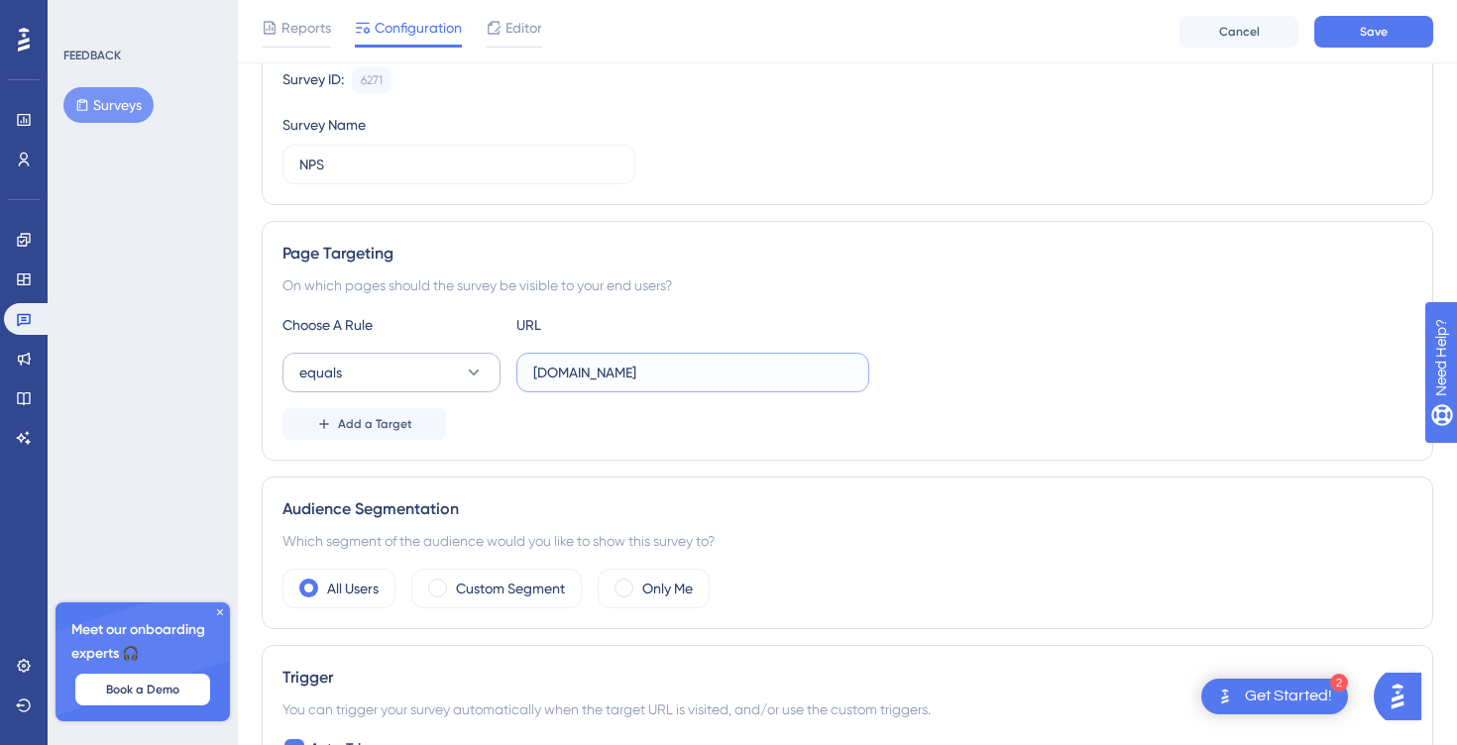
type input "[DOMAIN_NAME]"
click at [342, 368] on button "equals" at bounding box center [391, 373] width 218 height 40
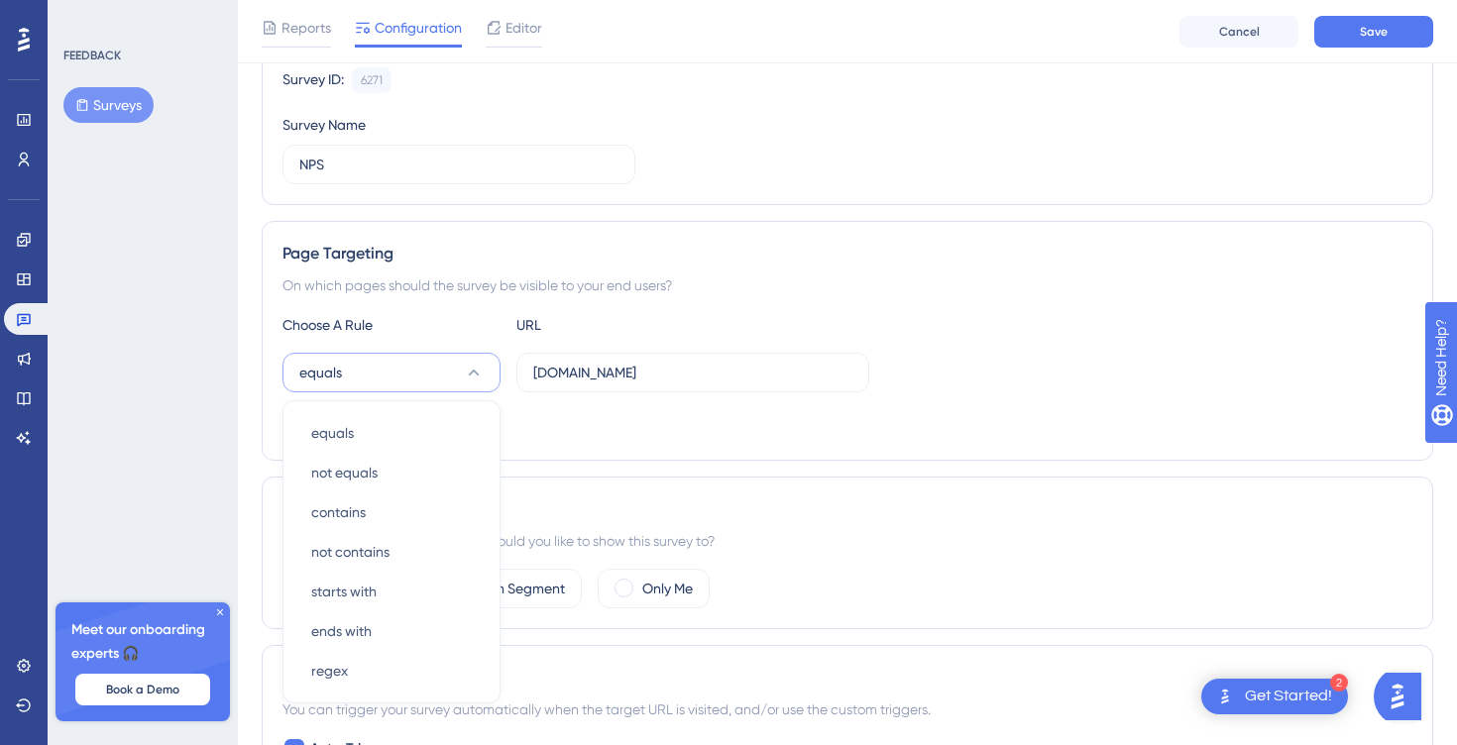
scroll to position [381, 0]
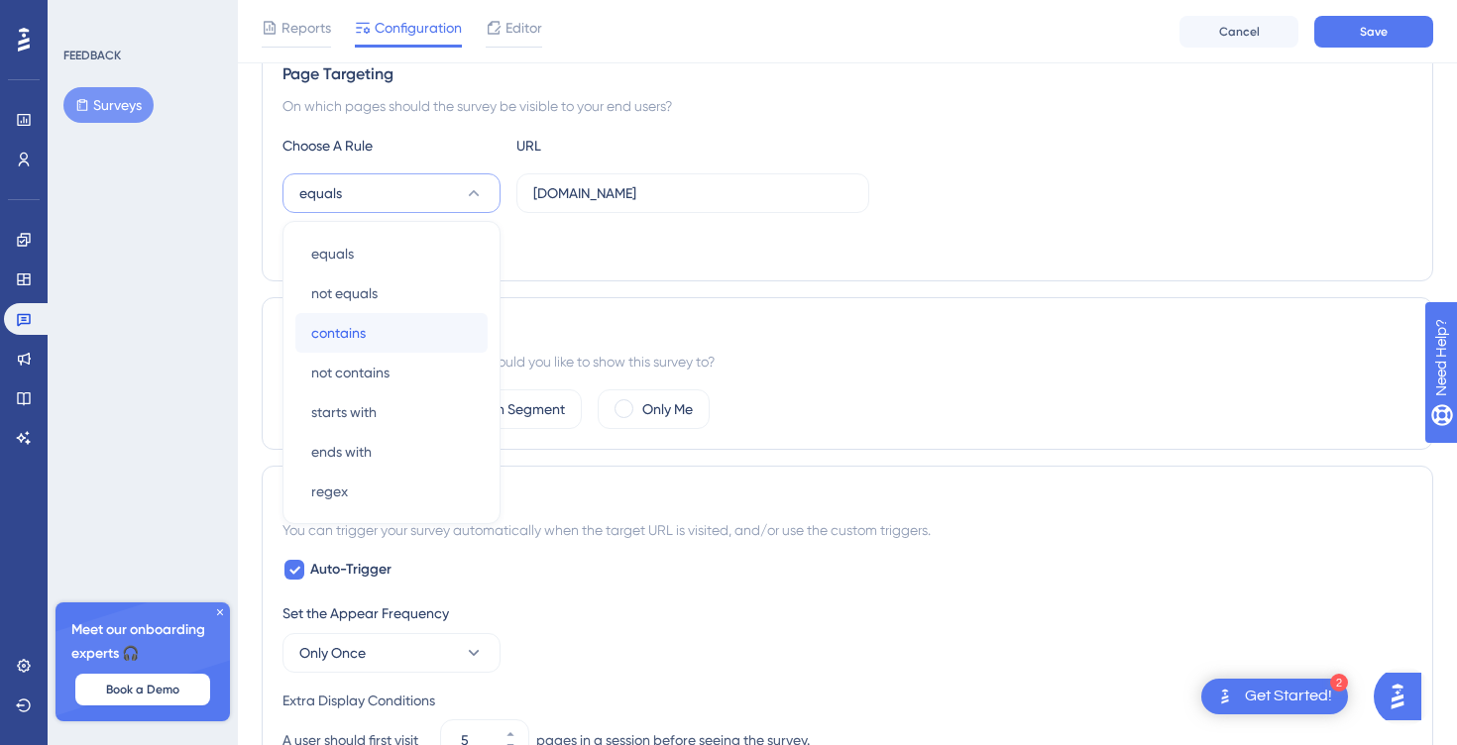
click at [350, 327] on span "contains" at bounding box center [338, 333] width 54 height 24
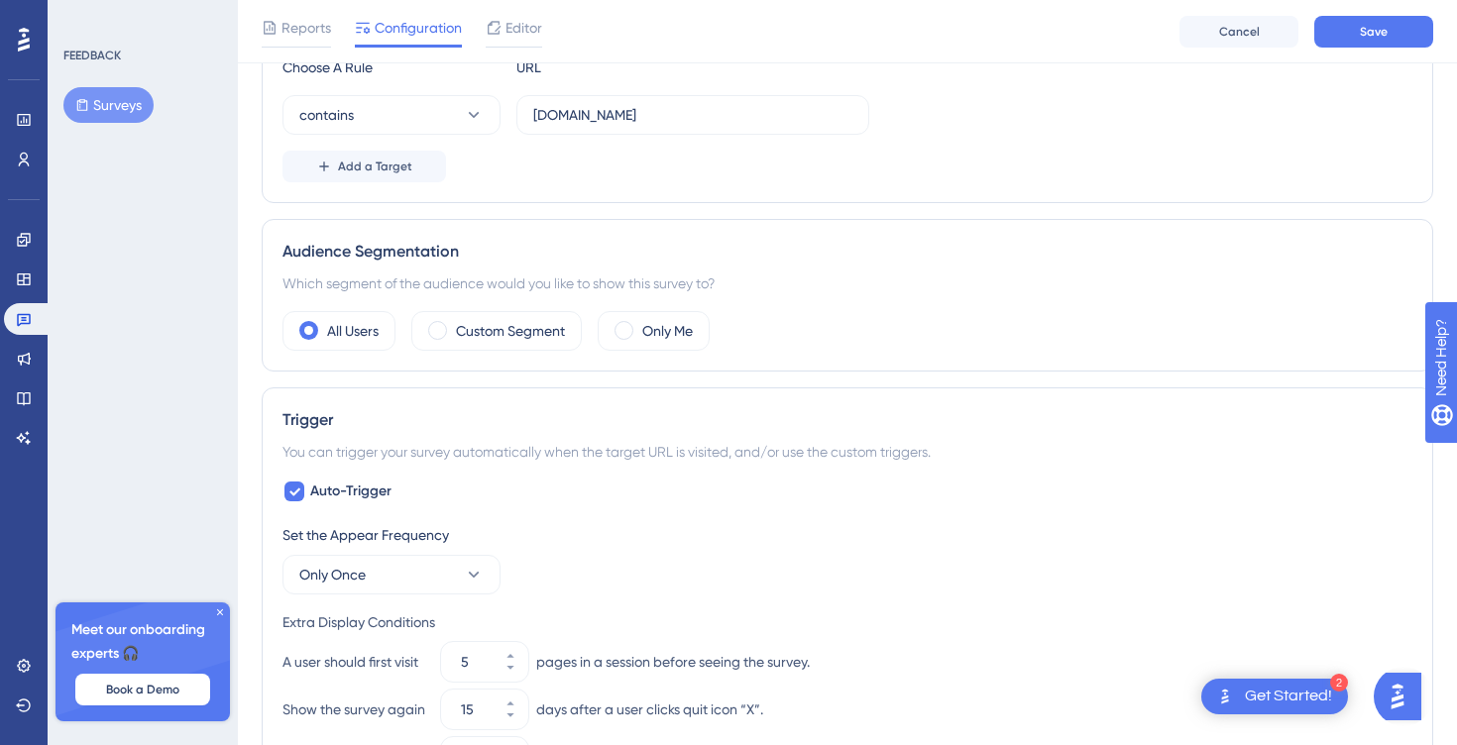
scroll to position [469, 0]
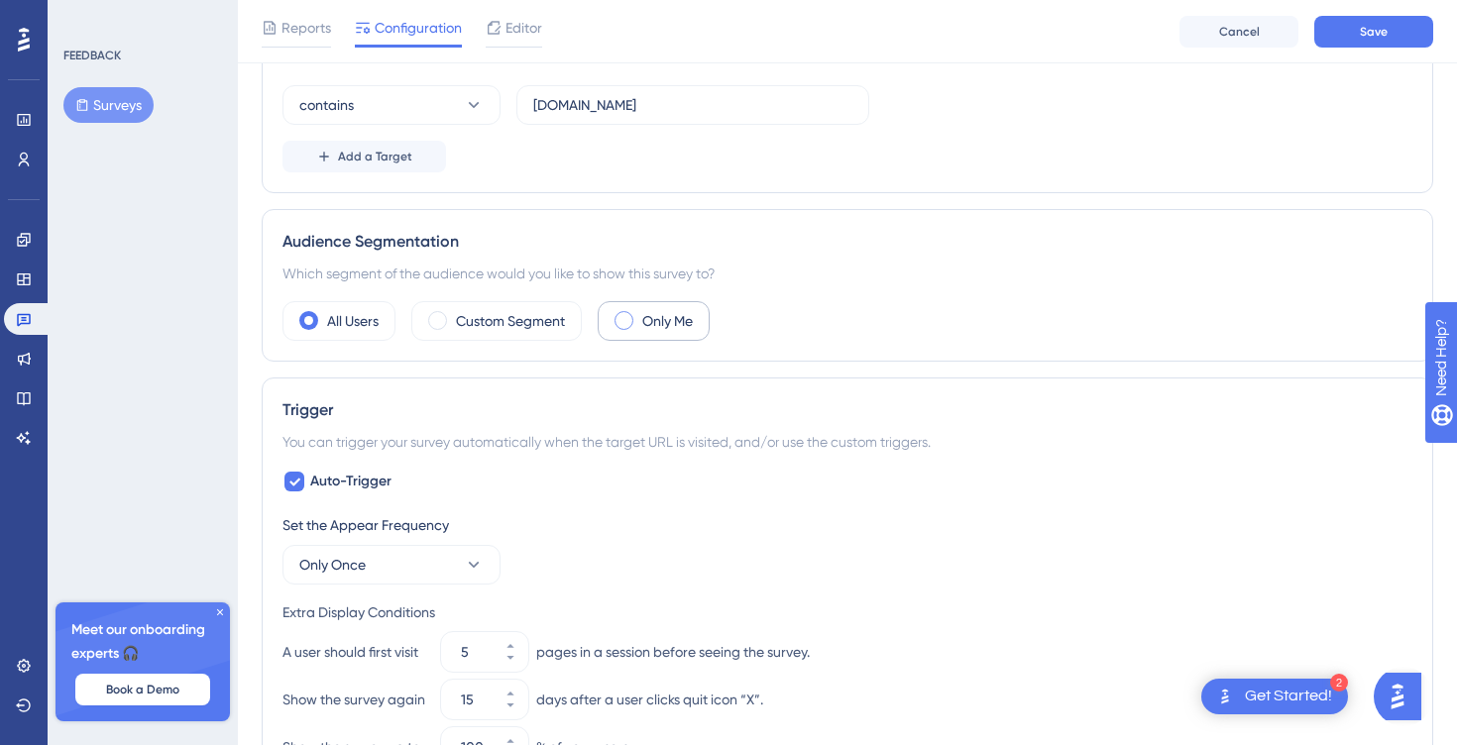
click at [640, 313] on div "Only Me" at bounding box center [654, 321] width 112 height 40
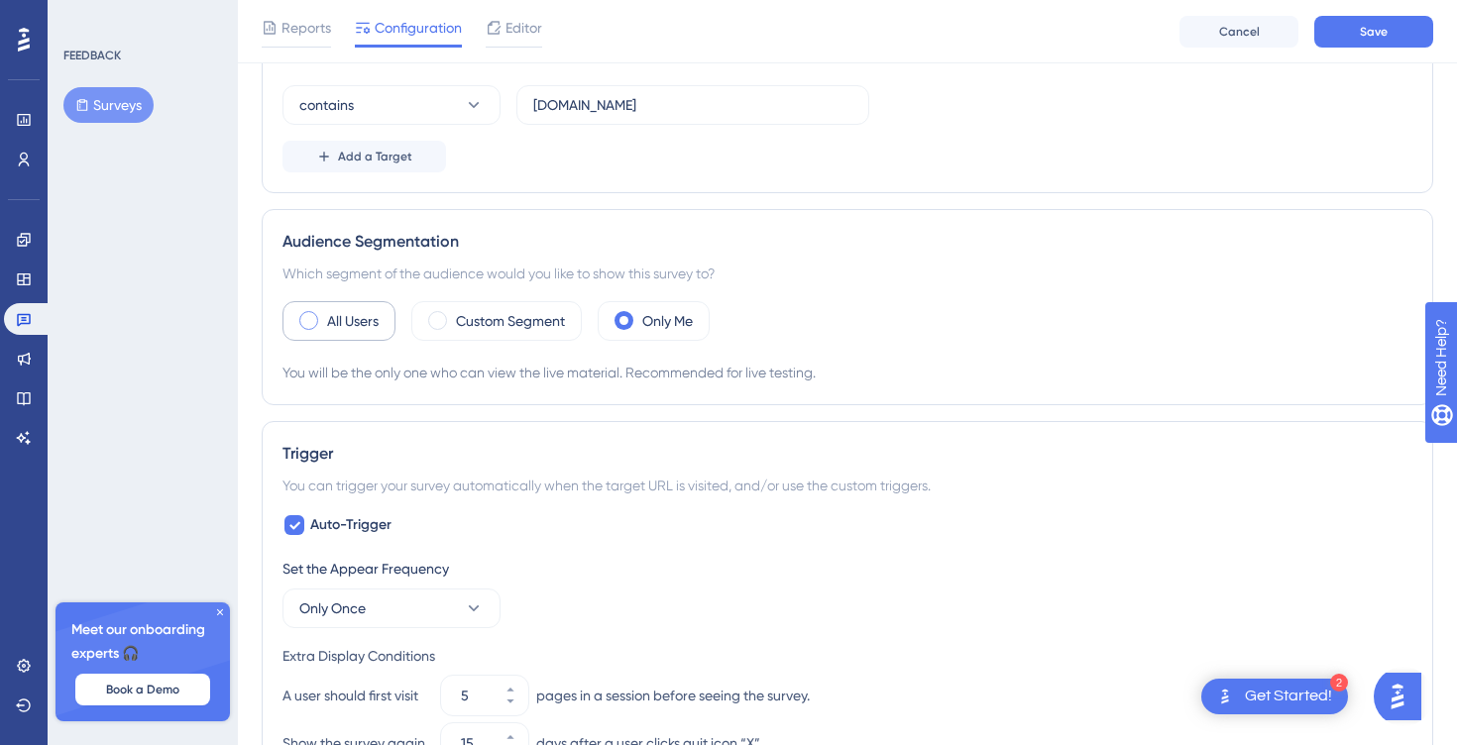
click at [334, 320] on label "All Users" at bounding box center [353, 321] width 52 height 24
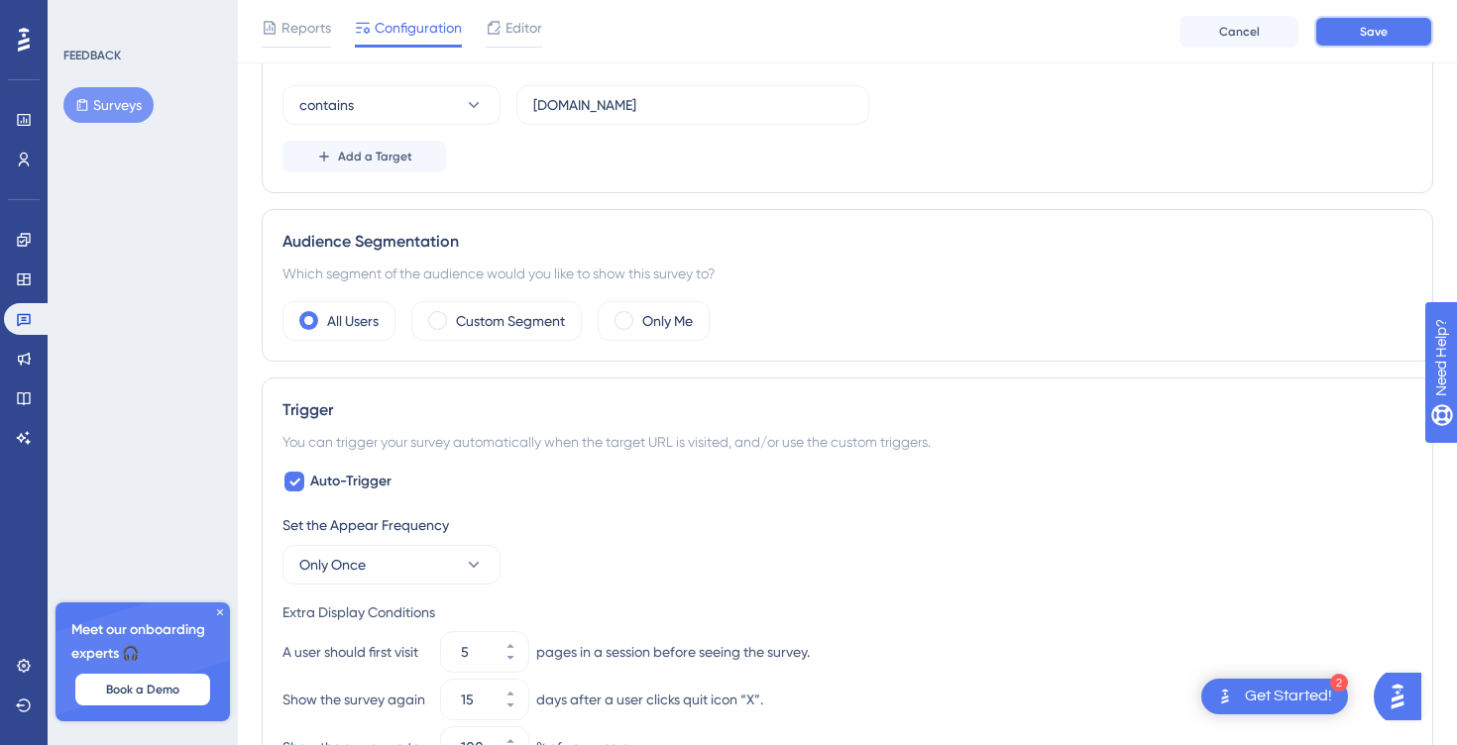
click at [1364, 29] on span "Save" at bounding box center [1374, 32] width 28 height 16
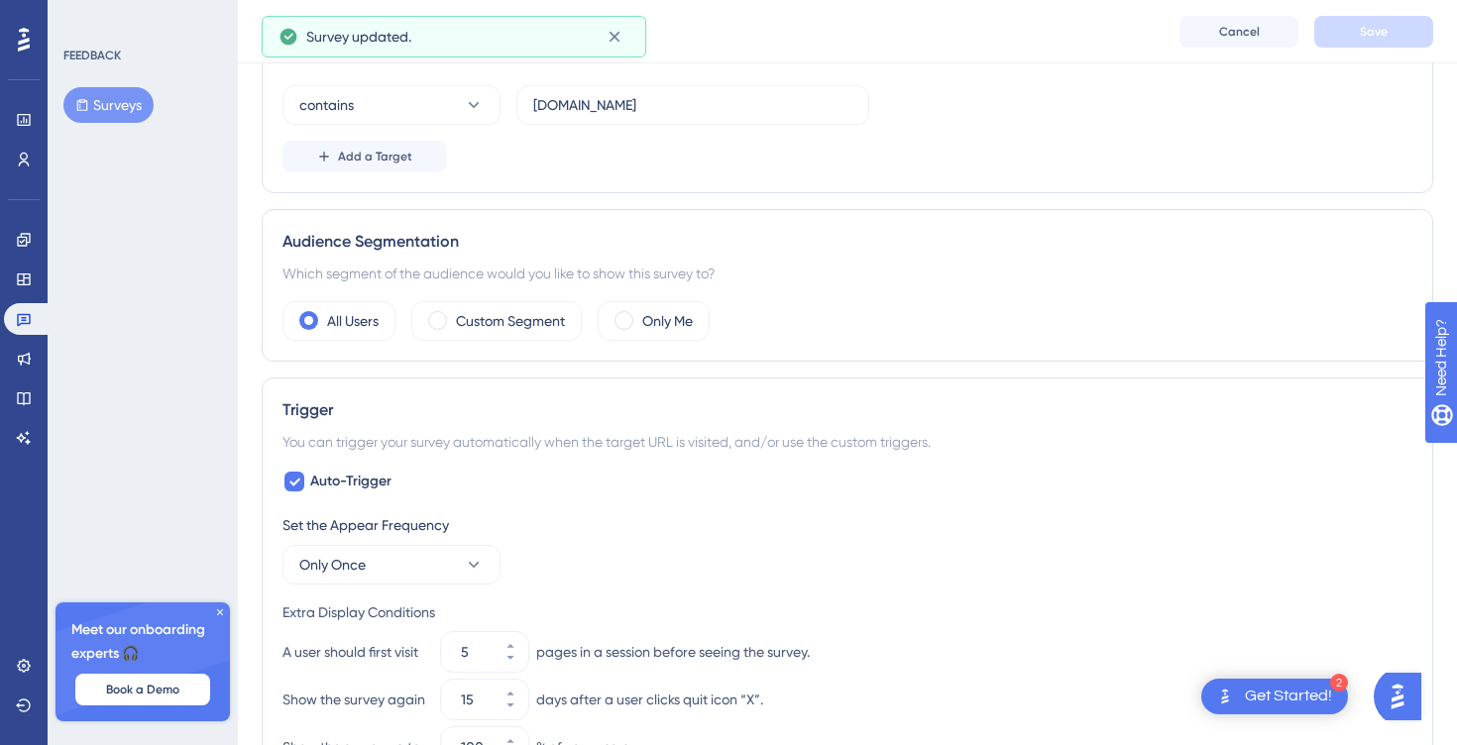
click at [18, 34] on icon at bounding box center [24, 40] width 12 height 26
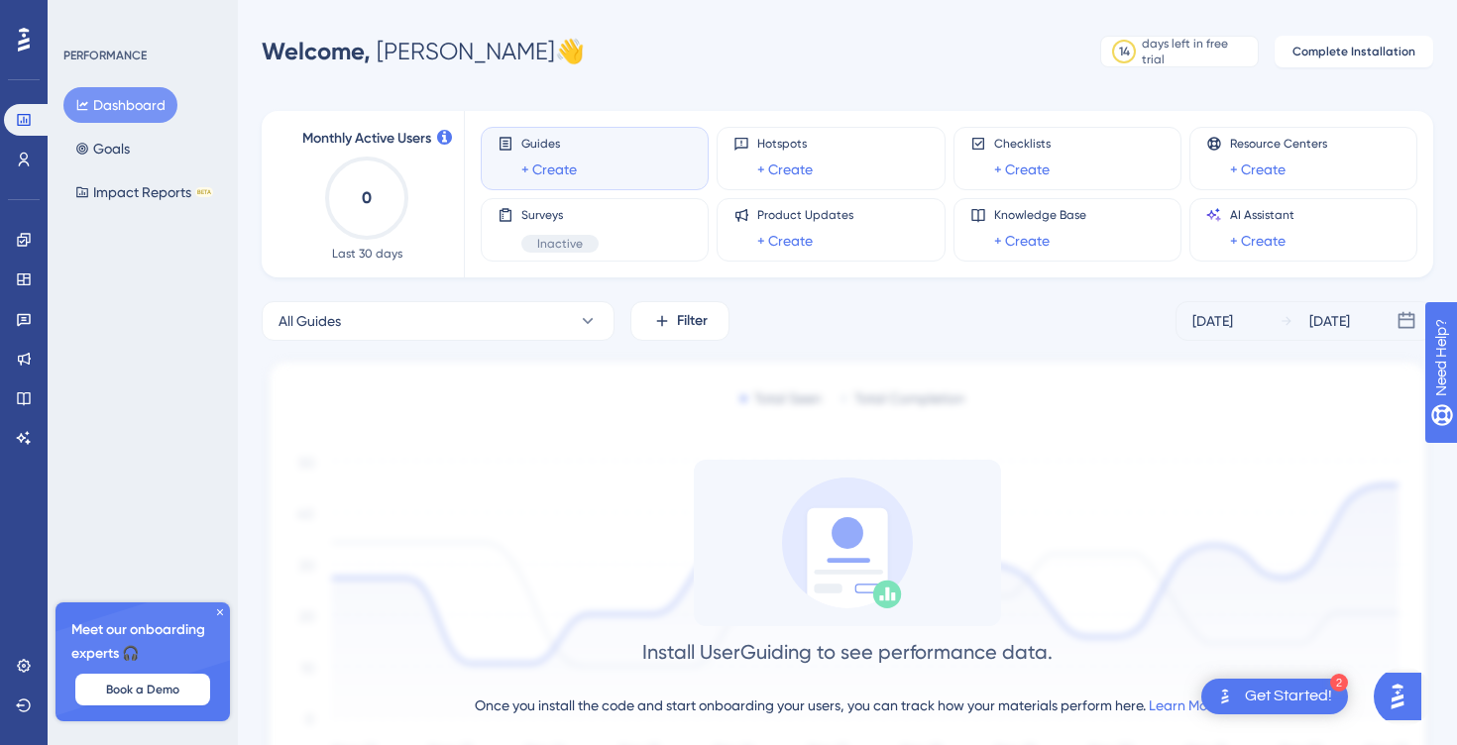
click at [217, 614] on icon at bounding box center [220, 612] width 6 height 6
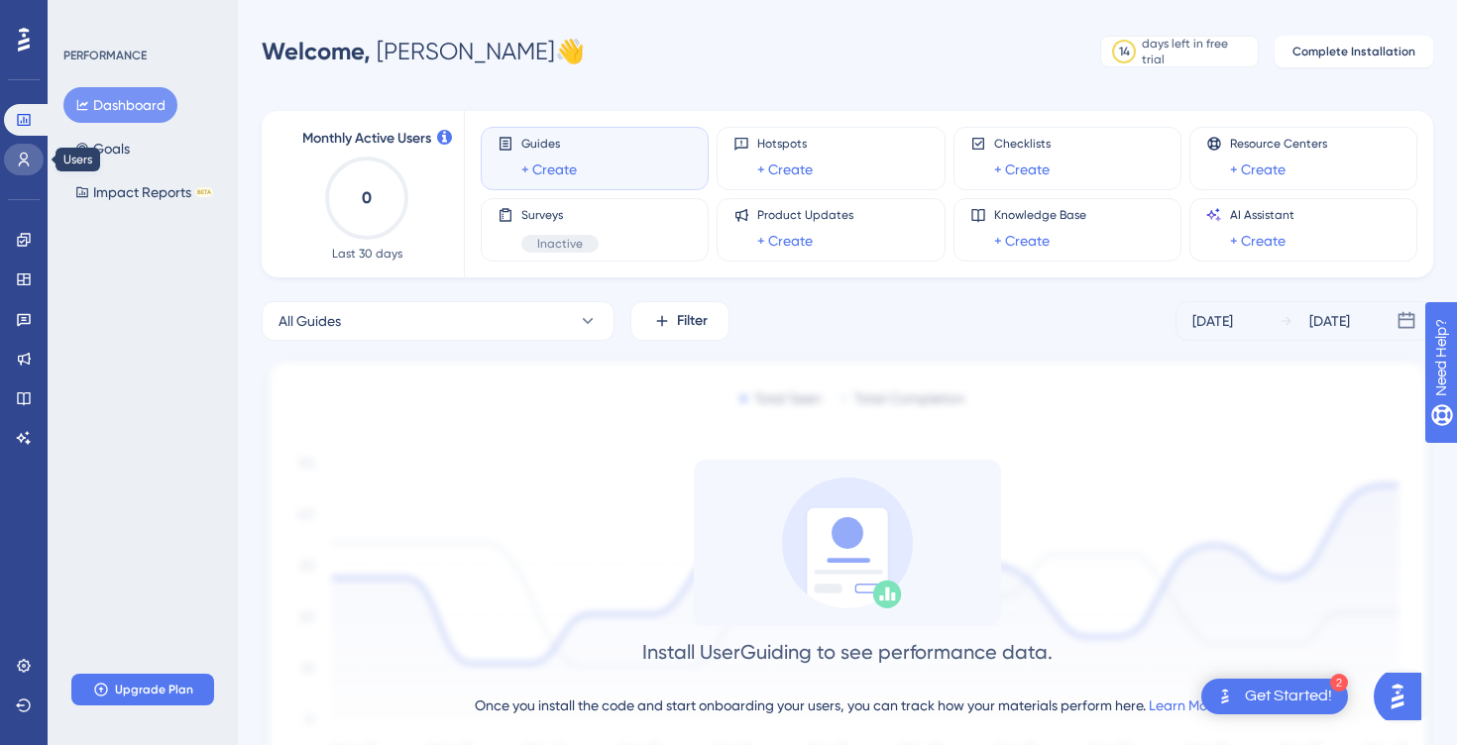
click at [11, 155] on link at bounding box center [24, 160] width 40 height 32
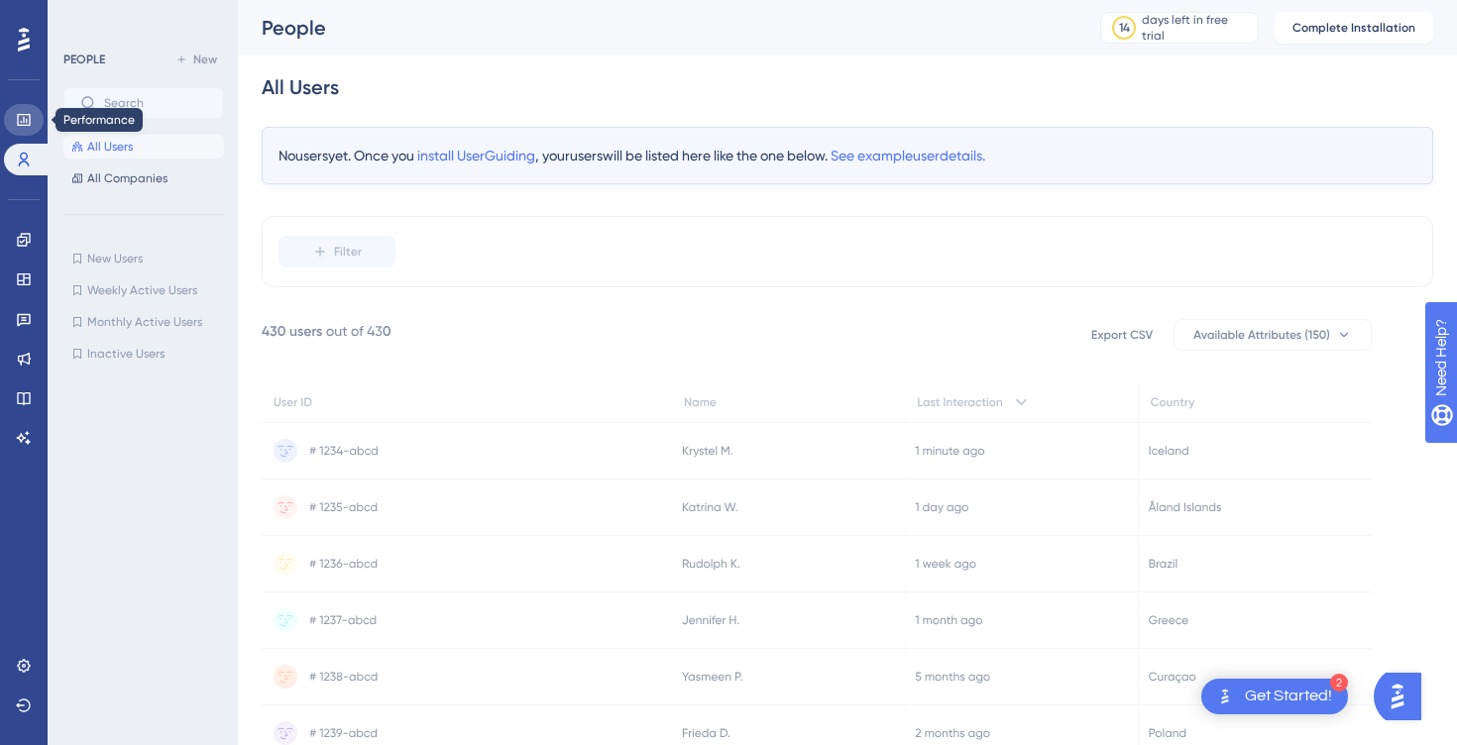
click at [20, 116] on icon at bounding box center [24, 120] width 16 height 16
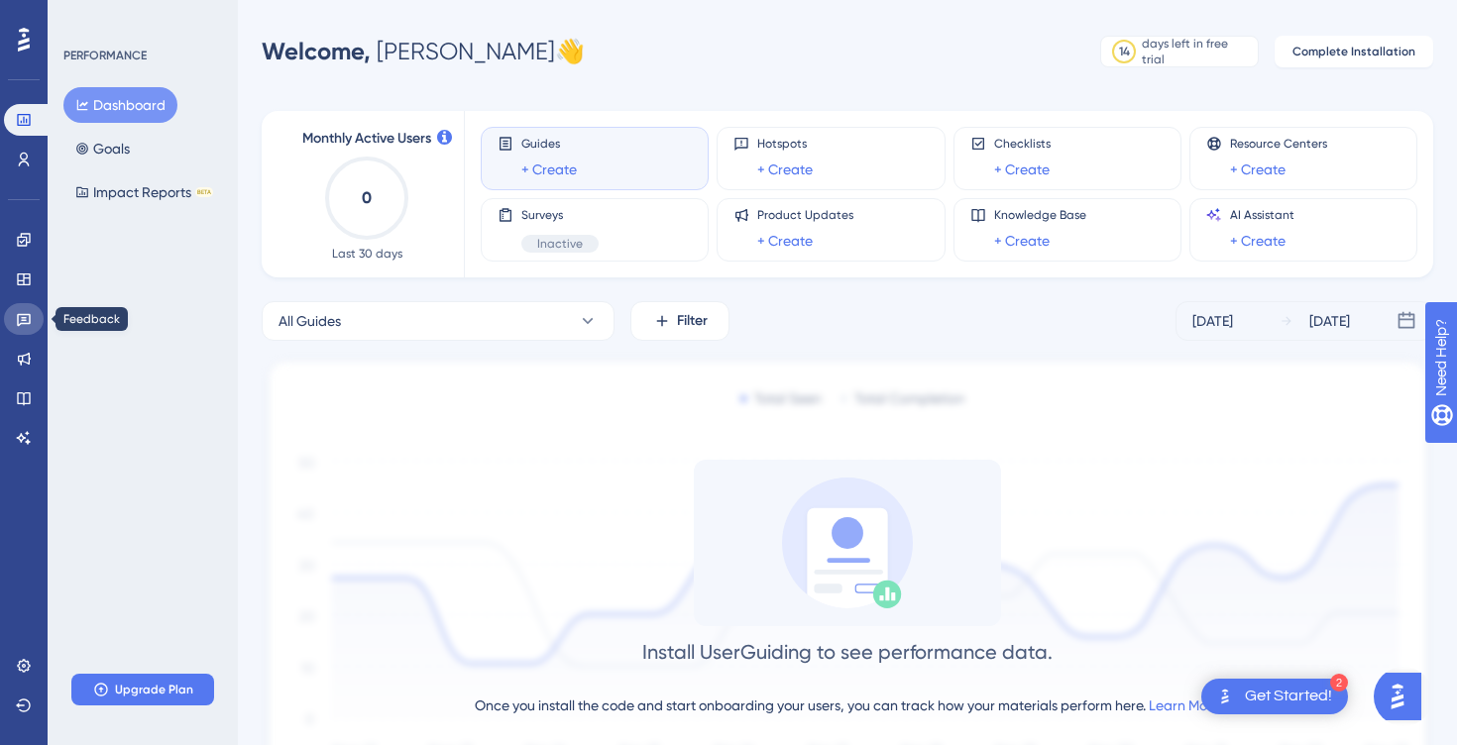
click at [24, 326] on icon at bounding box center [24, 319] width 16 height 16
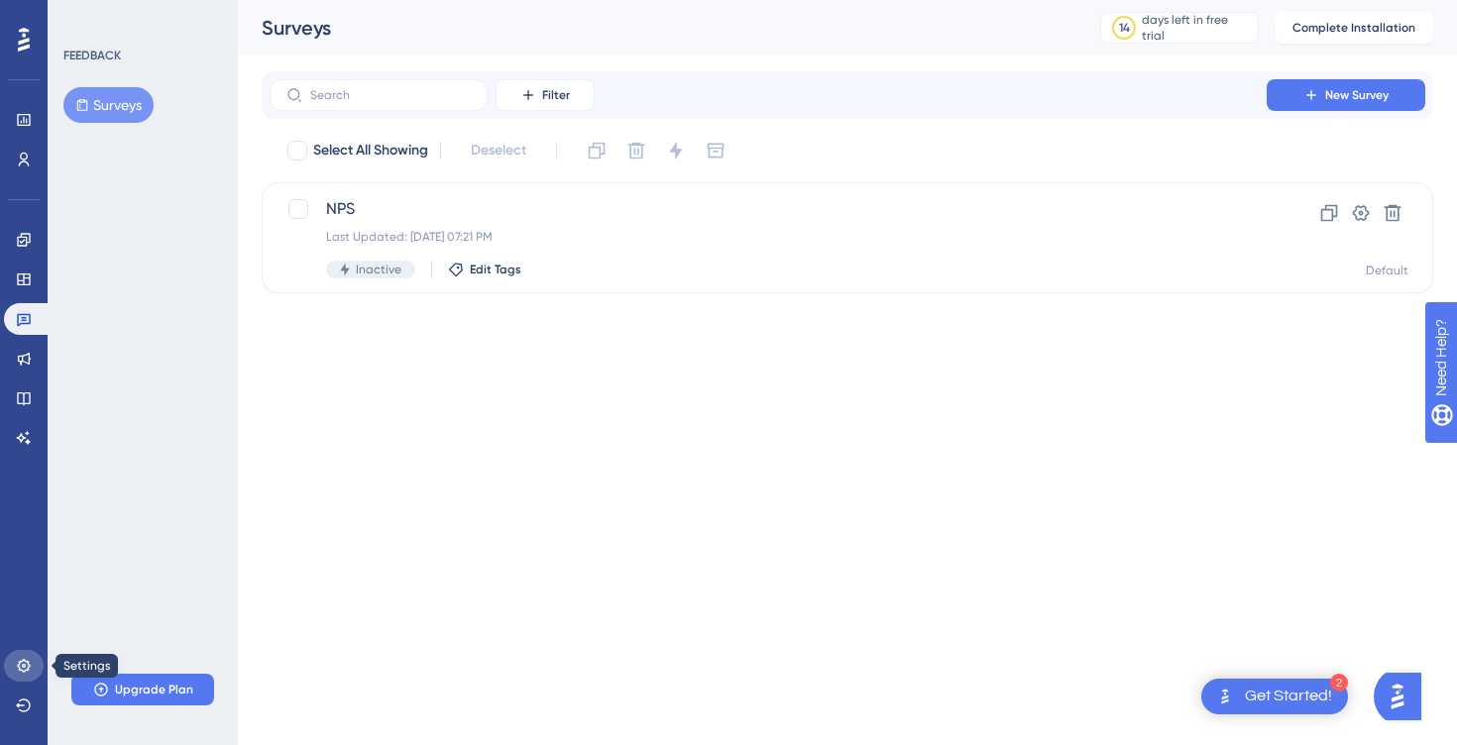
click at [25, 661] on icon at bounding box center [24, 666] width 16 height 16
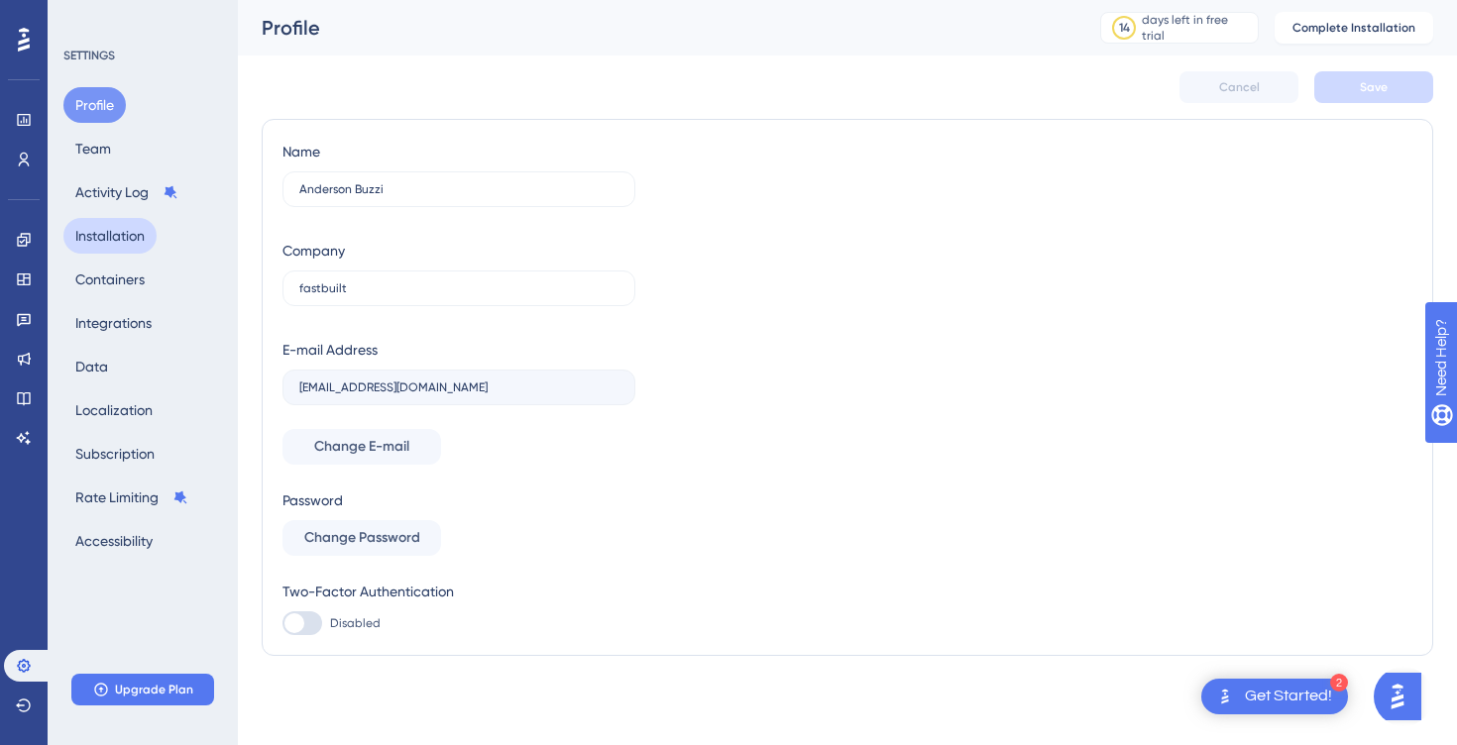
click at [100, 246] on button "Installation" at bounding box center [109, 236] width 93 height 36
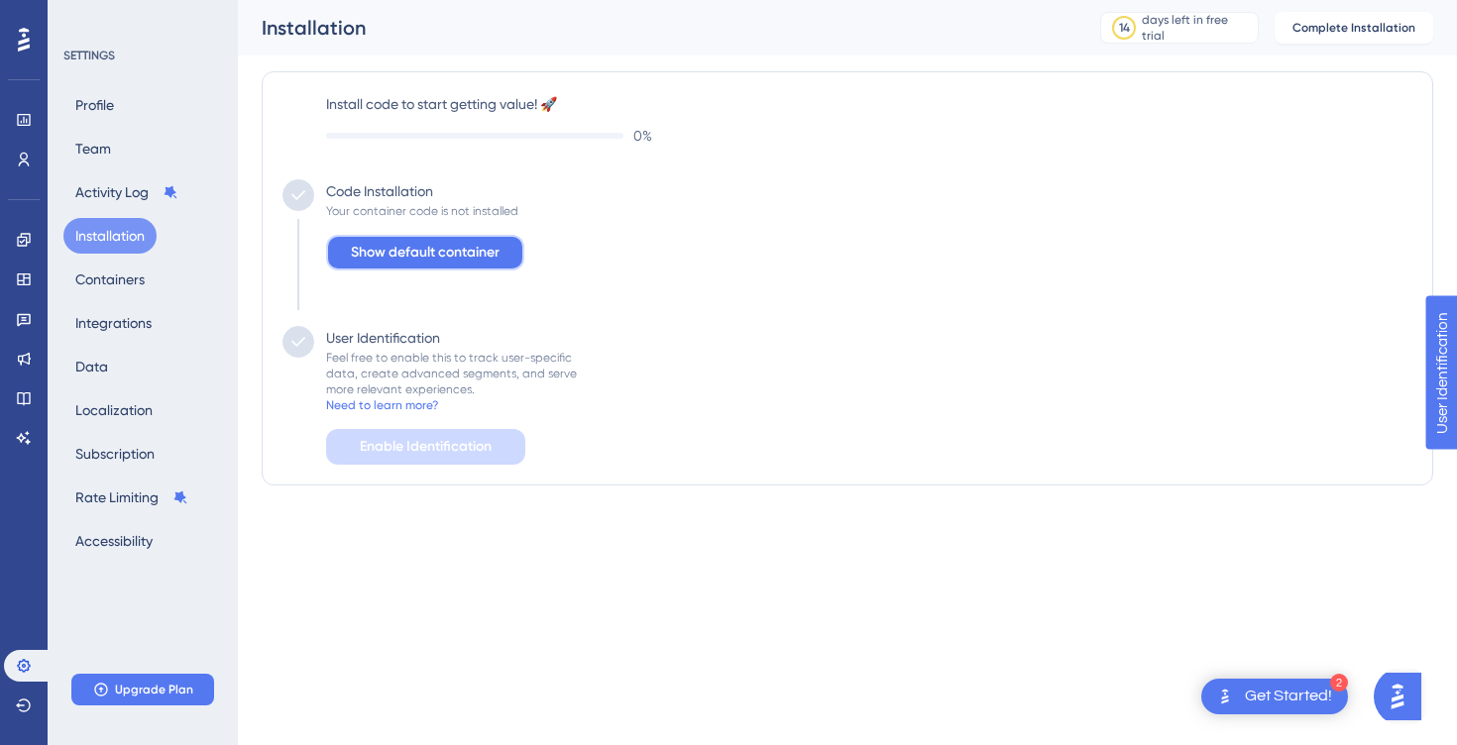
click at [403, 255] on span "Show default container" at bounding box center [425, 253] width 149 height 24
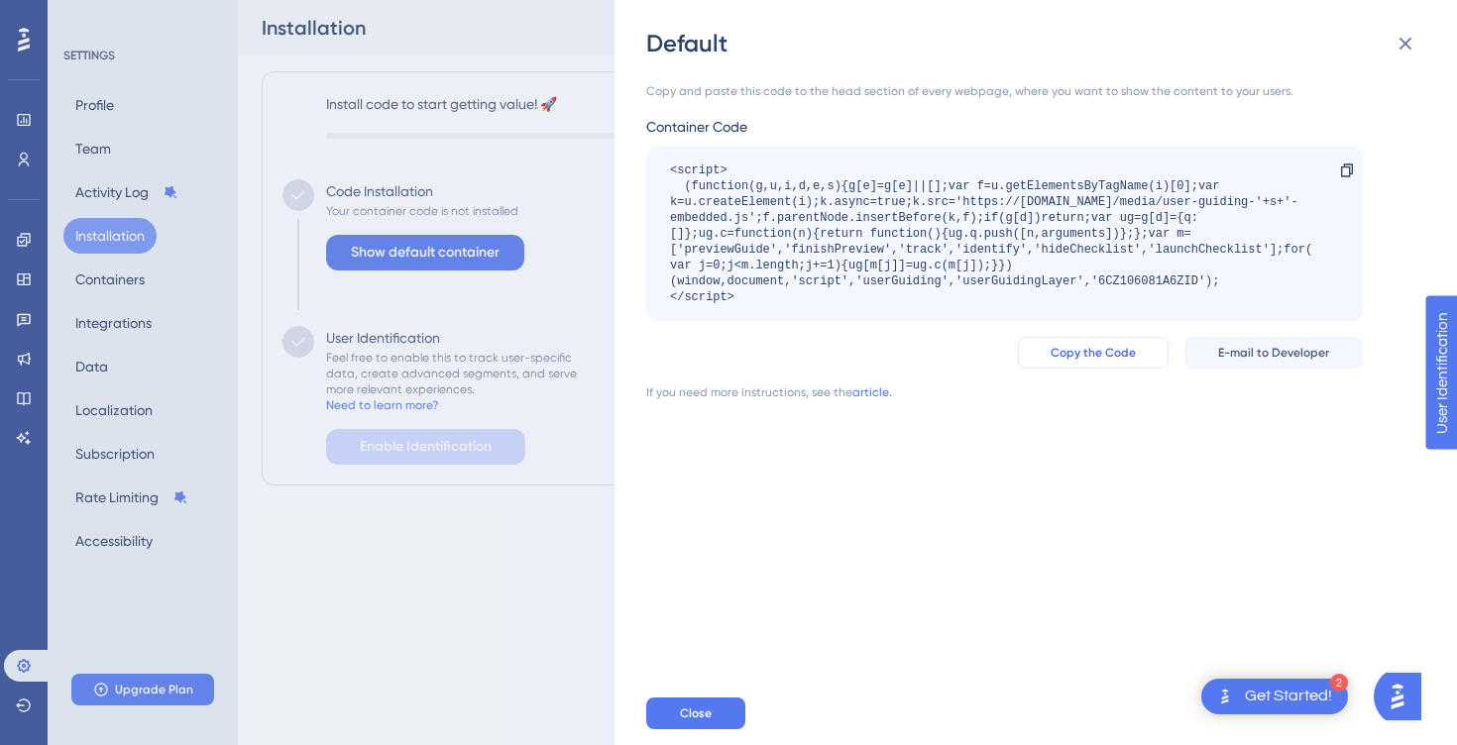
click at [1079, 365] on button "Copy the Code" at bounding box center [1093, 353] width 151 height 32
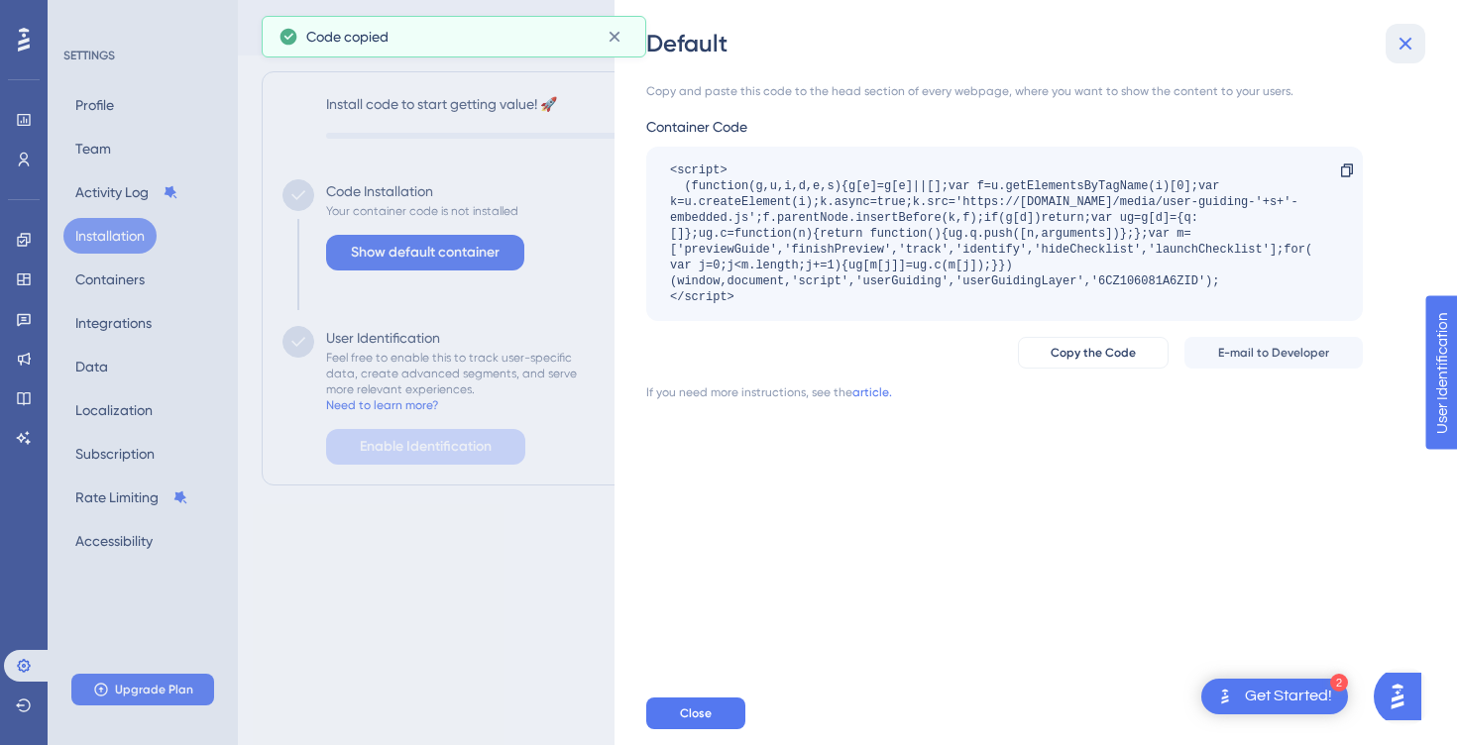
click at [1404, 47] on icon at bounding box center [1405, 44] width 24 height 24
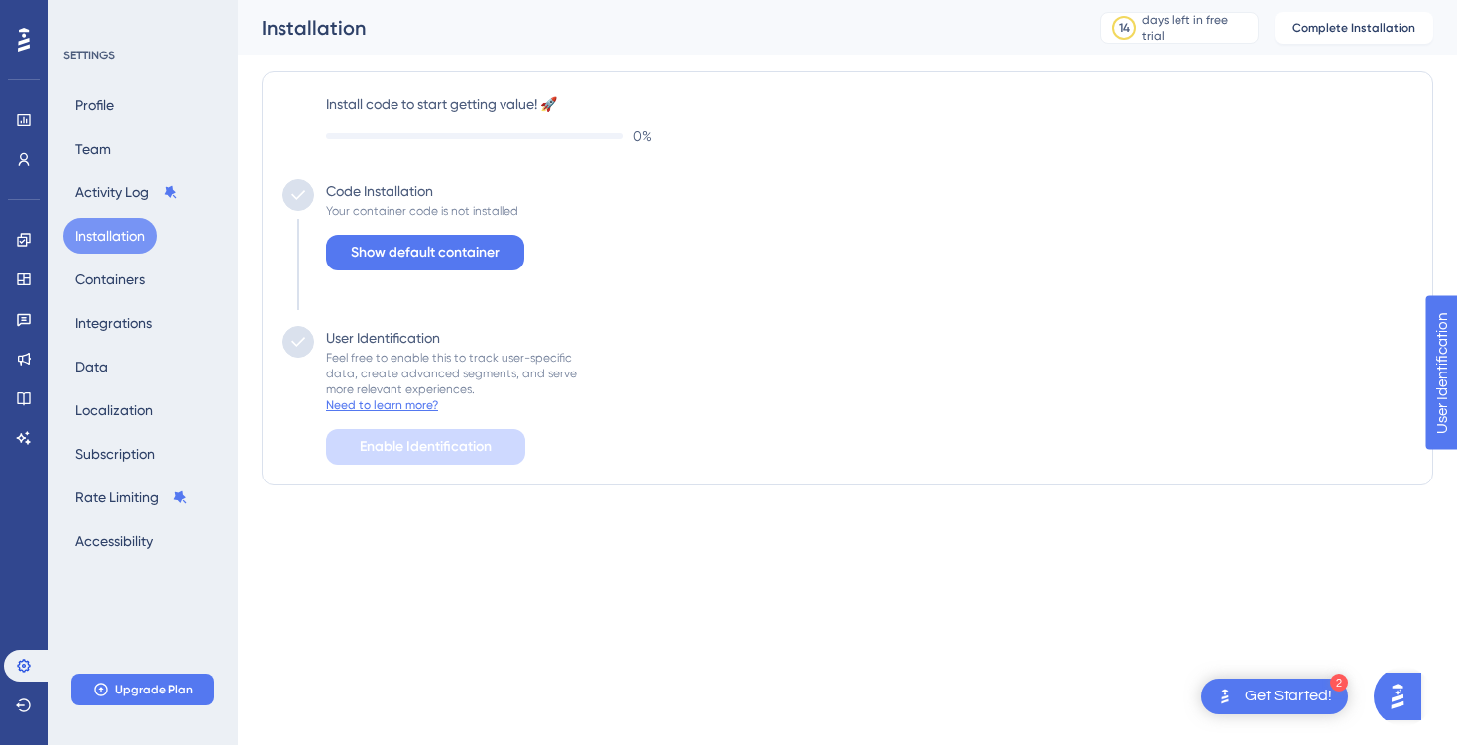
click at [384, 404] on div "Need to learn more?" at bounding box center [382, 405] width 112 height 16
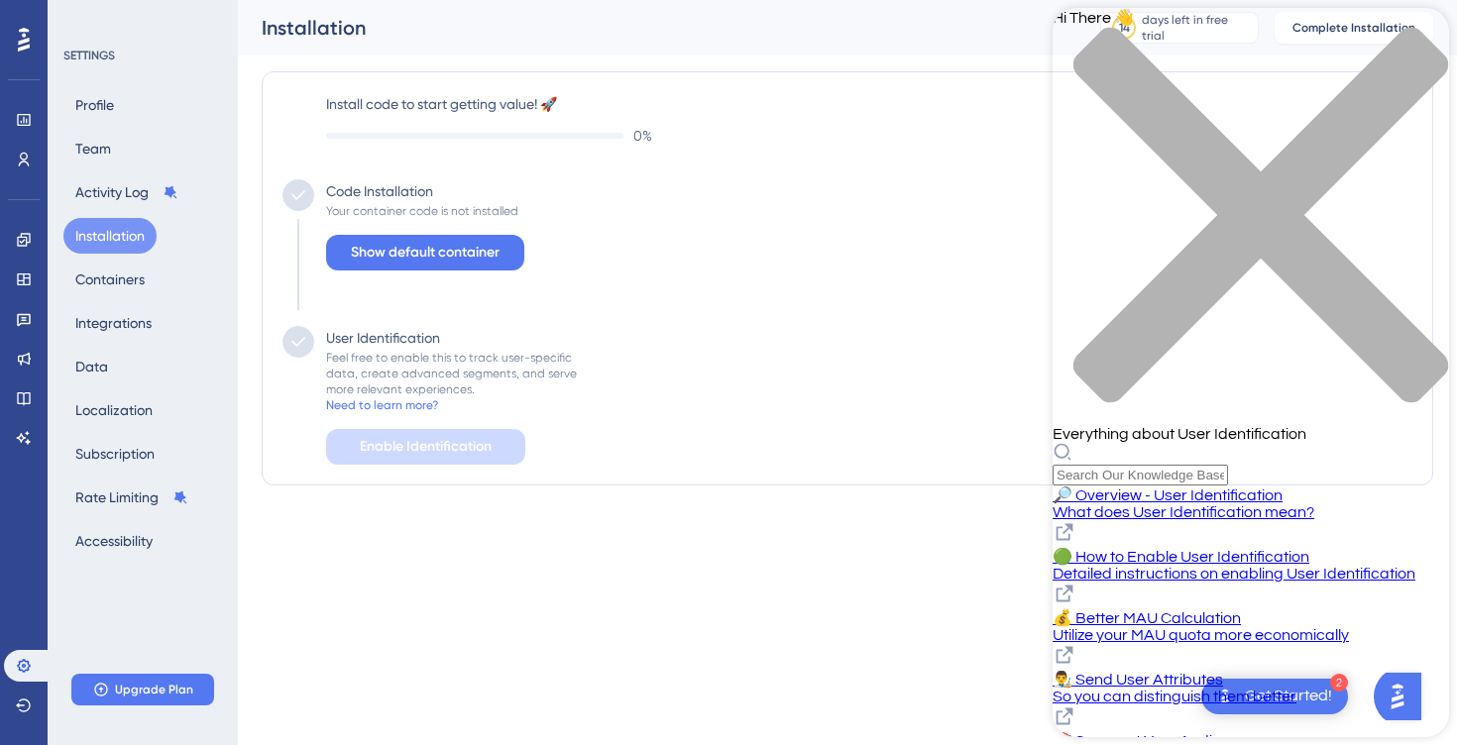
click at [1419, 31] on div "close resource center" at bounding box center [1250, 226] width 396 height 399
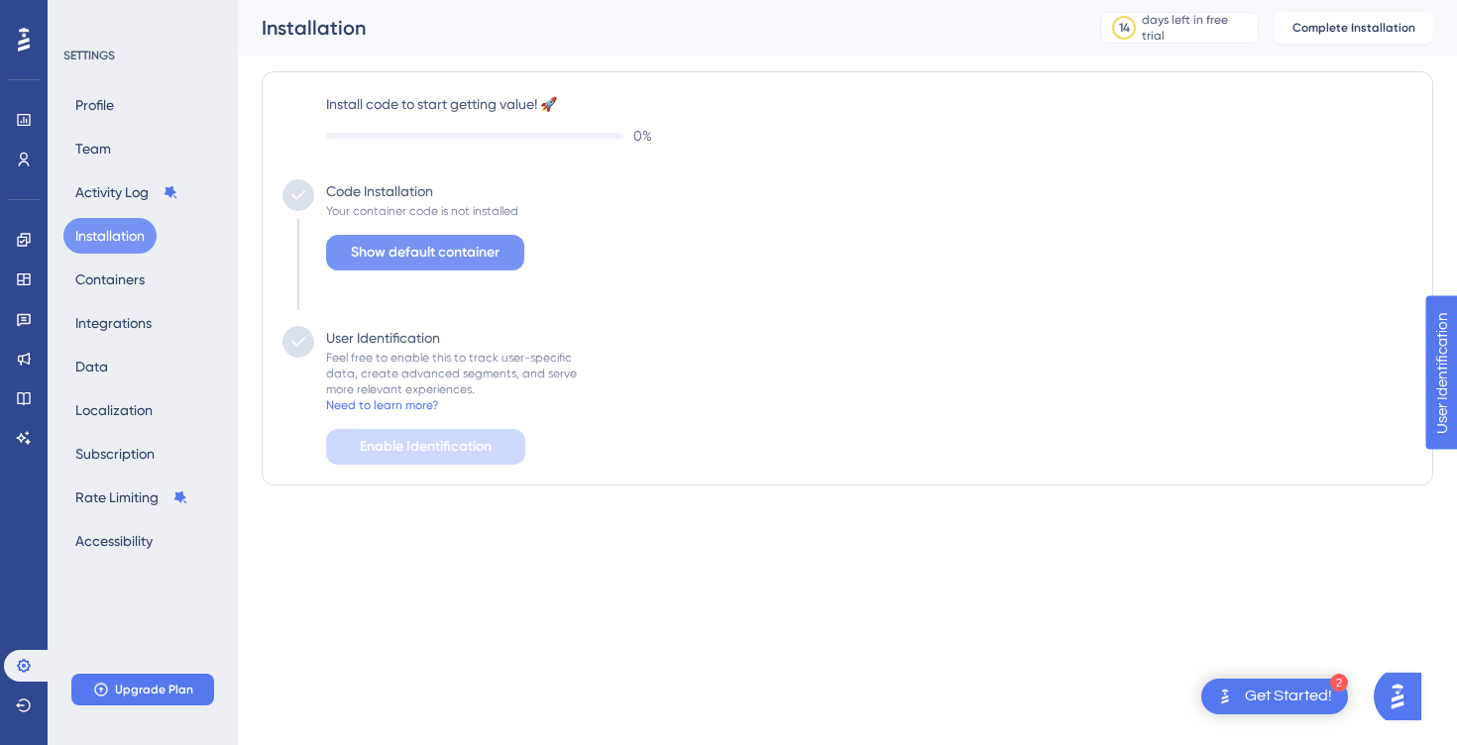
click at [374, 261] on span "Show default container" at bounding box center [425, 253] width 149 height 24
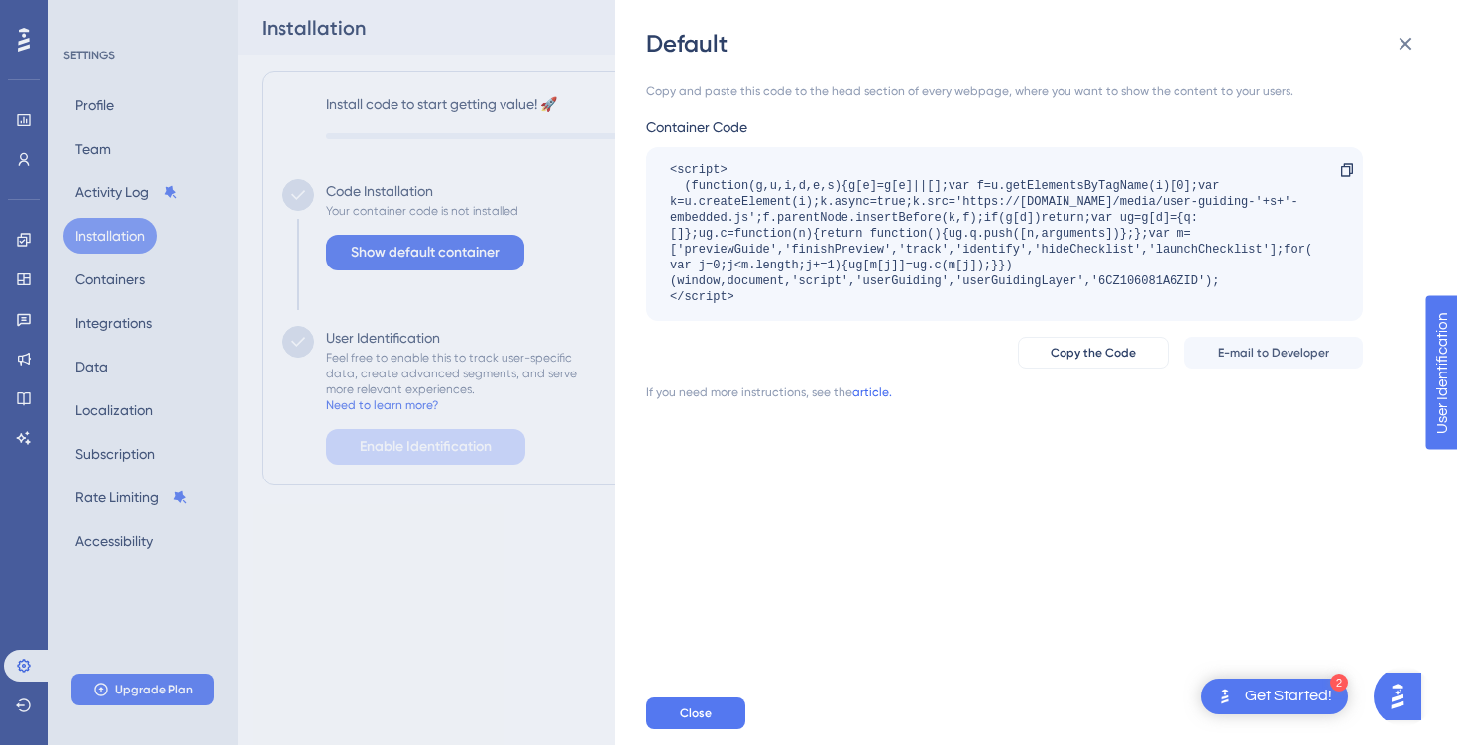
click at [874, 394] on link "article." at bounding box center [872, 392] width 40 height 16
click at [1070, 350] on span "Copy the Code" at bounding box center [1092, 353] width 85 height 16
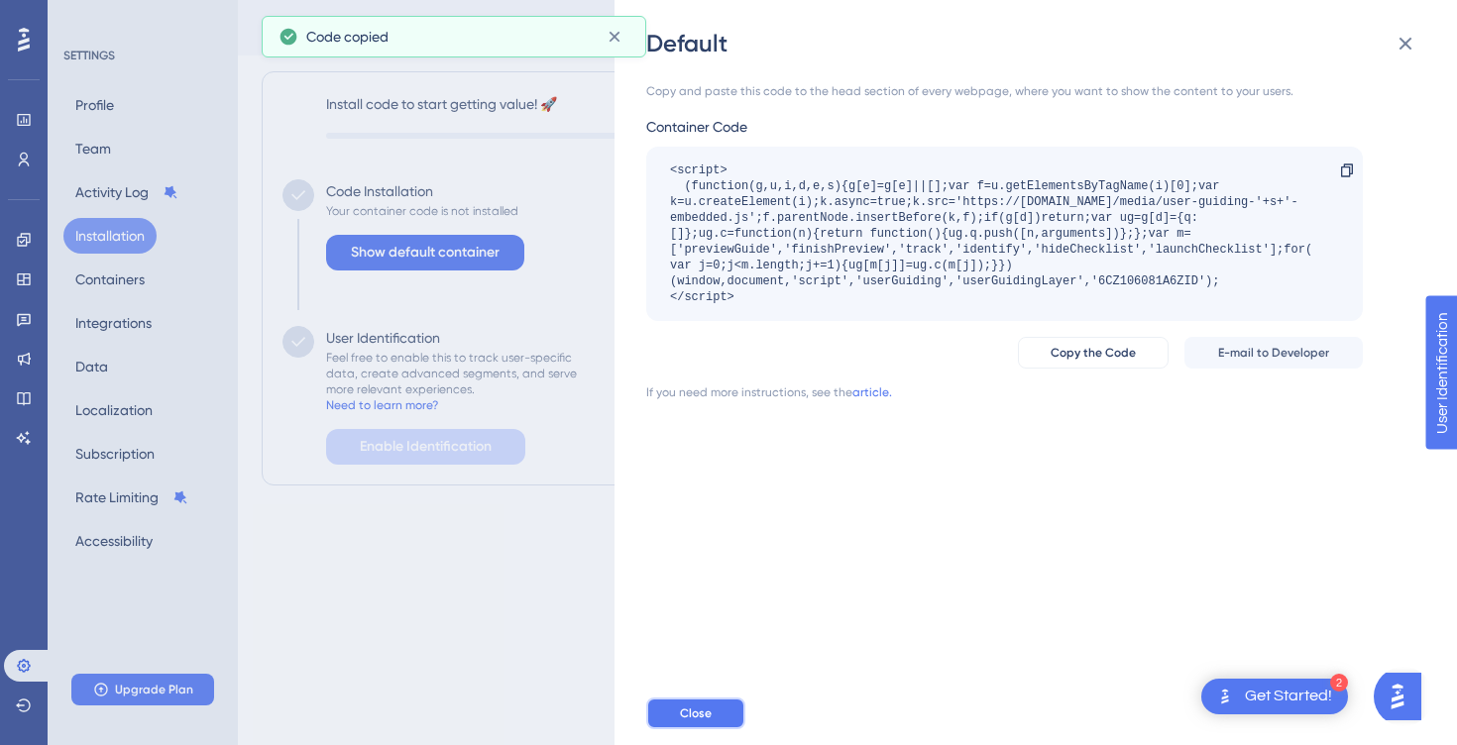
click at [671, 708] on button "Close" at bounding box center [695, 714] width 99 height 32
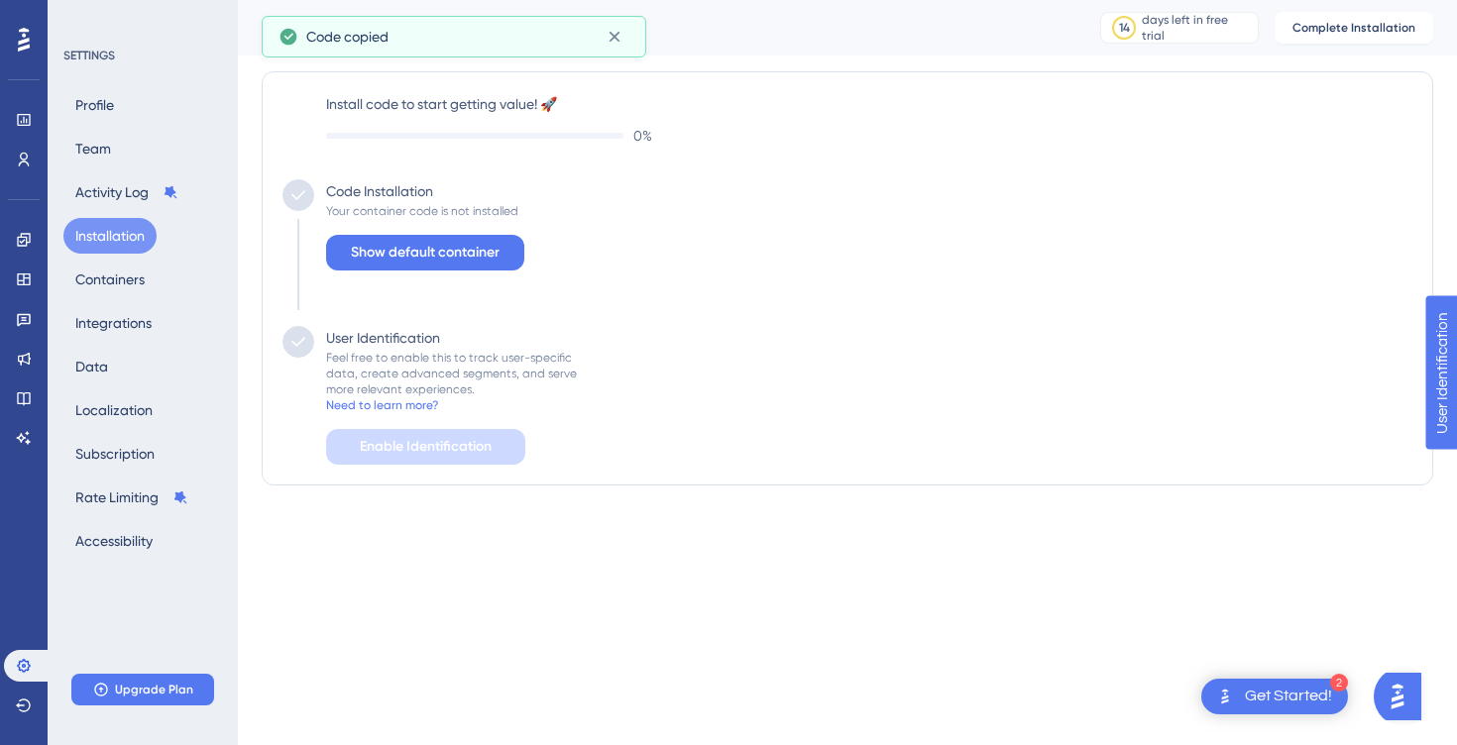
click at [435, 561] on div "Performance Users Engagement Widgets Feedback Product Updates Knowledge Base AI…" at bounding box center [728, 282] width 1457 height 565
